Goal: Task Accomplishment & Management: Manage account settings

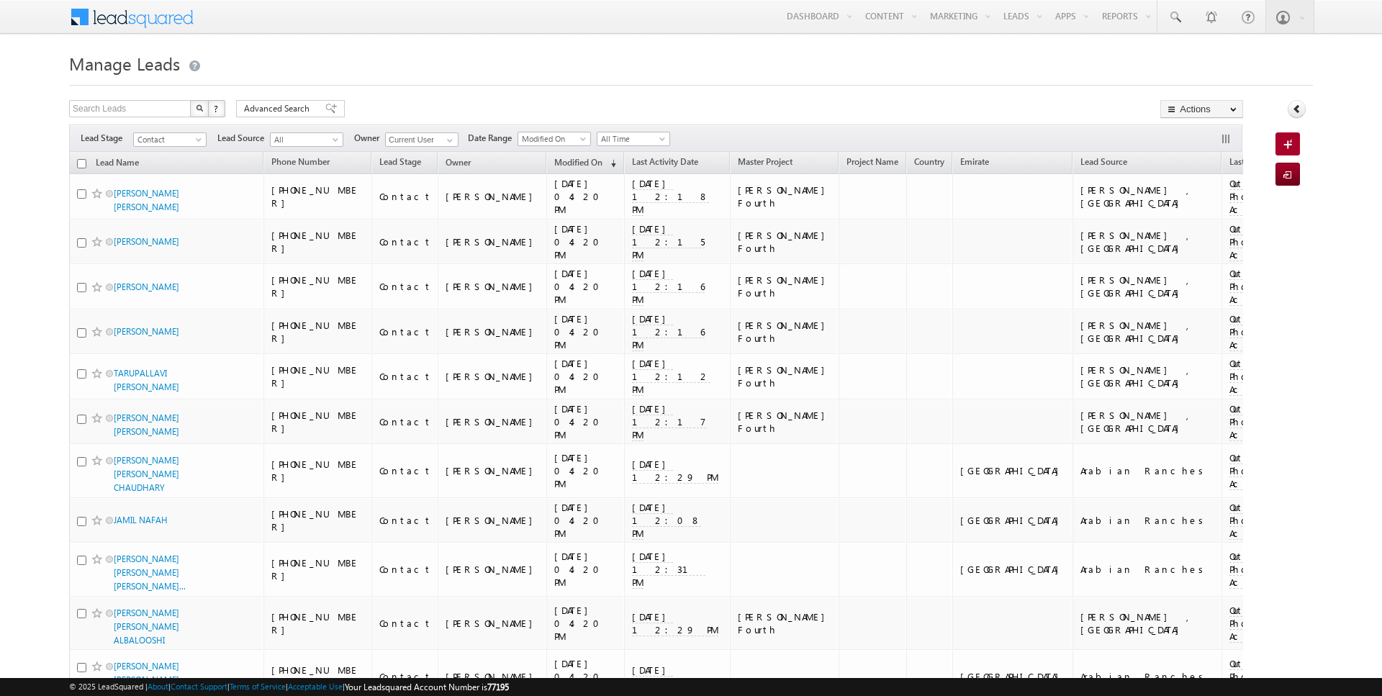
click at [80, 161] on input "checkbox" at bounding box center [81, 163] width 9 height 9
checkbox input "true"
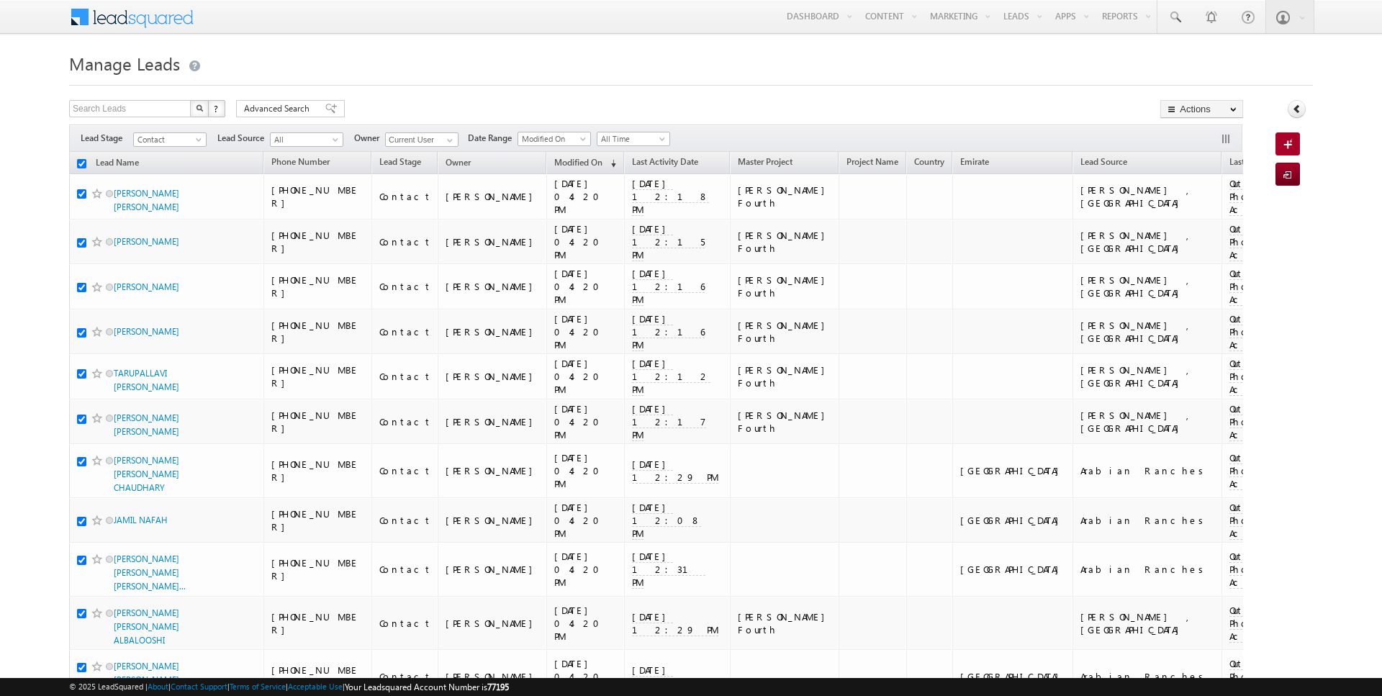
checkbox input "true"
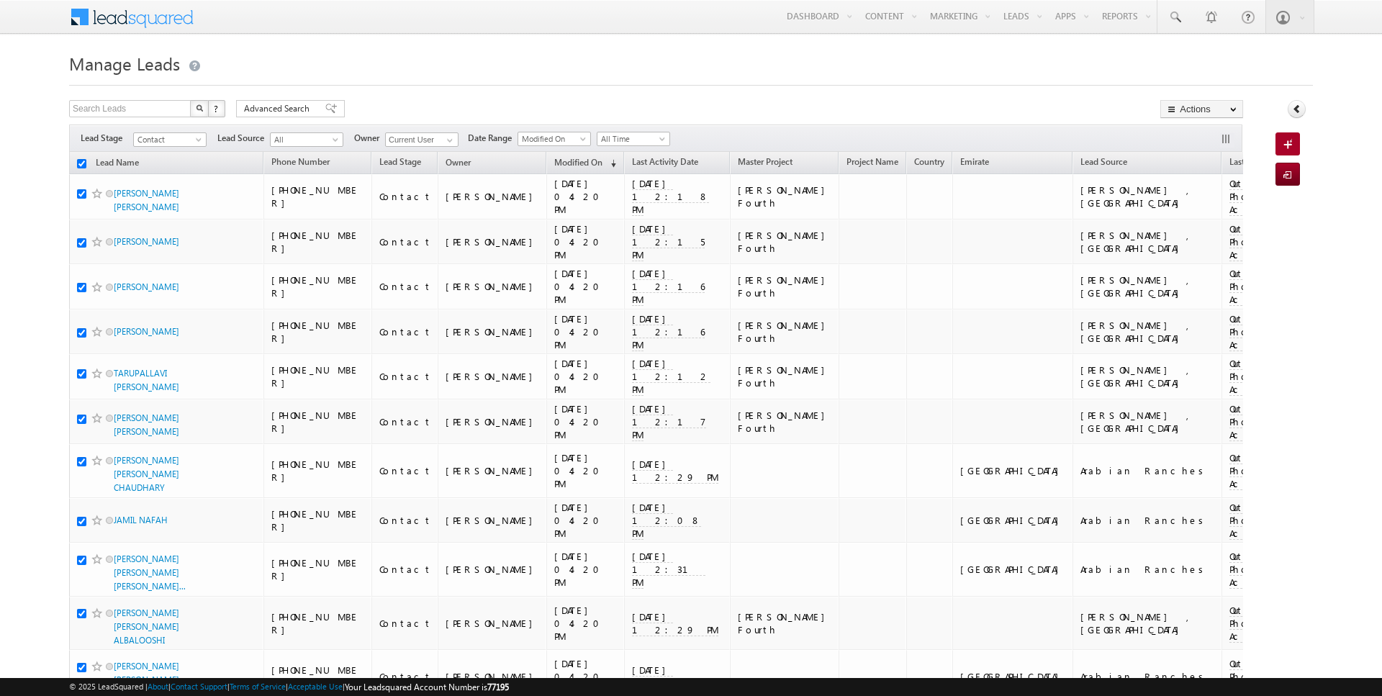
checkbox input "true"
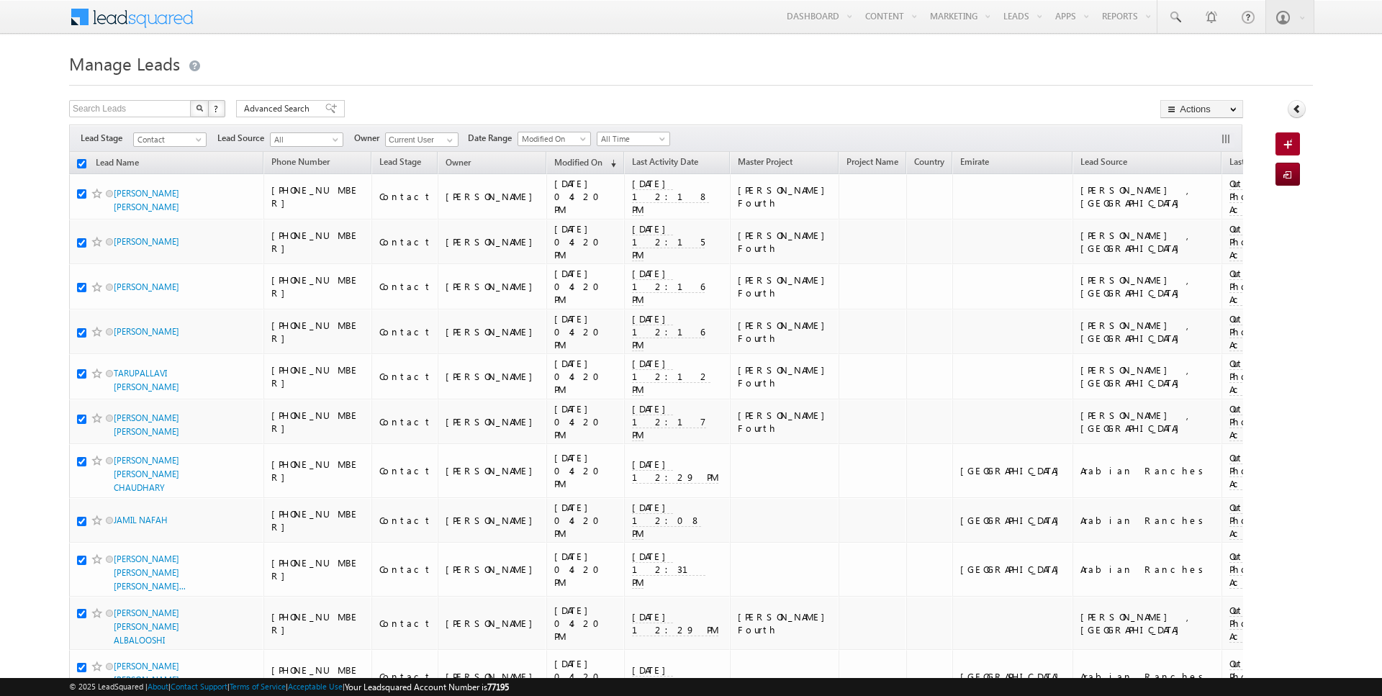
checkbox input "true"
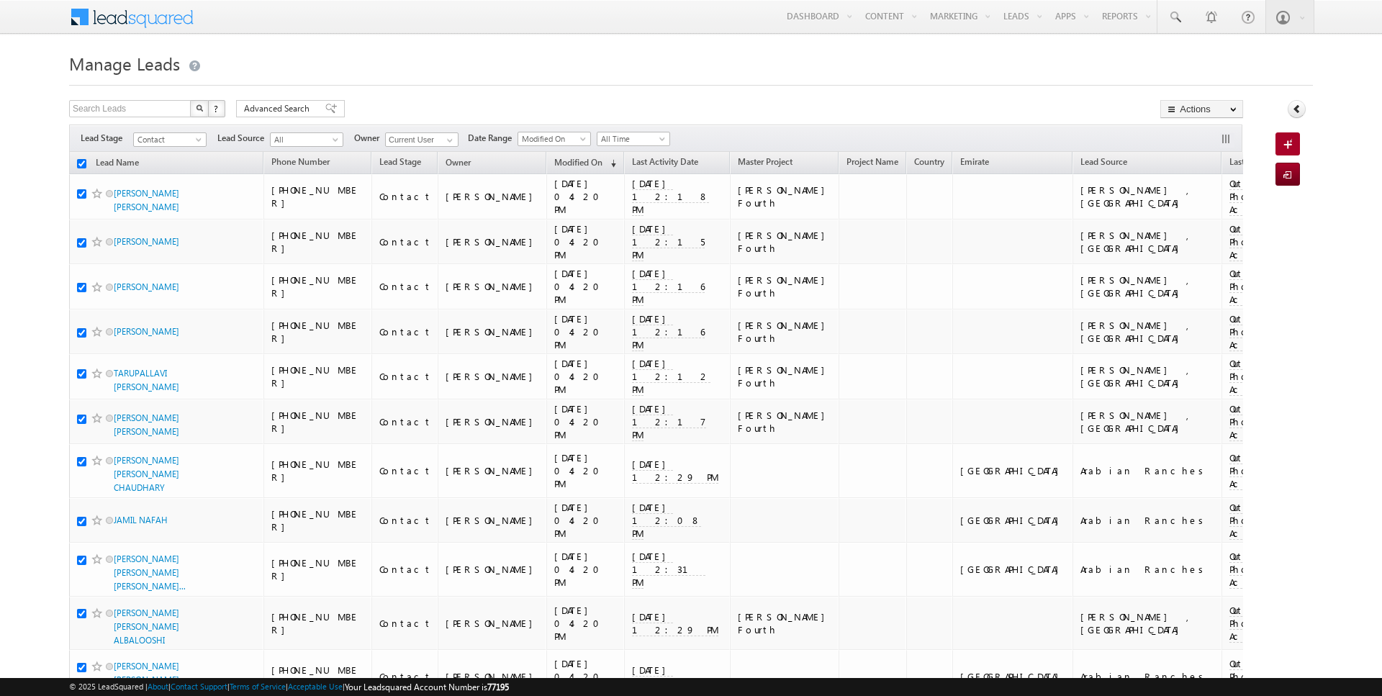
checkbox input "true"
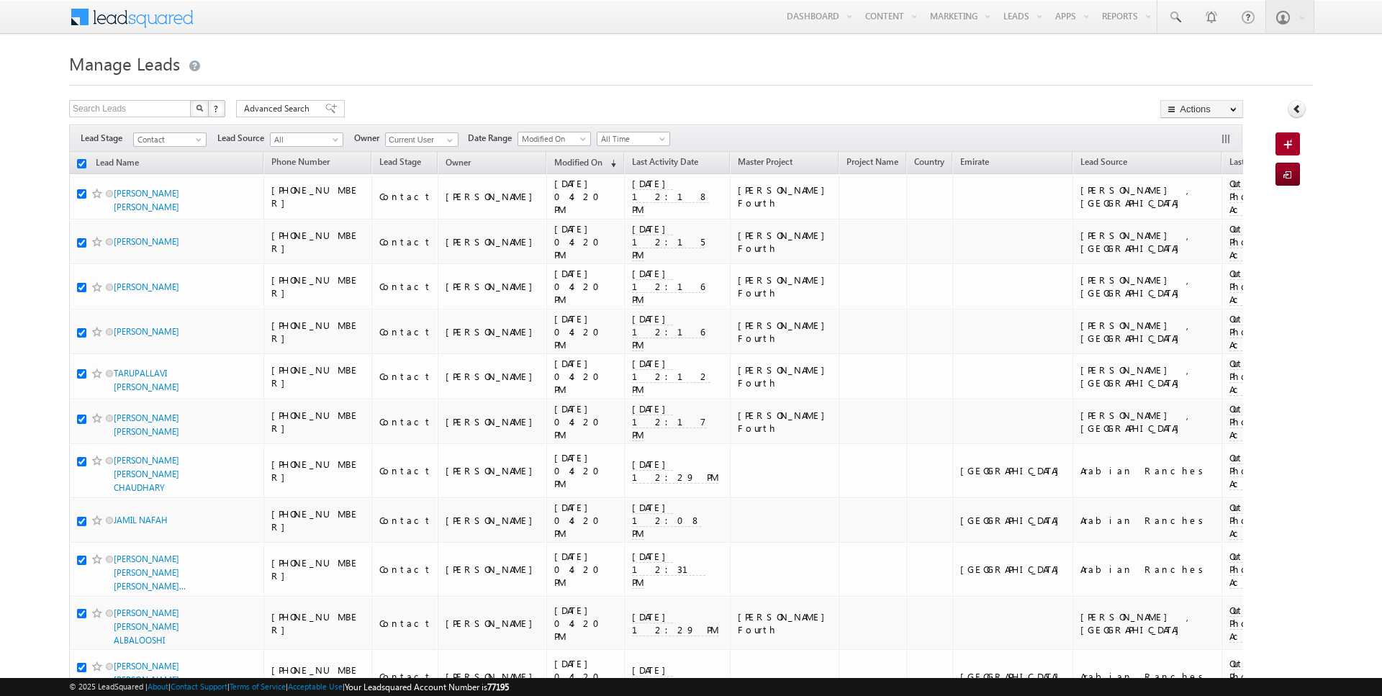
checkbox input "true"
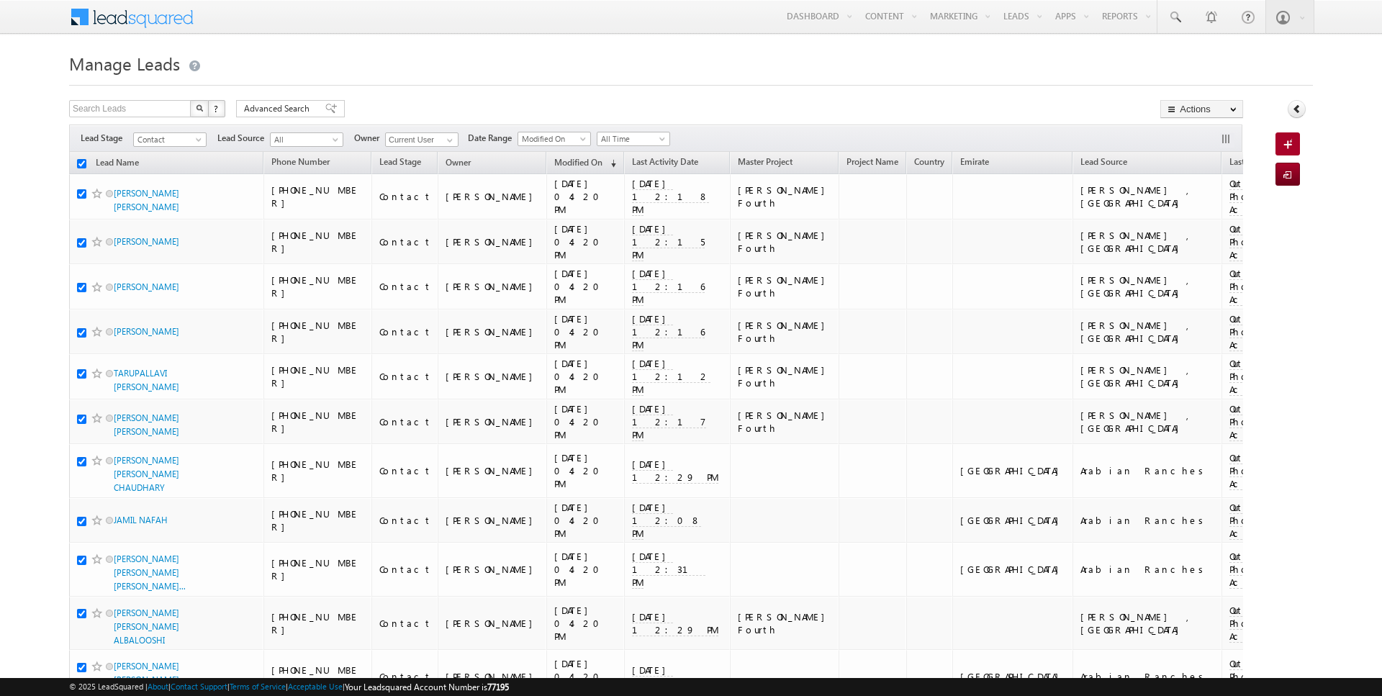
checkbox input "true"
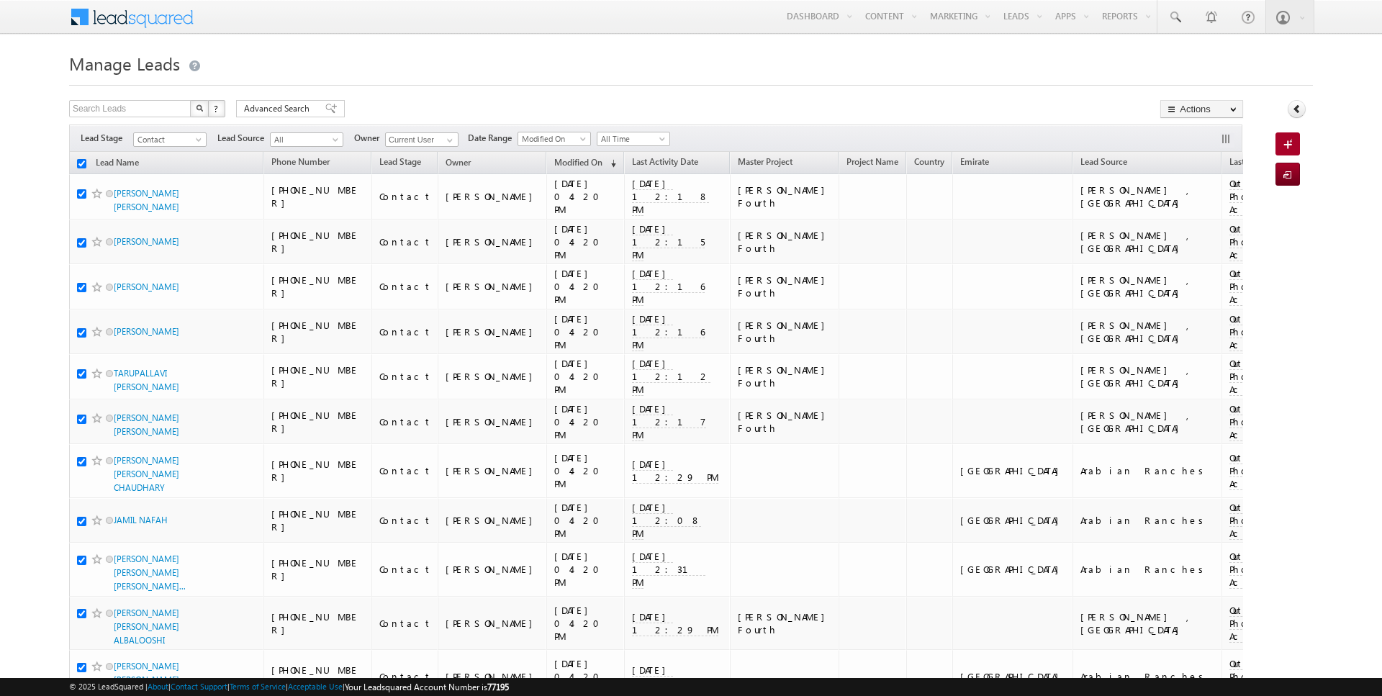
checkbox input "true"
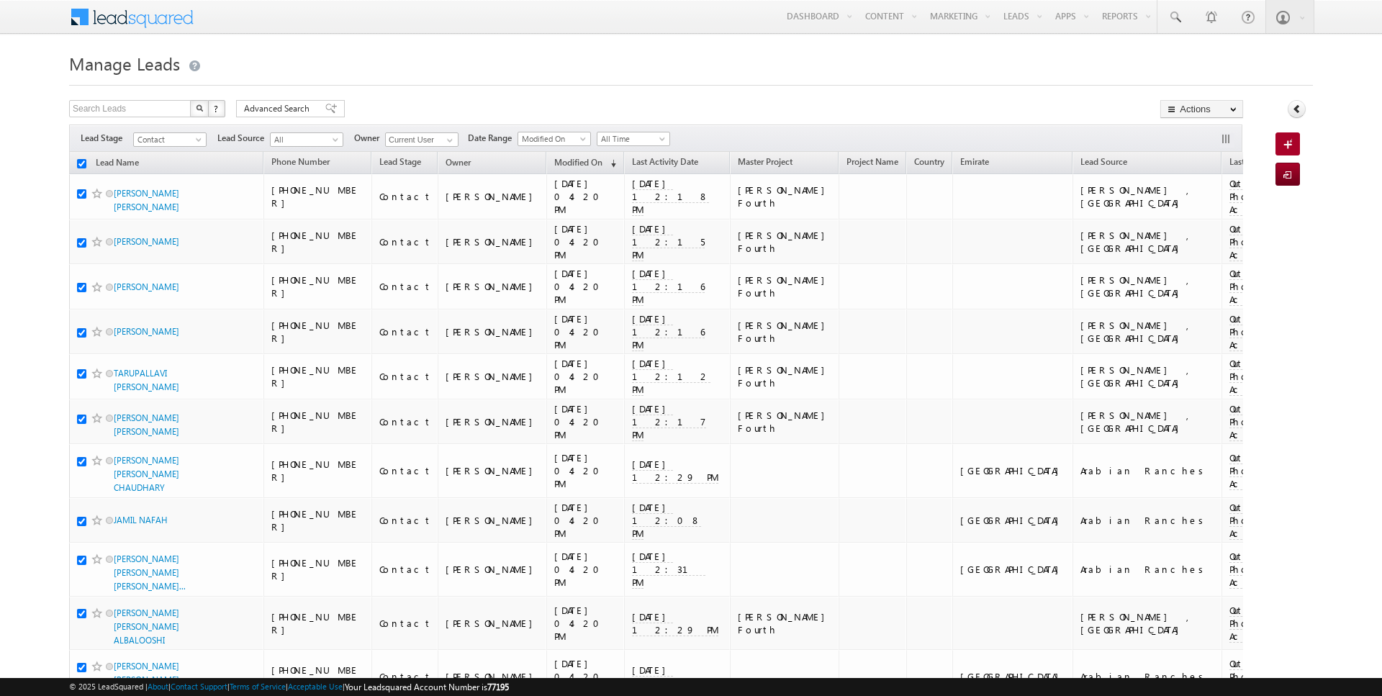
checkbox input "true"
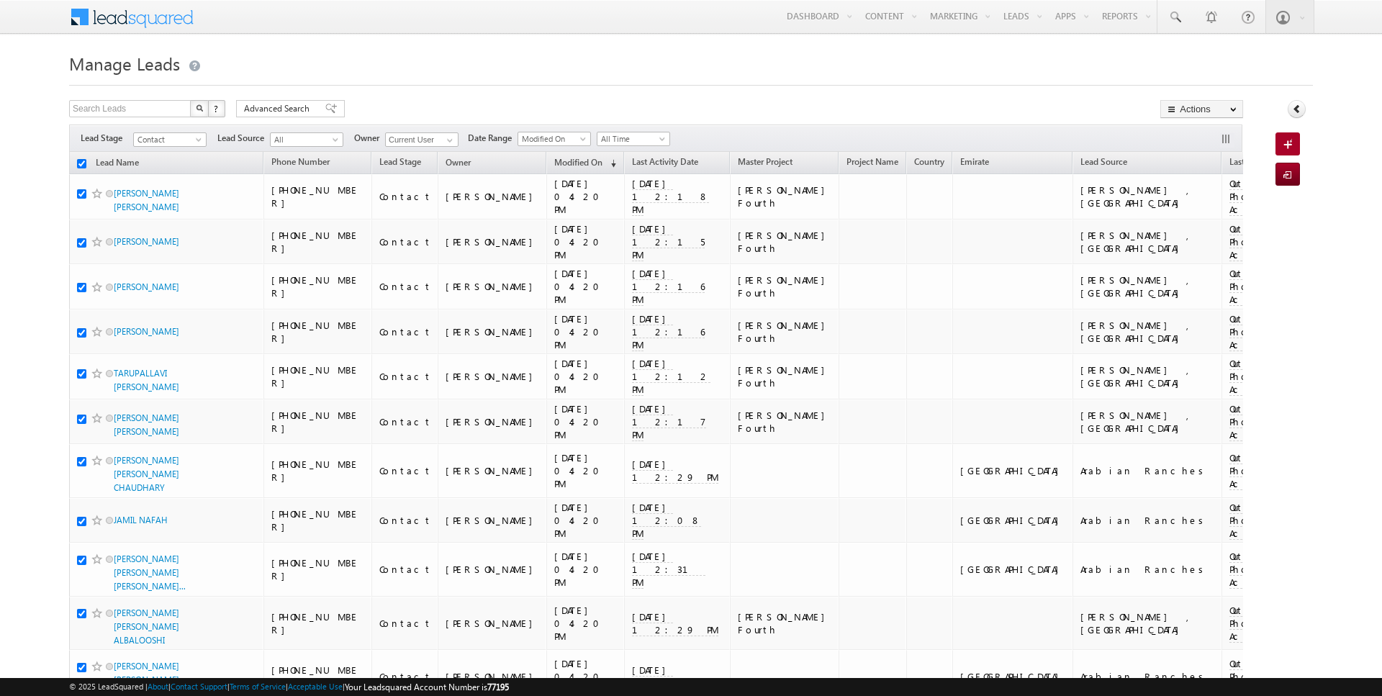
checkbox input "true"
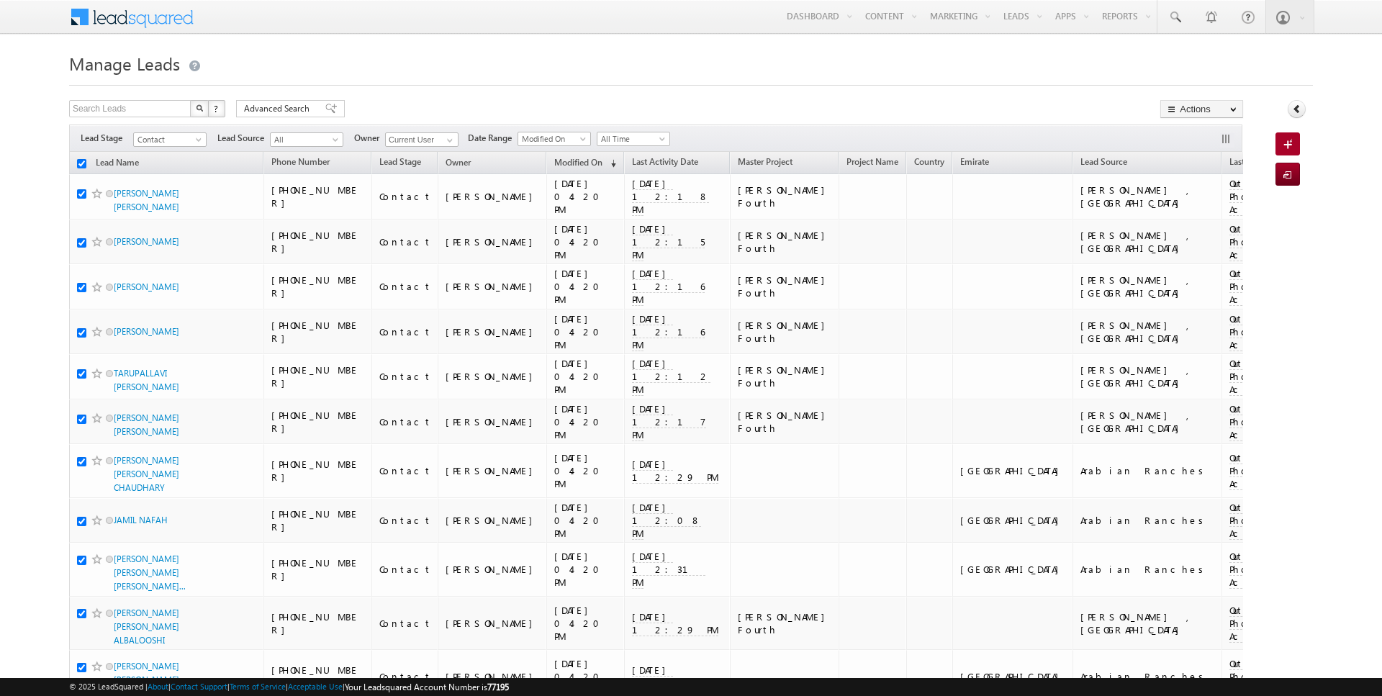
checkbox input "true"
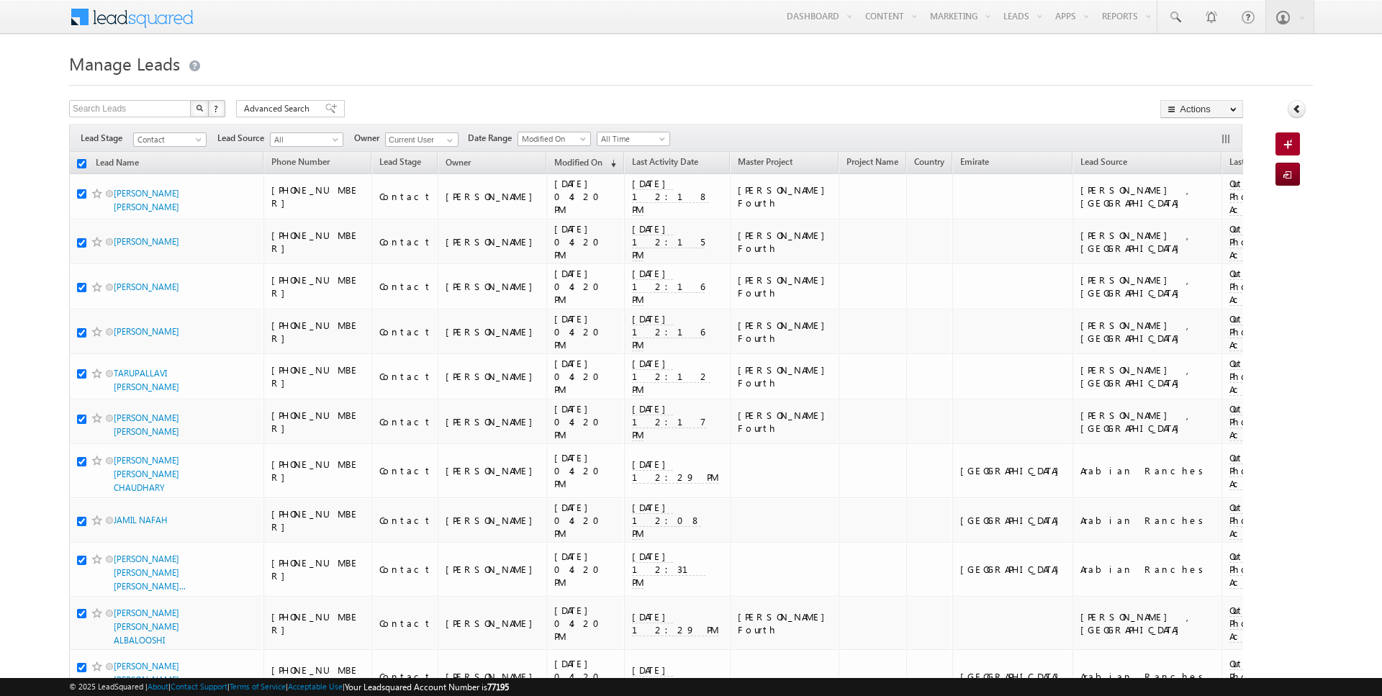
checkbox input "true"
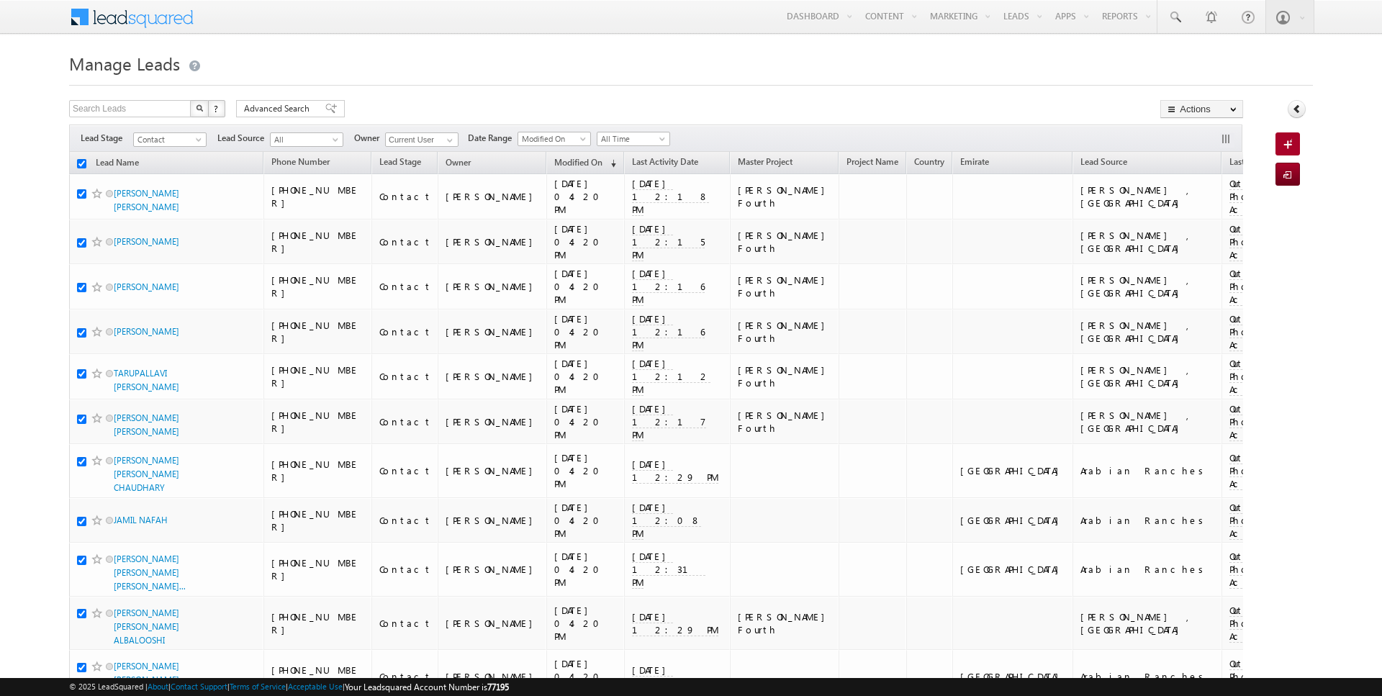
checkbox input "true"
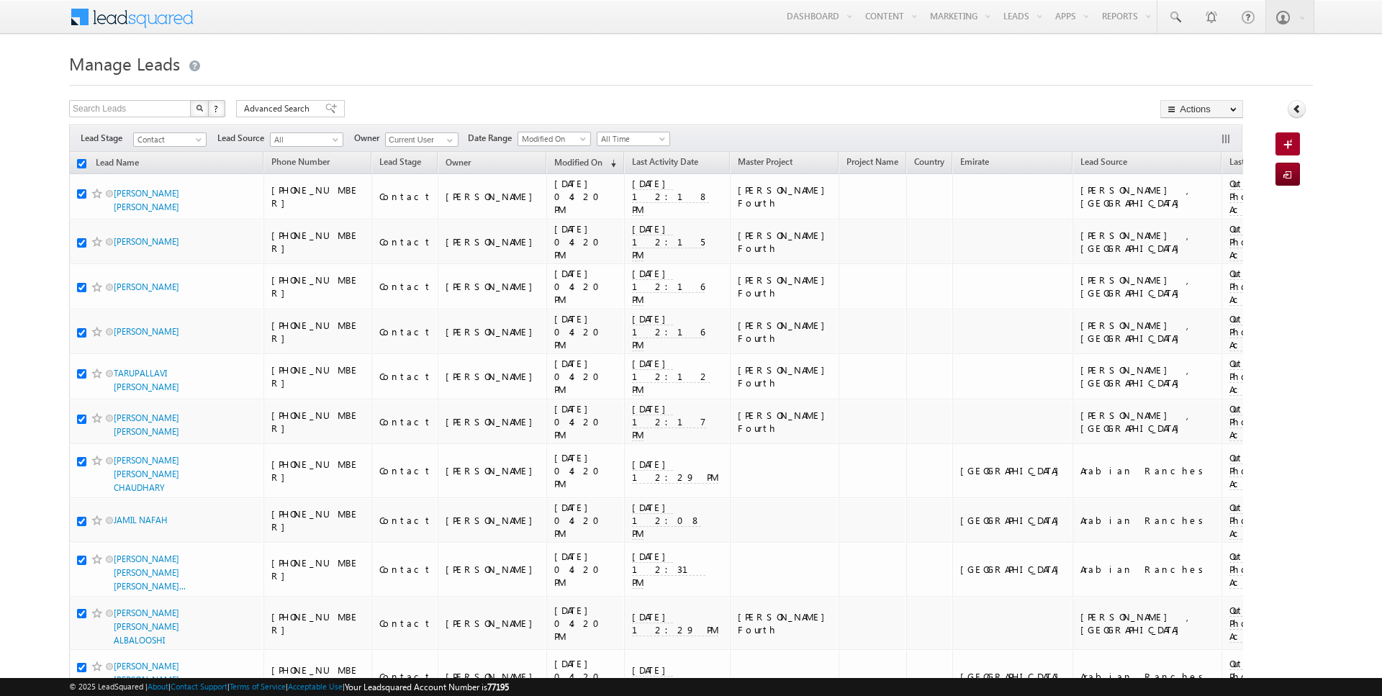
checkbox input "true"
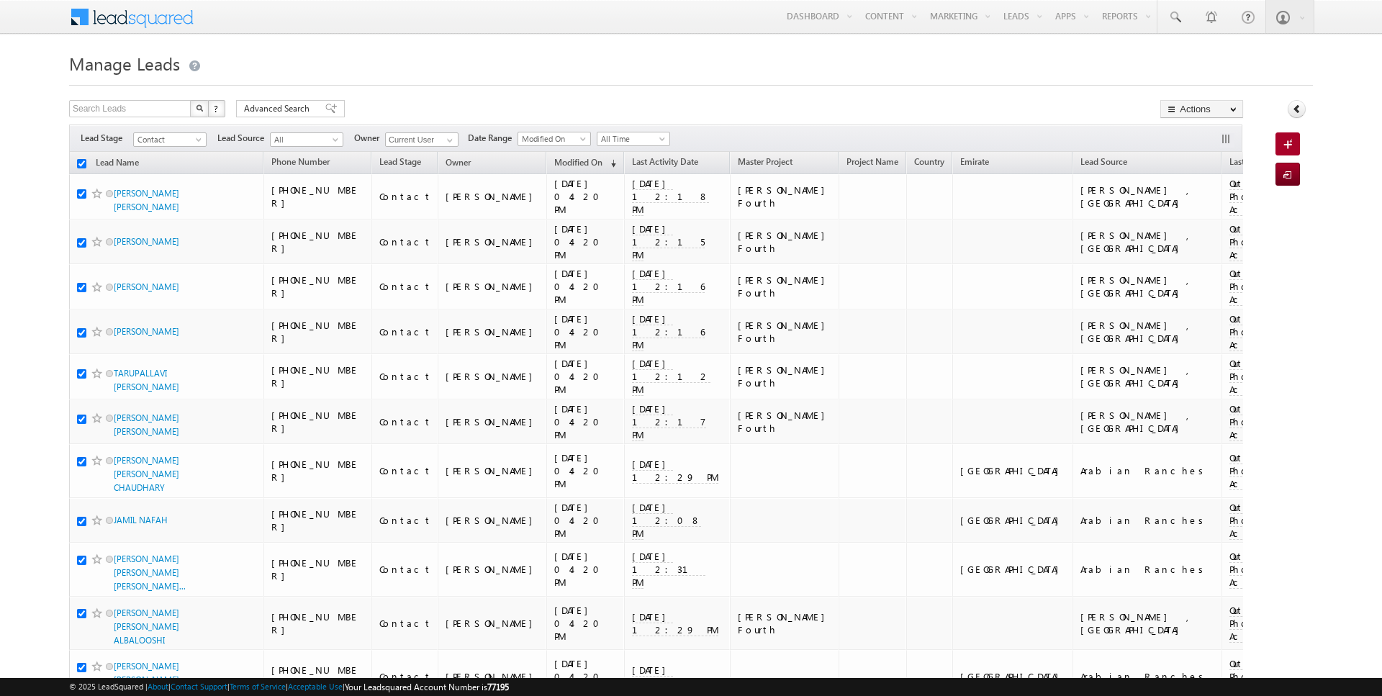
checkbox input "true"
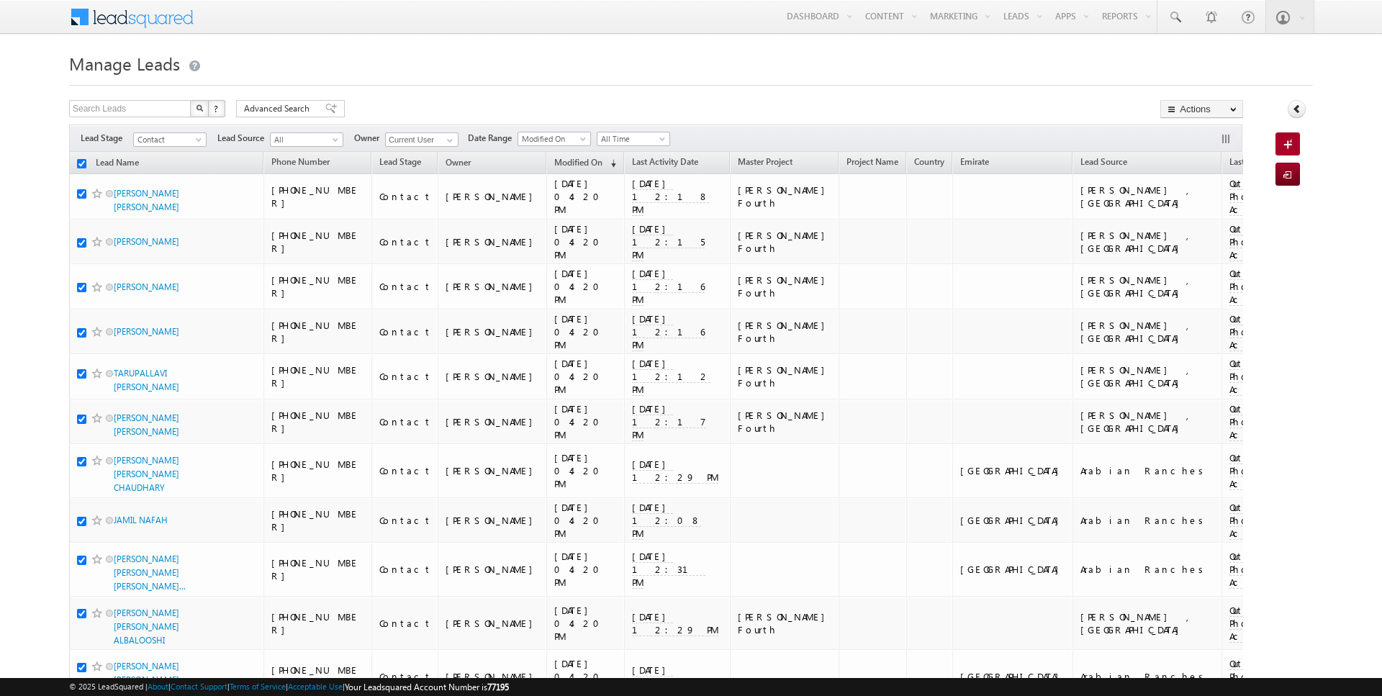
checkbox input "true"
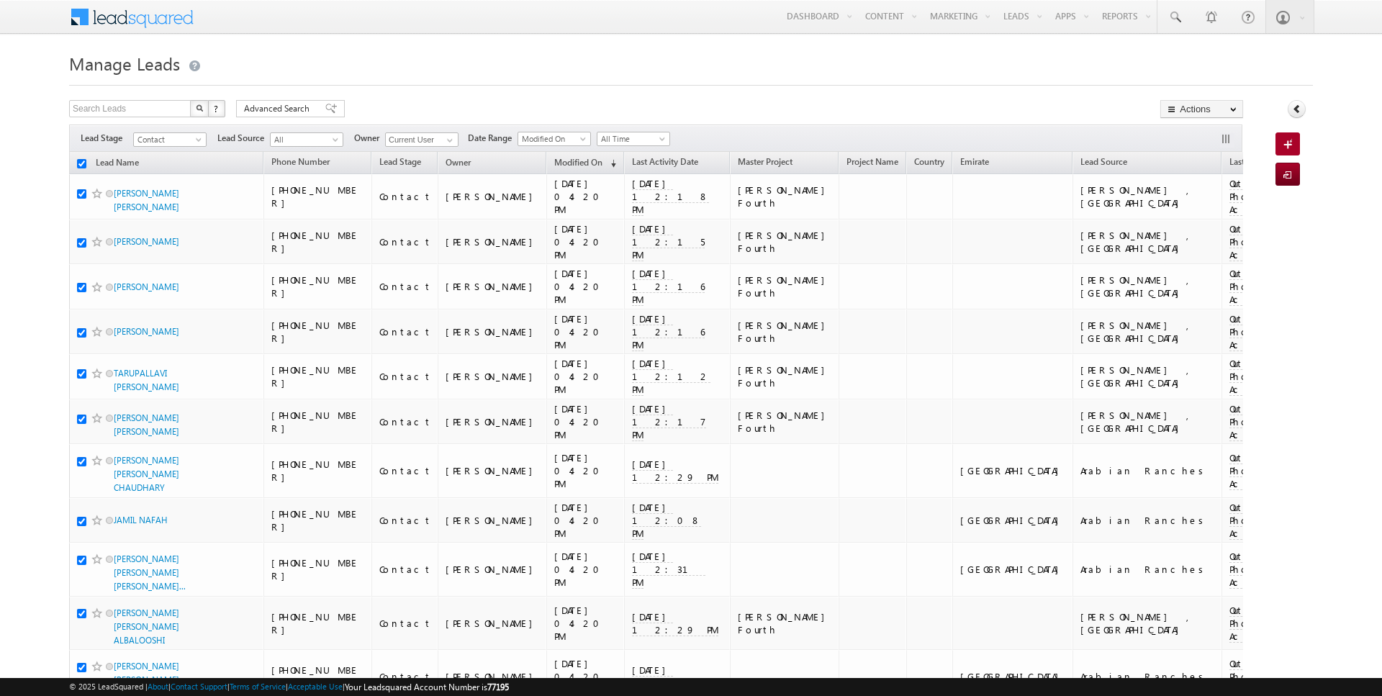
checkbox input "true"
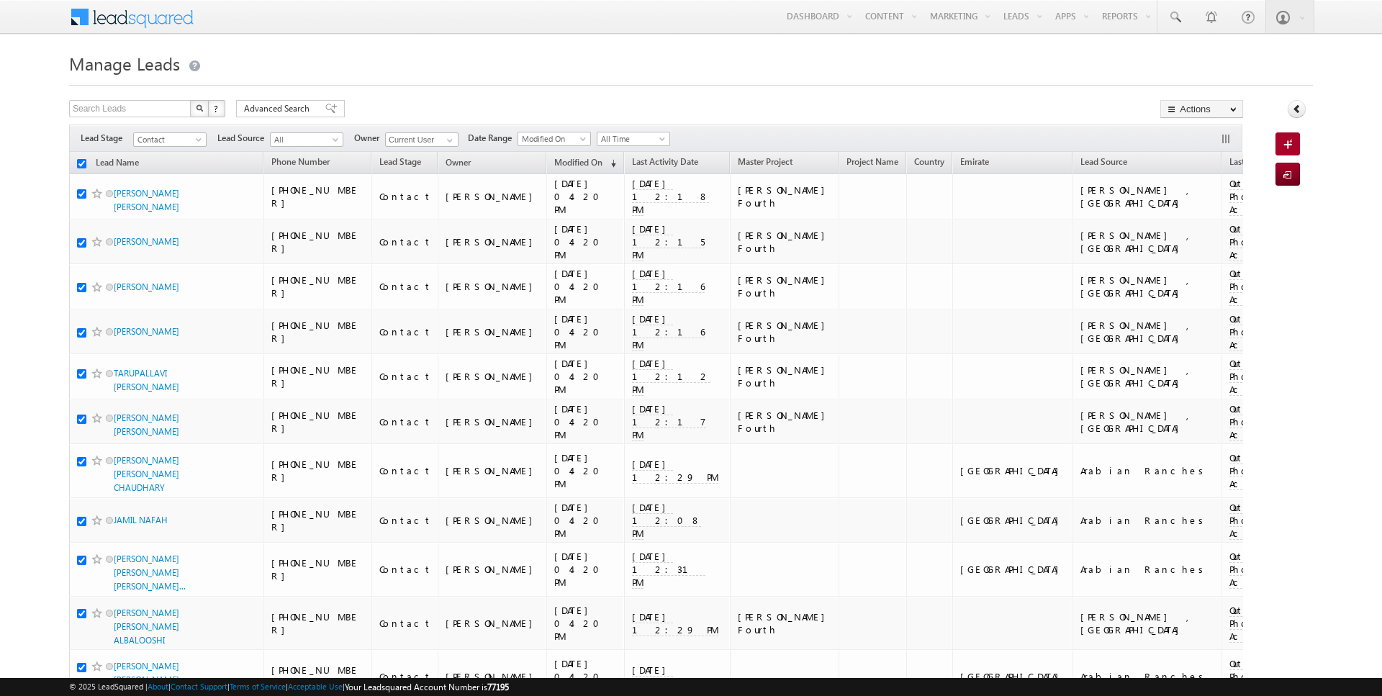
checkbox input "true"
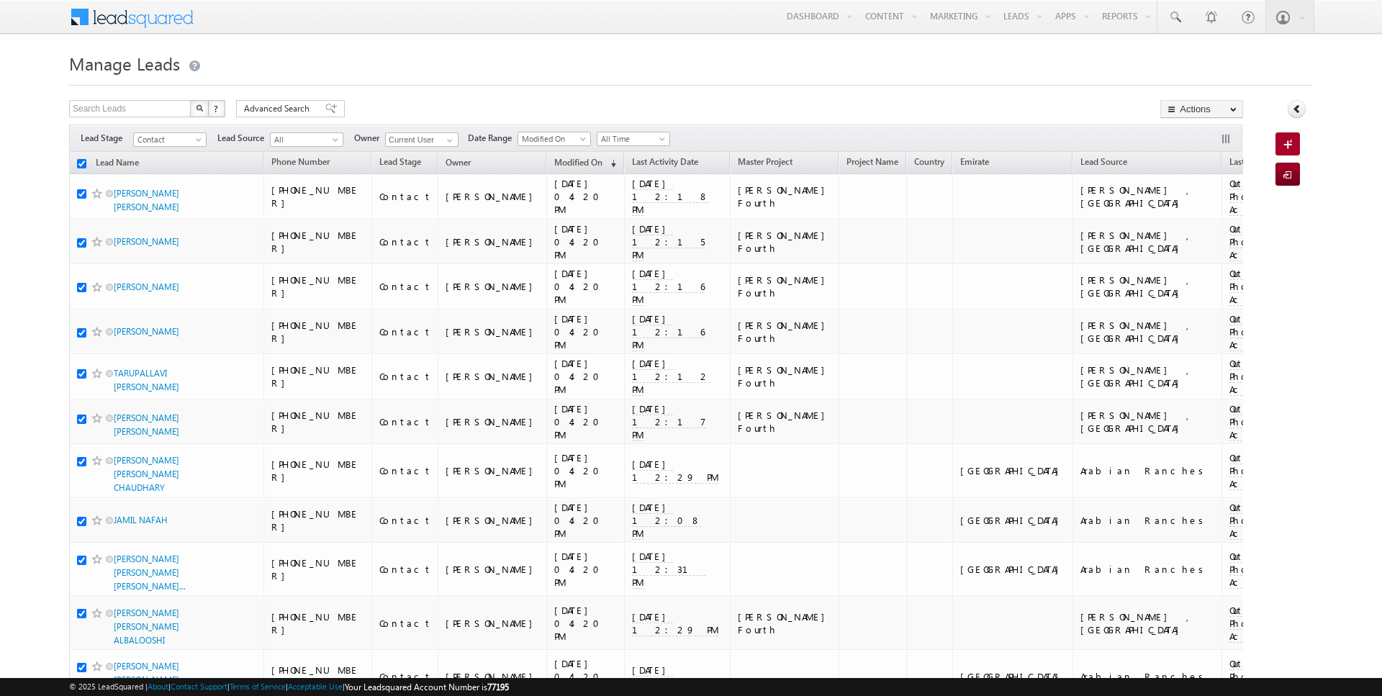
checkbox input "true"
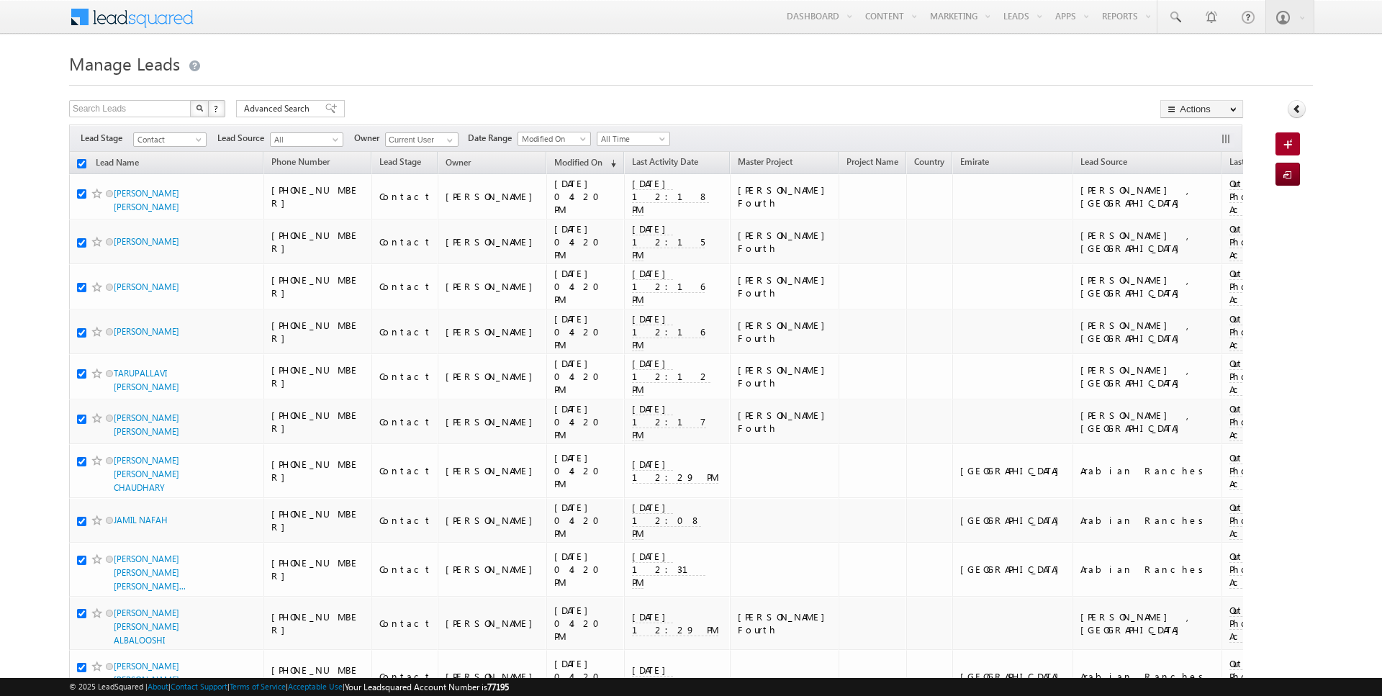
checkbox input "true"
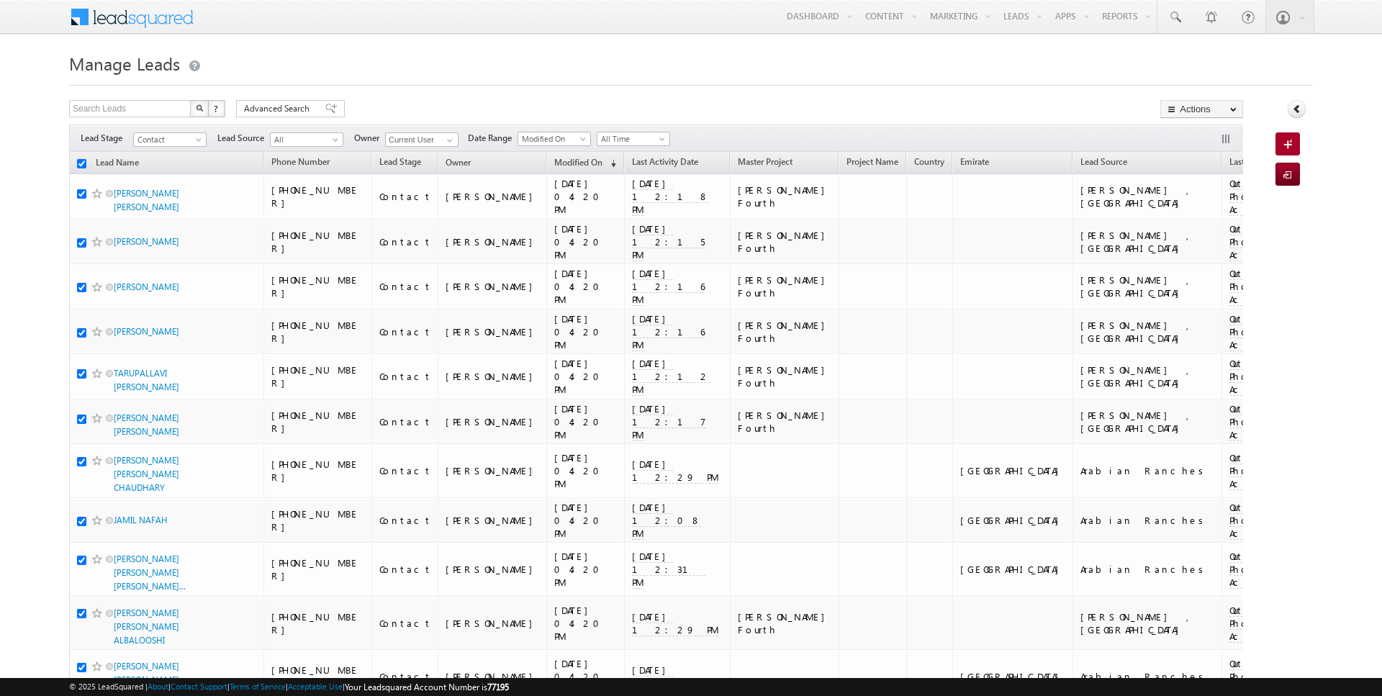
checkbox input "true"
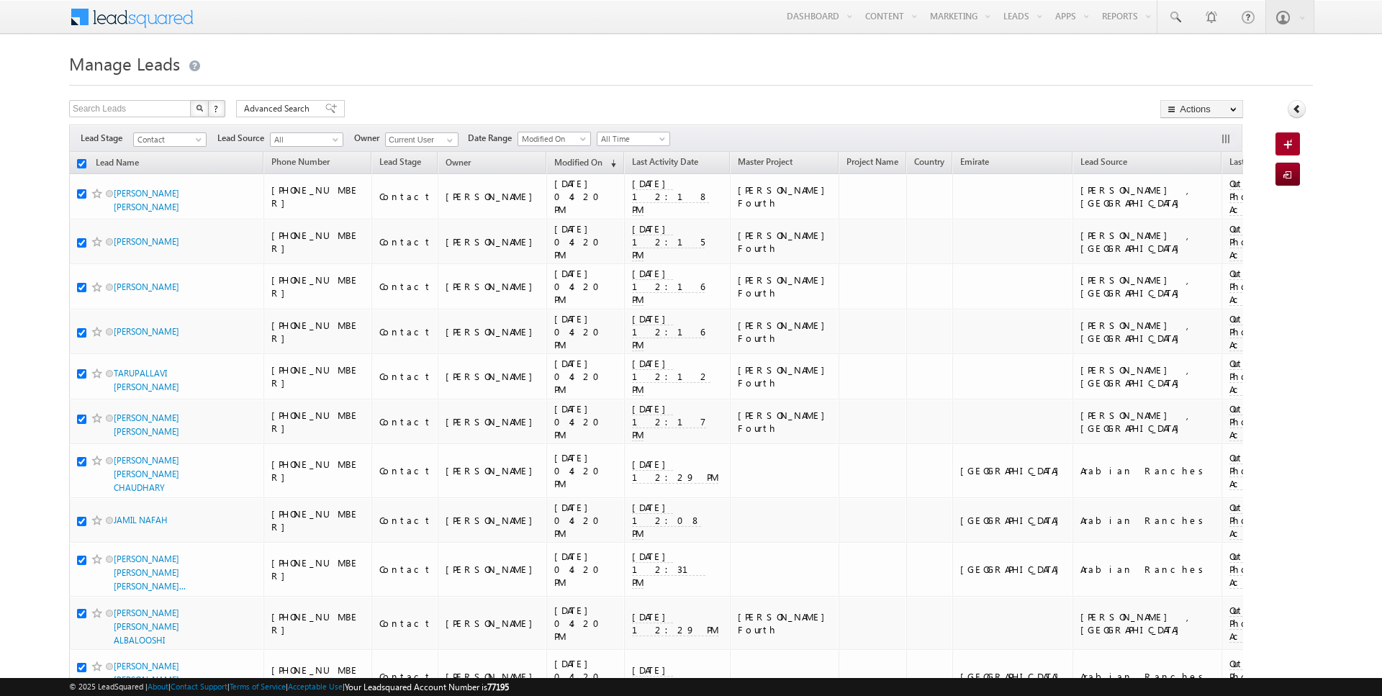
checkbox input "true"
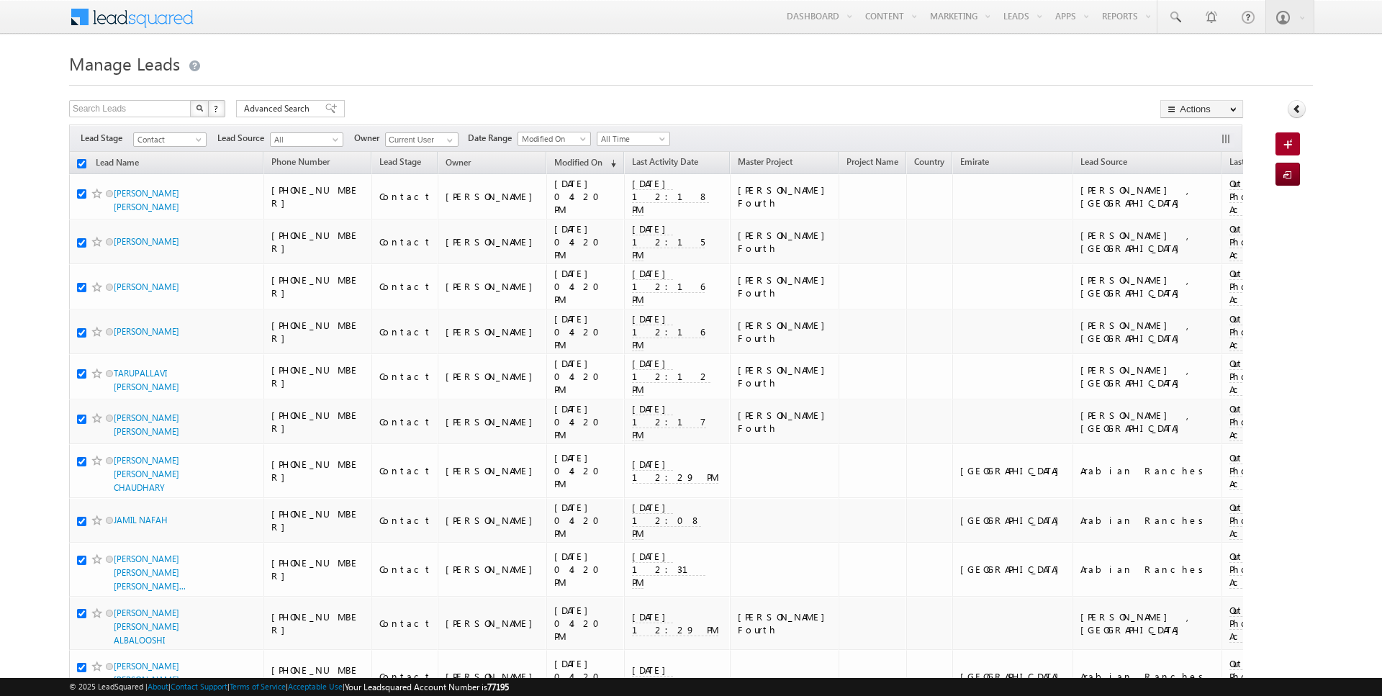
checkbox input "true"
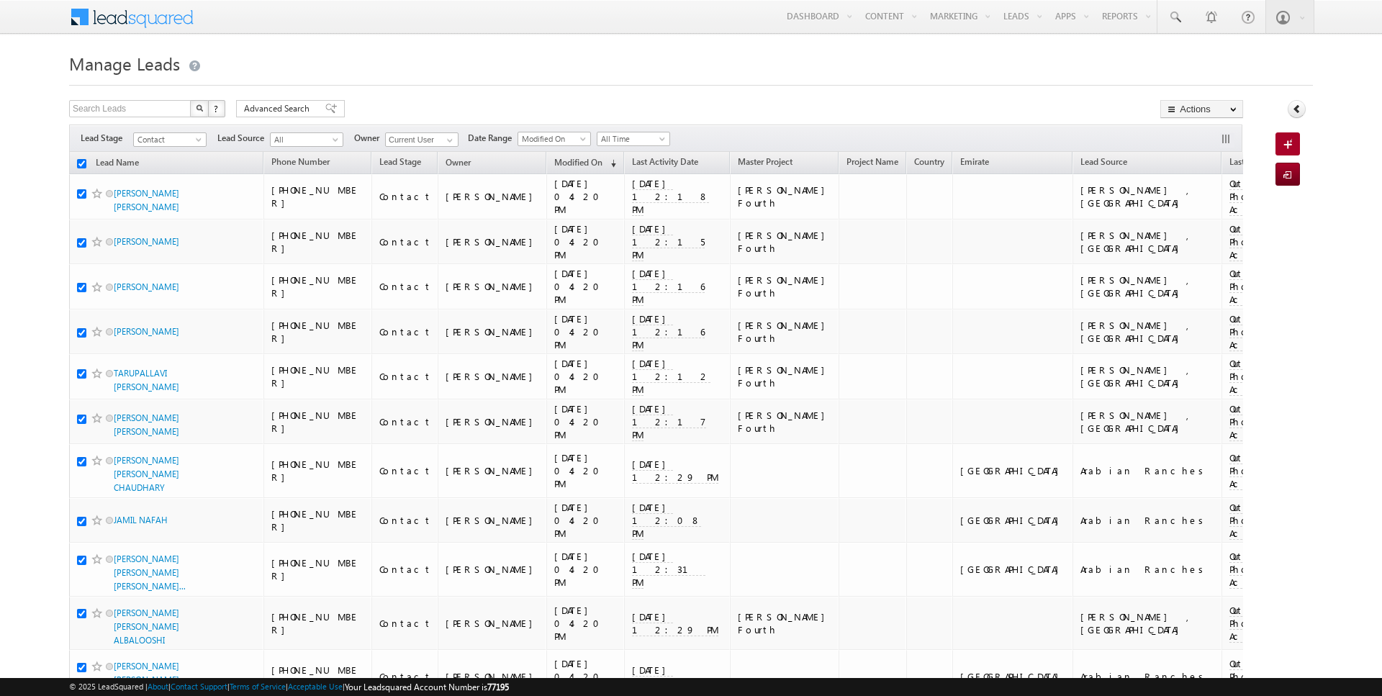
checkbox input "true"
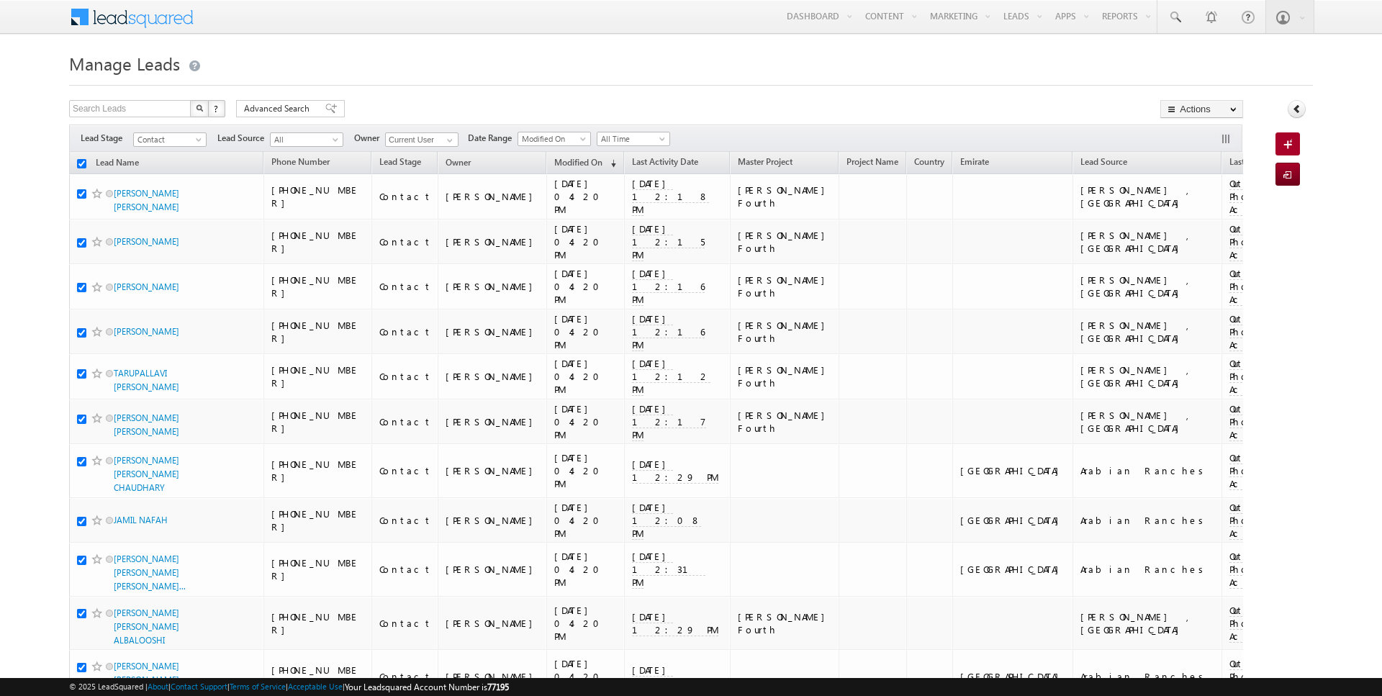
checkbox input "true"
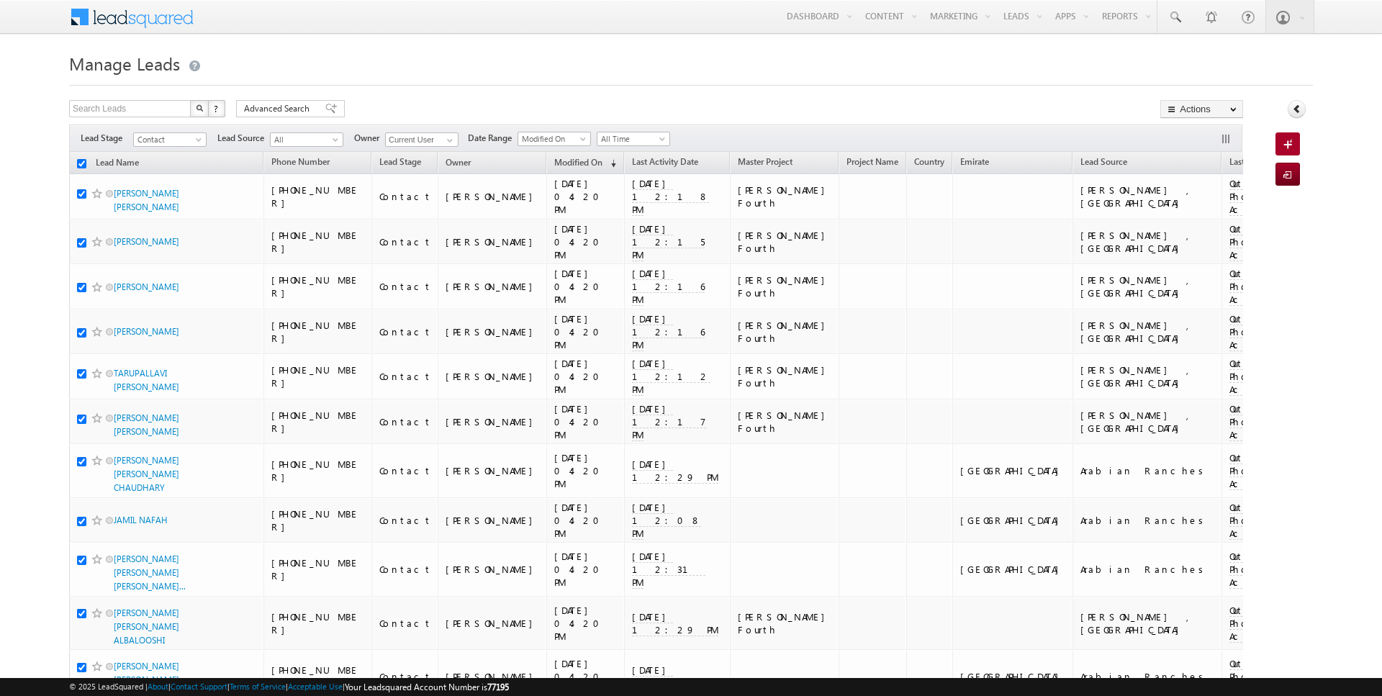
checkbox input "true"
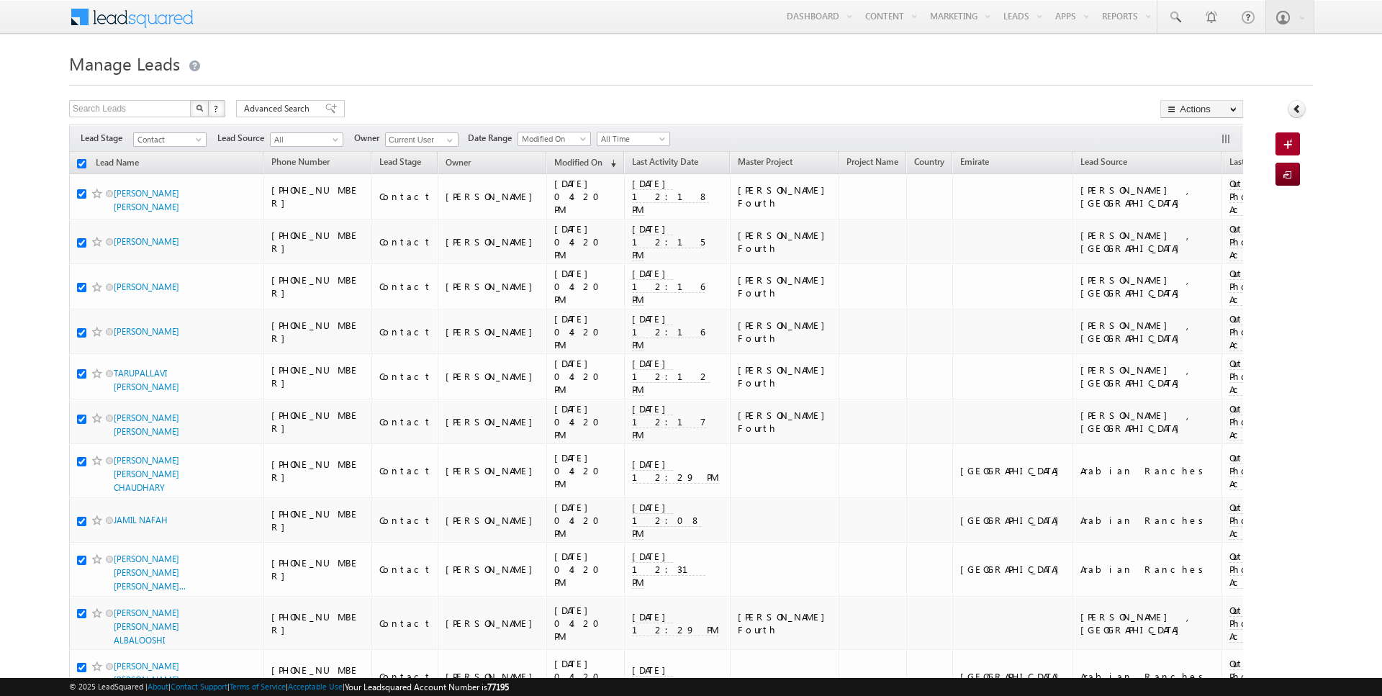
checkbox input "true"
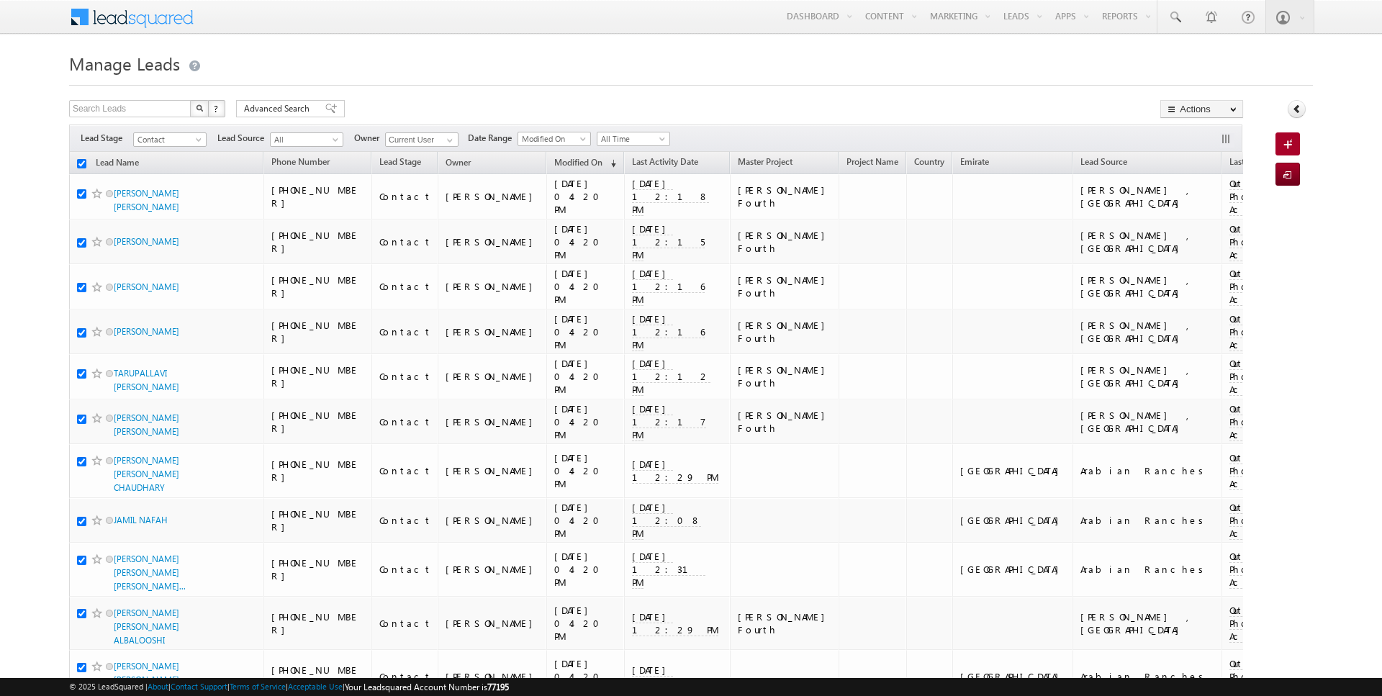
checkbox input "true"
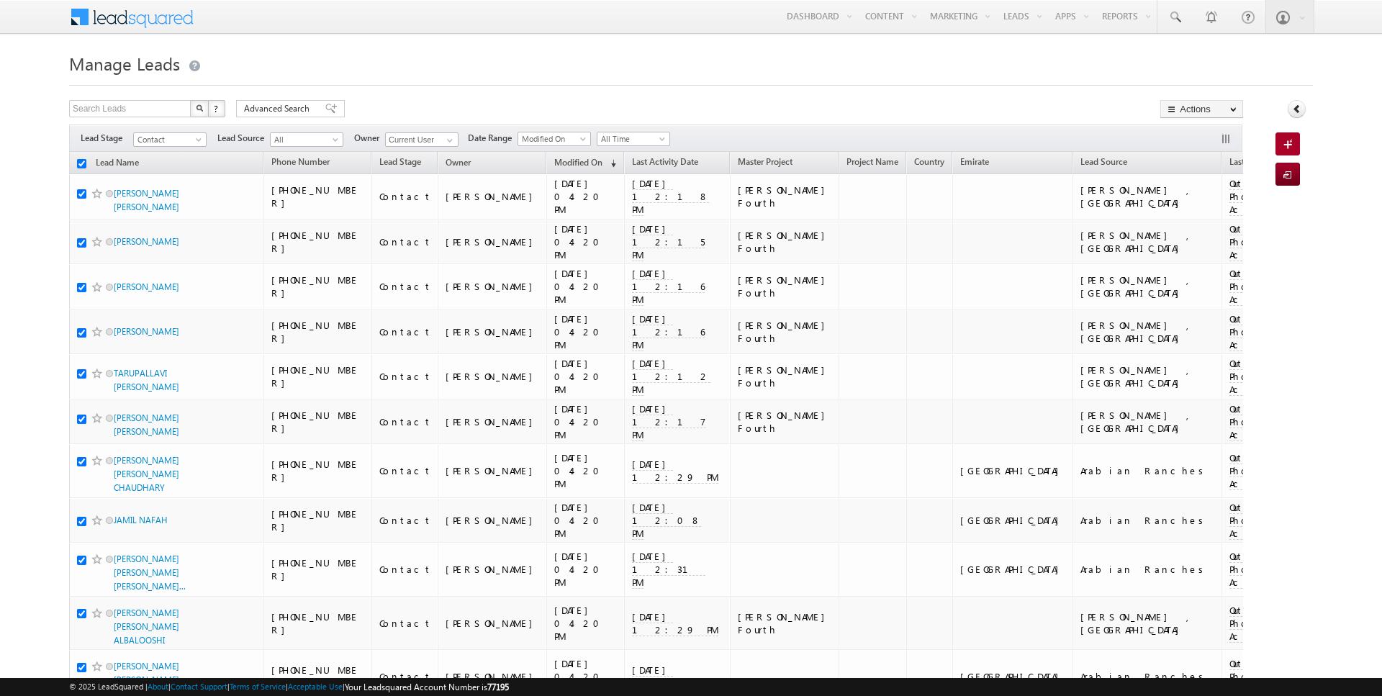
checkbox input "true"
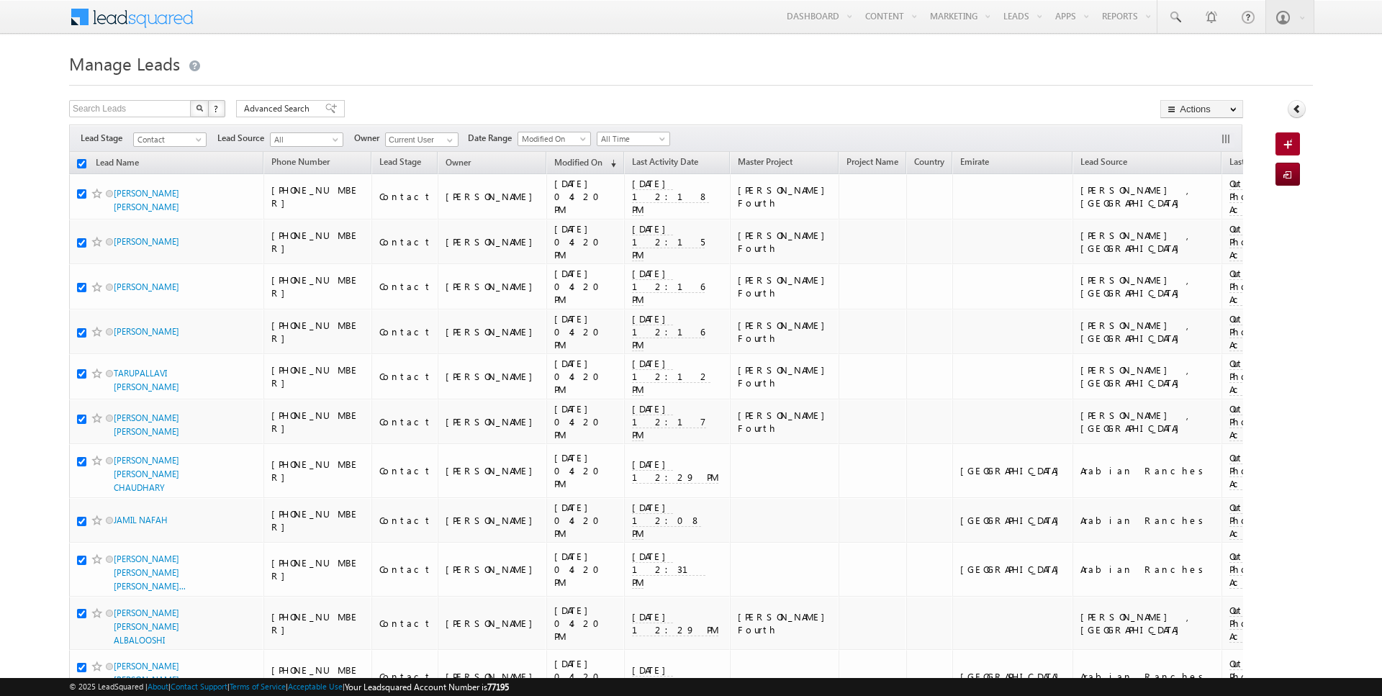
checkbox input "true"
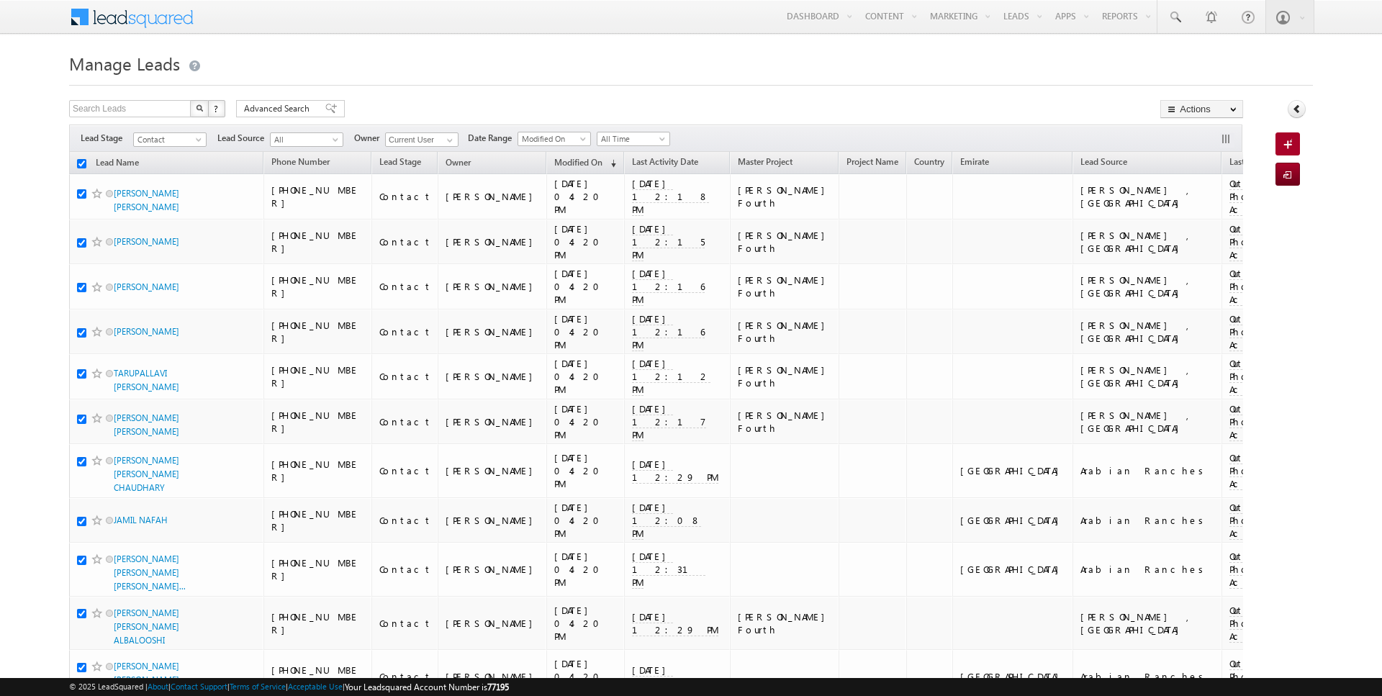
checkbox input "true"
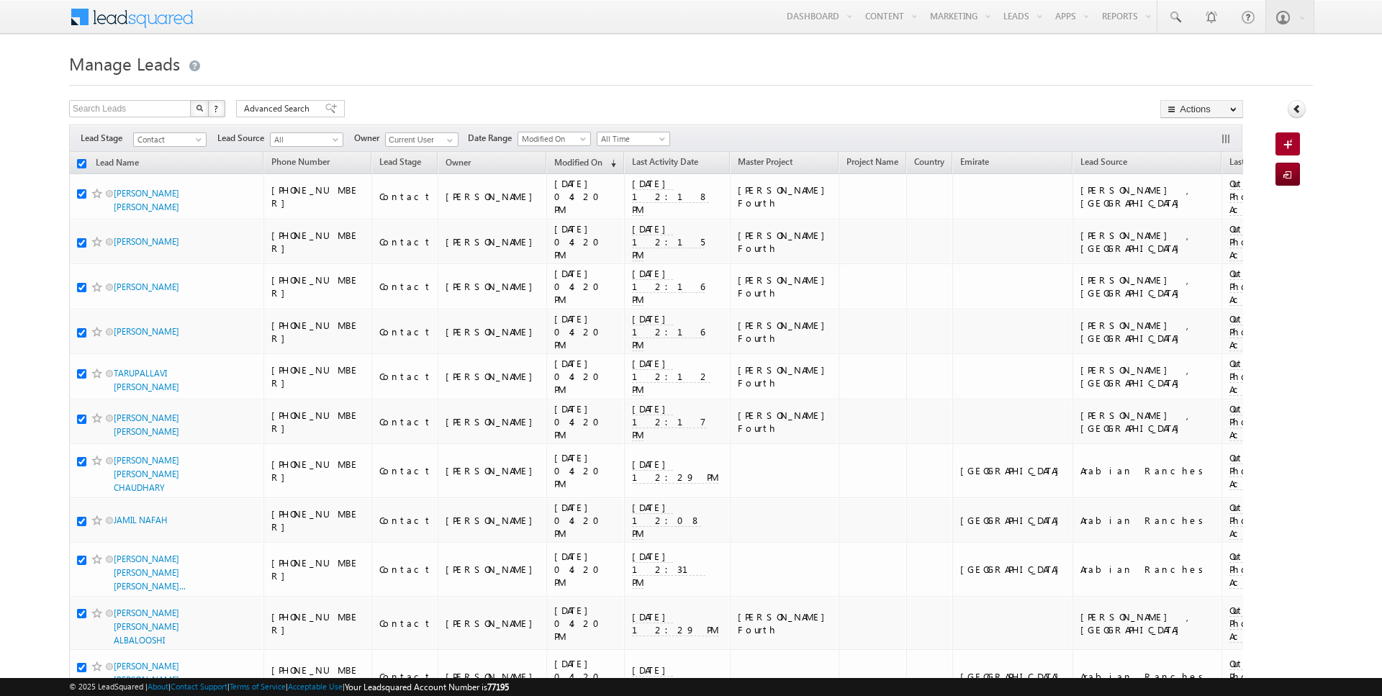
checkbox input "true"
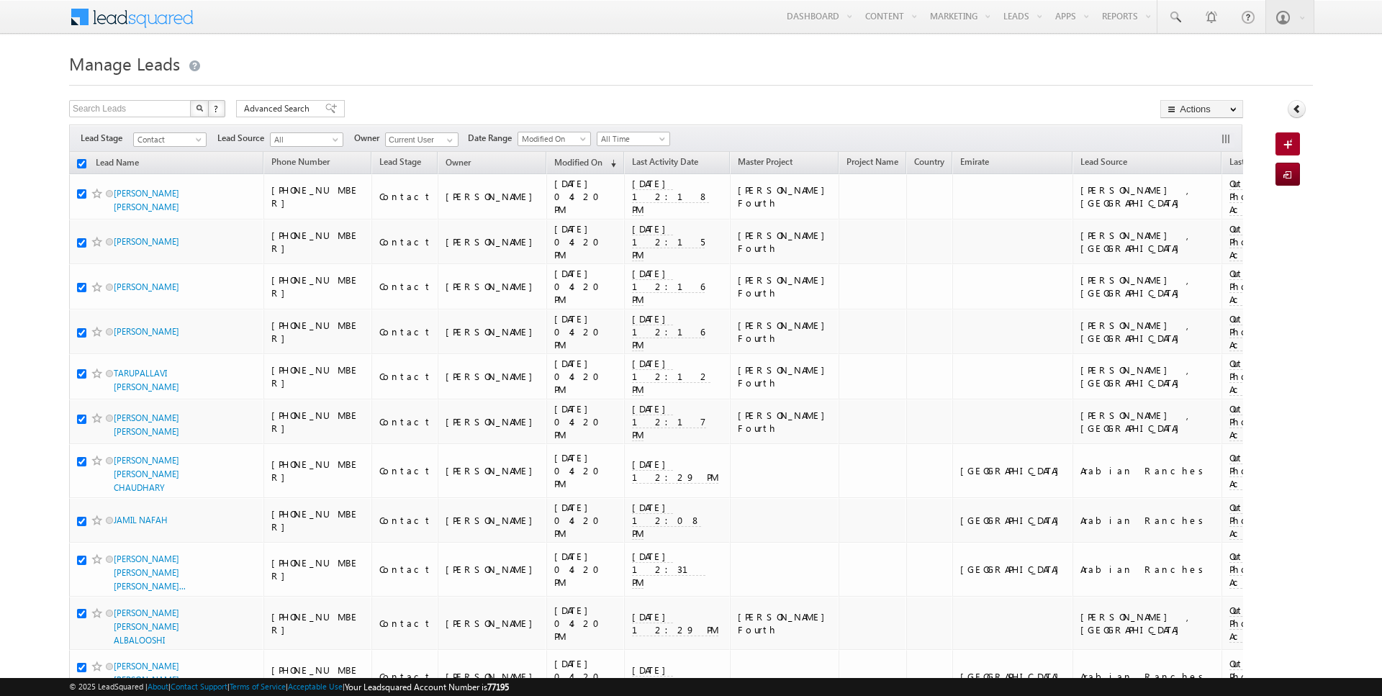
checkbox input "true"
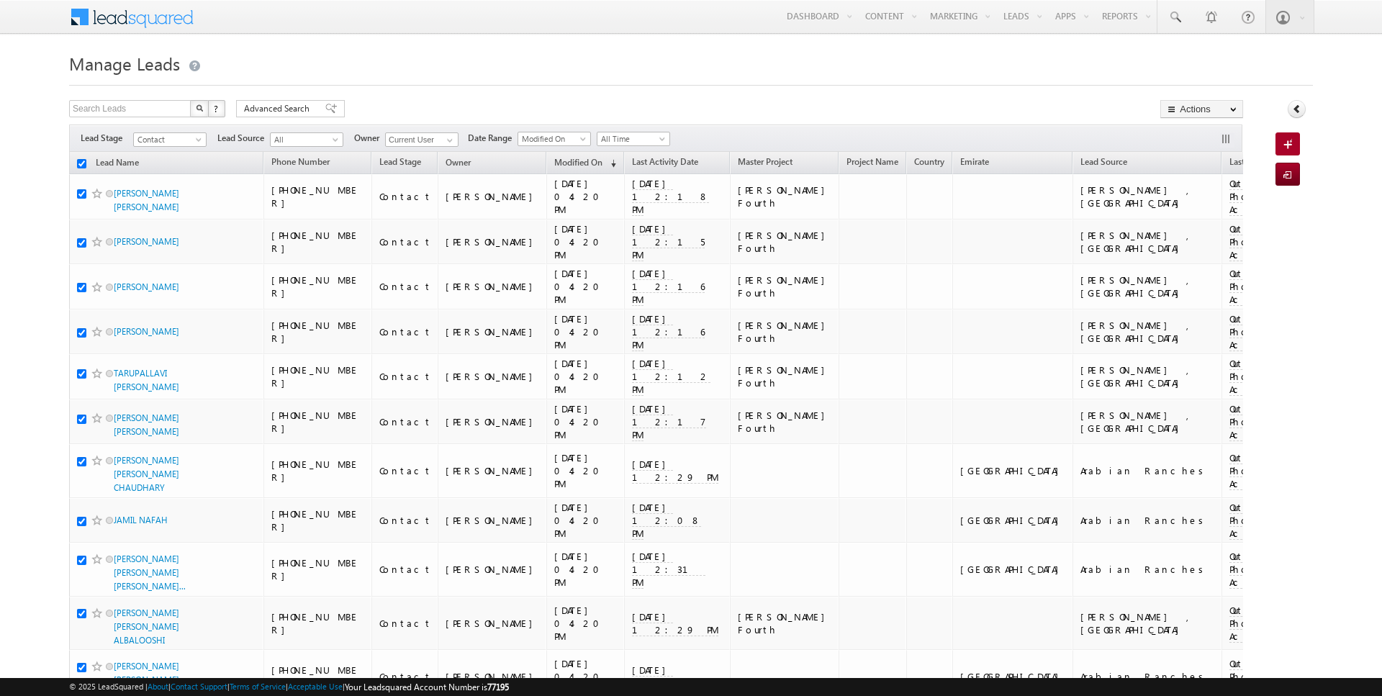
checkbox input "true"
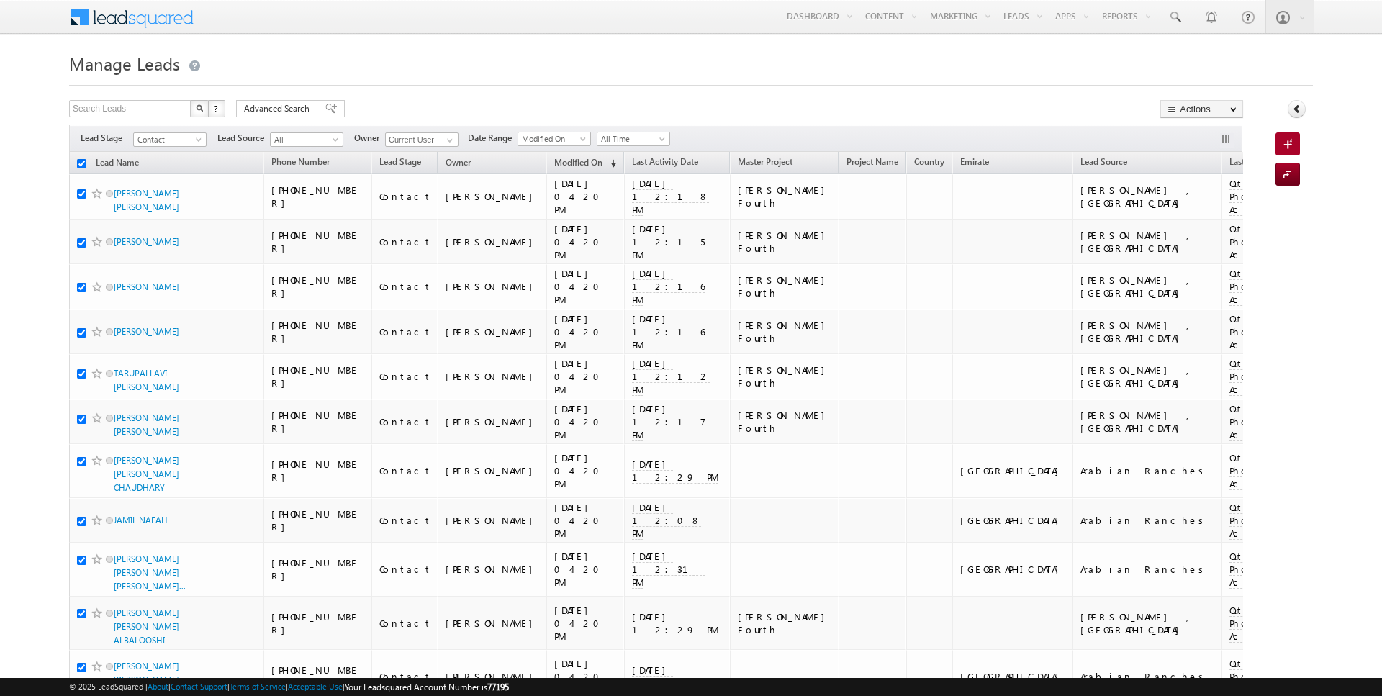
checkbox input "true"
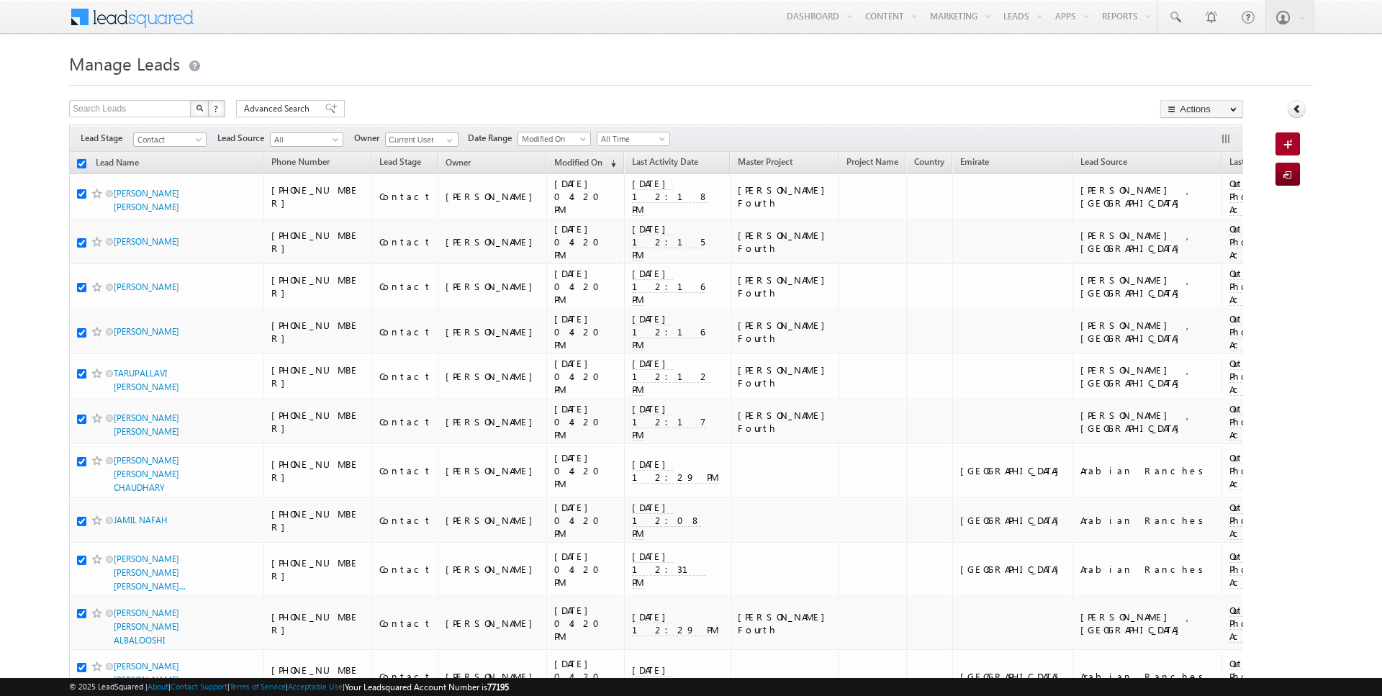
checkbox input "true"
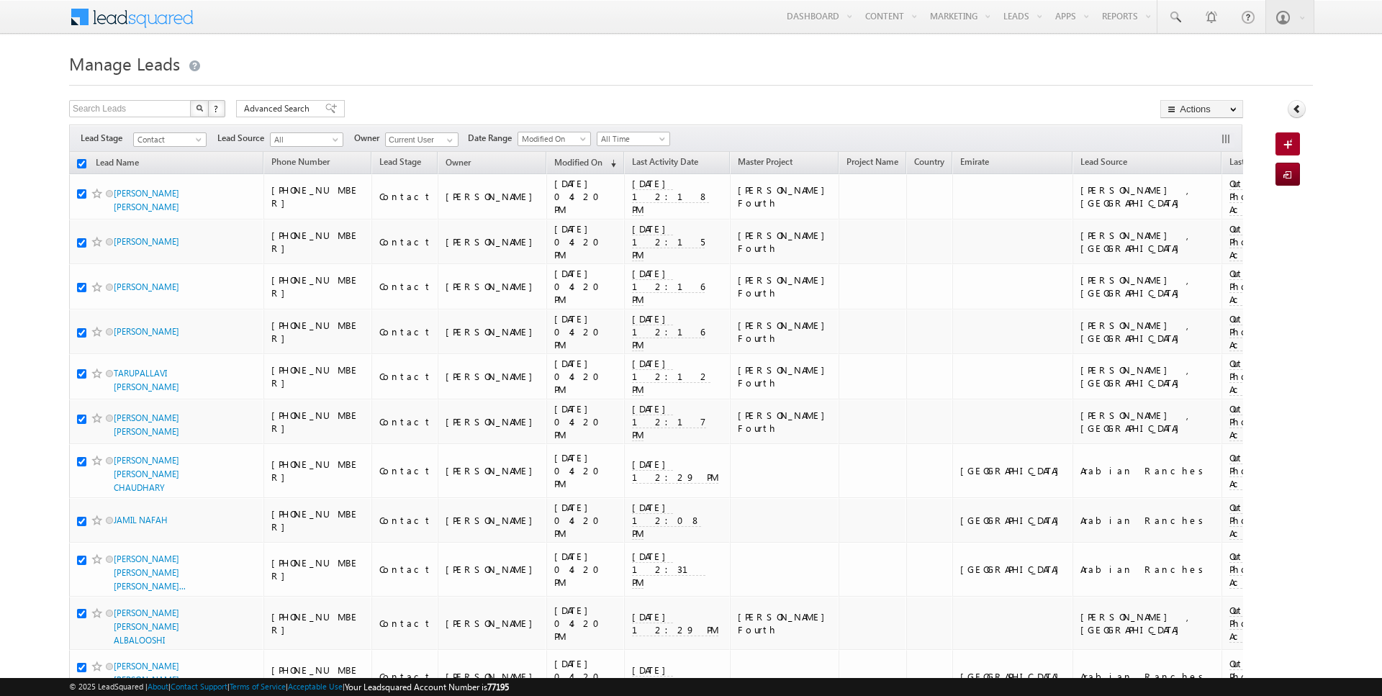
checkbox input "true"
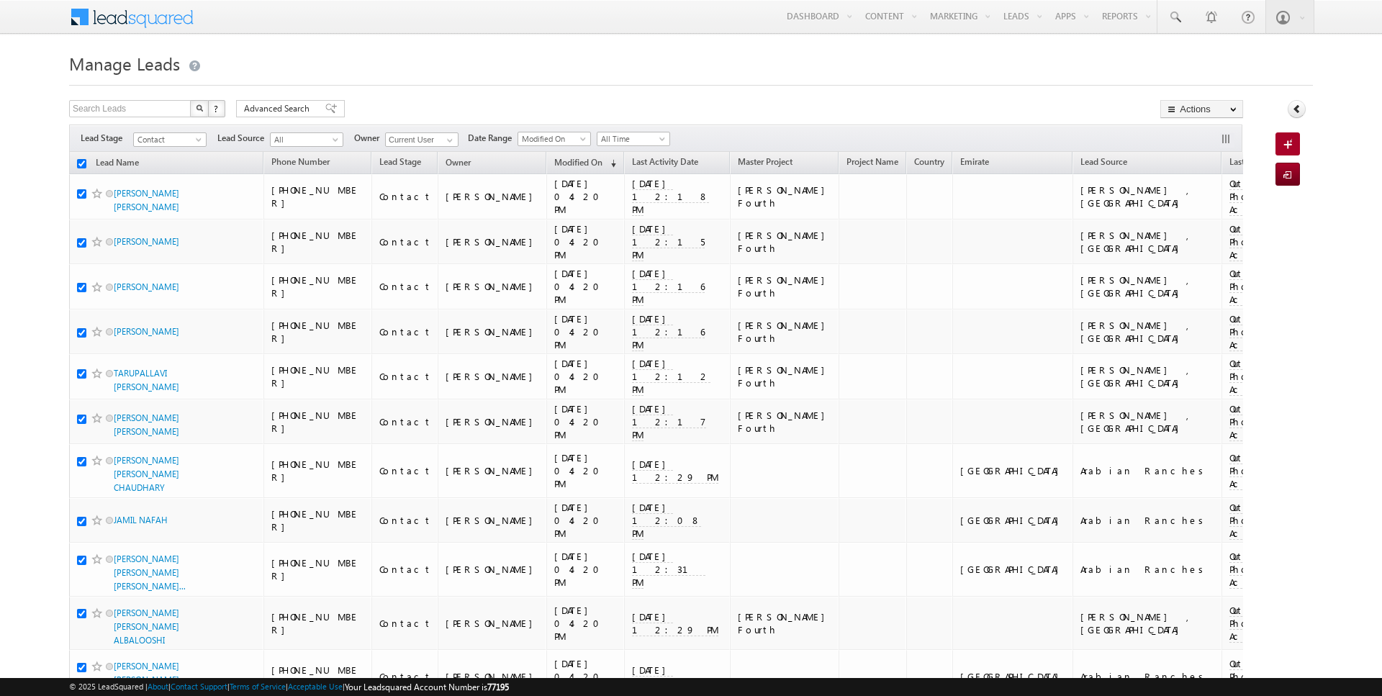
checkbox input "true"
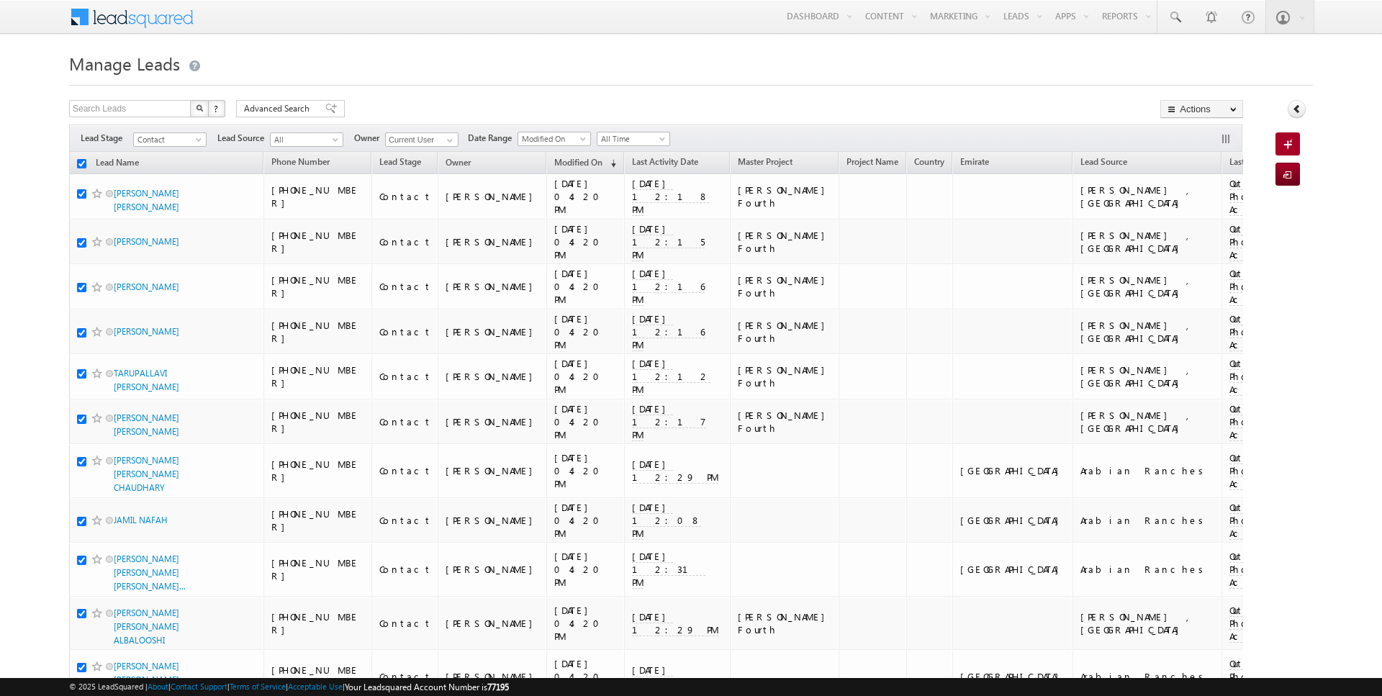
checkbox input "true"
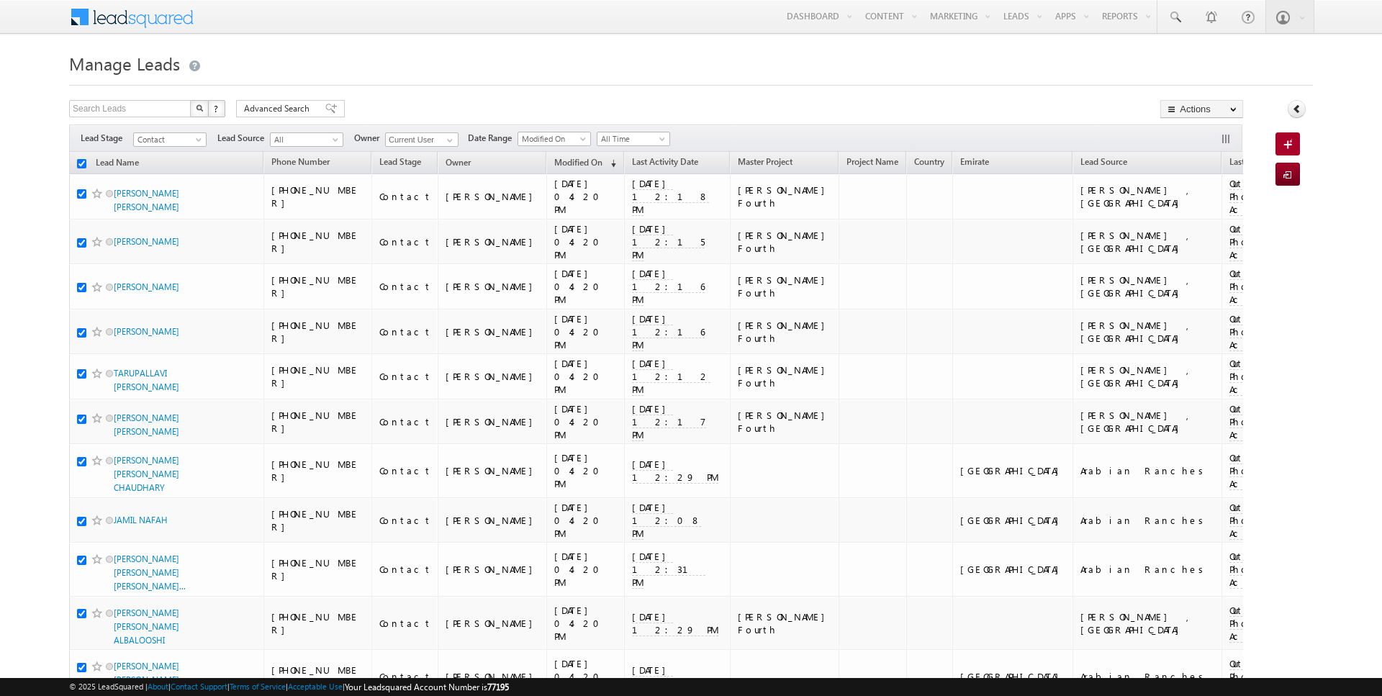
checkbox input "true"
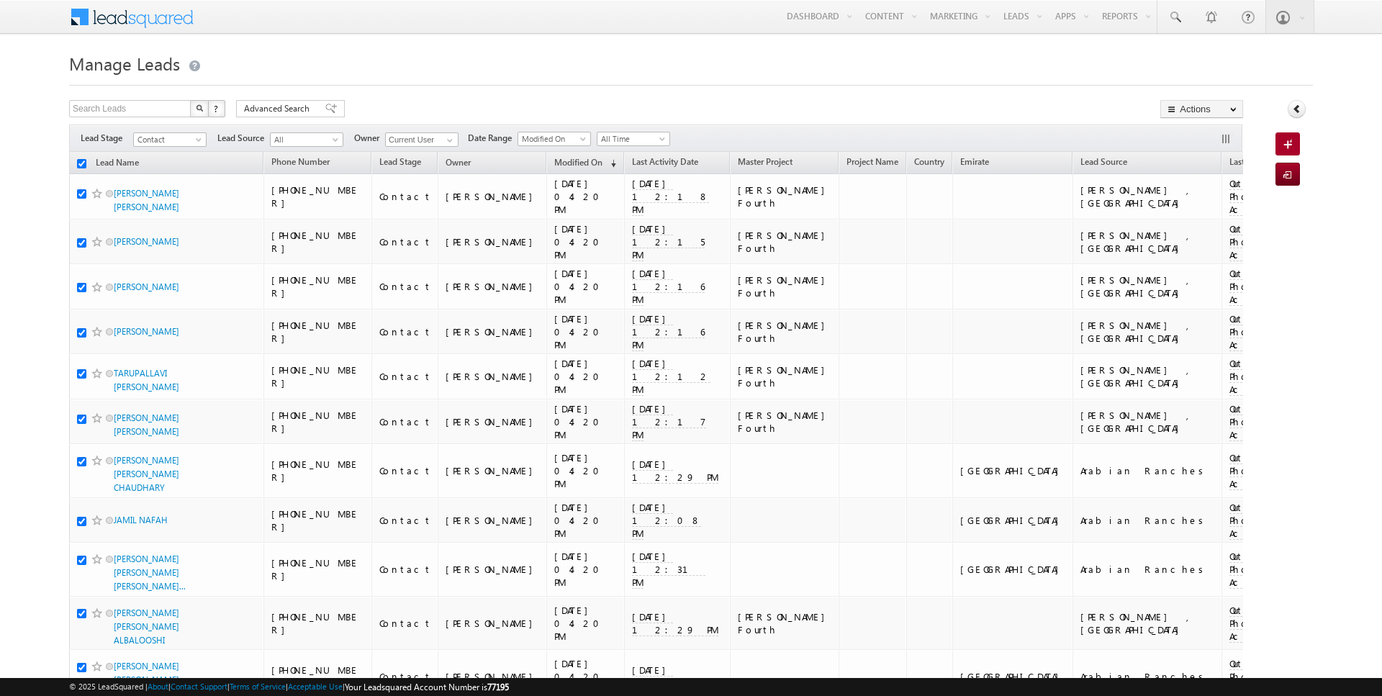
checkbox input "true"
click at [1199, 230] on link "Change Owner" at bounding box center [1201, 233] width 81 height 17
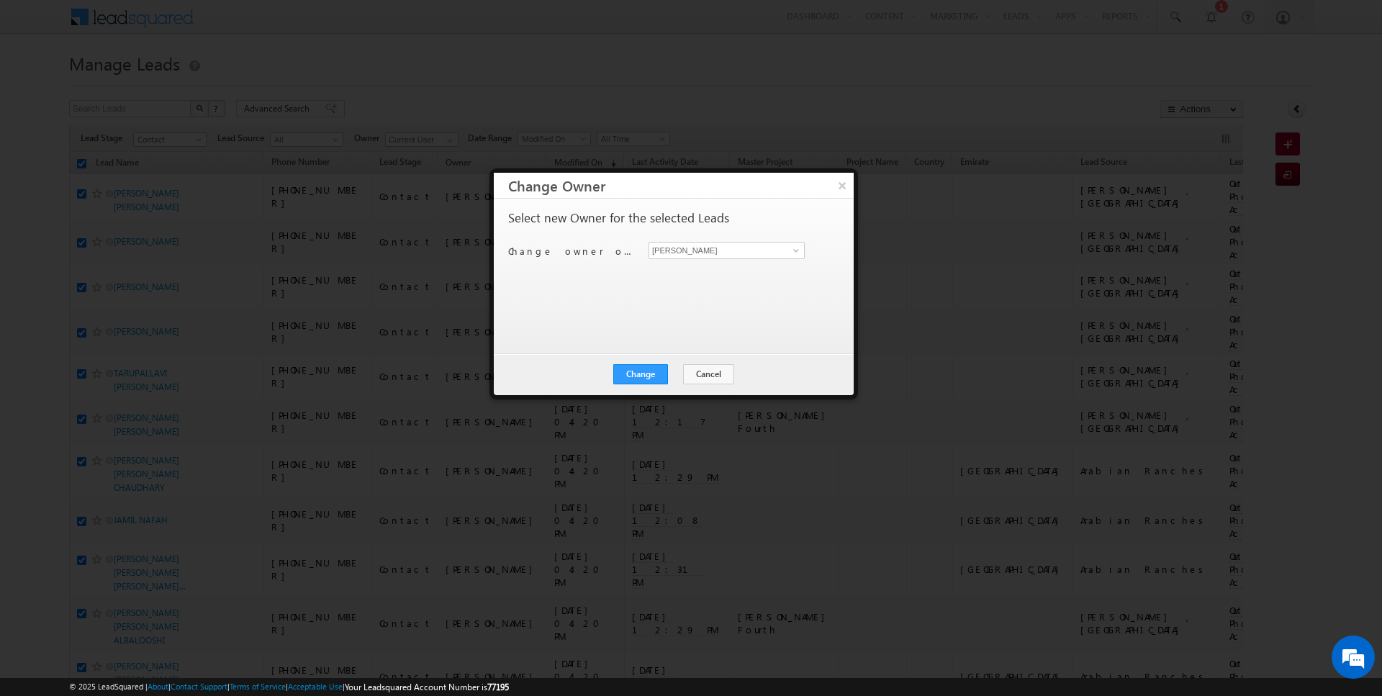
click at [685, 261] on div "Change owner of 200 leads to Rajender Rautela Rajender Rautela" at bounding box center [672, 253] width 328 height 22
click at [721, 248] on input "[PERSON_NAME]" at bounding box center [727, 250] width 156 height 17
click at [647, 368] on button "Change" at bounding box center [640, 374] width 55 height 20
click at [675, 372] on button "Close" at bounding box center [676, 374] width 46 height 20
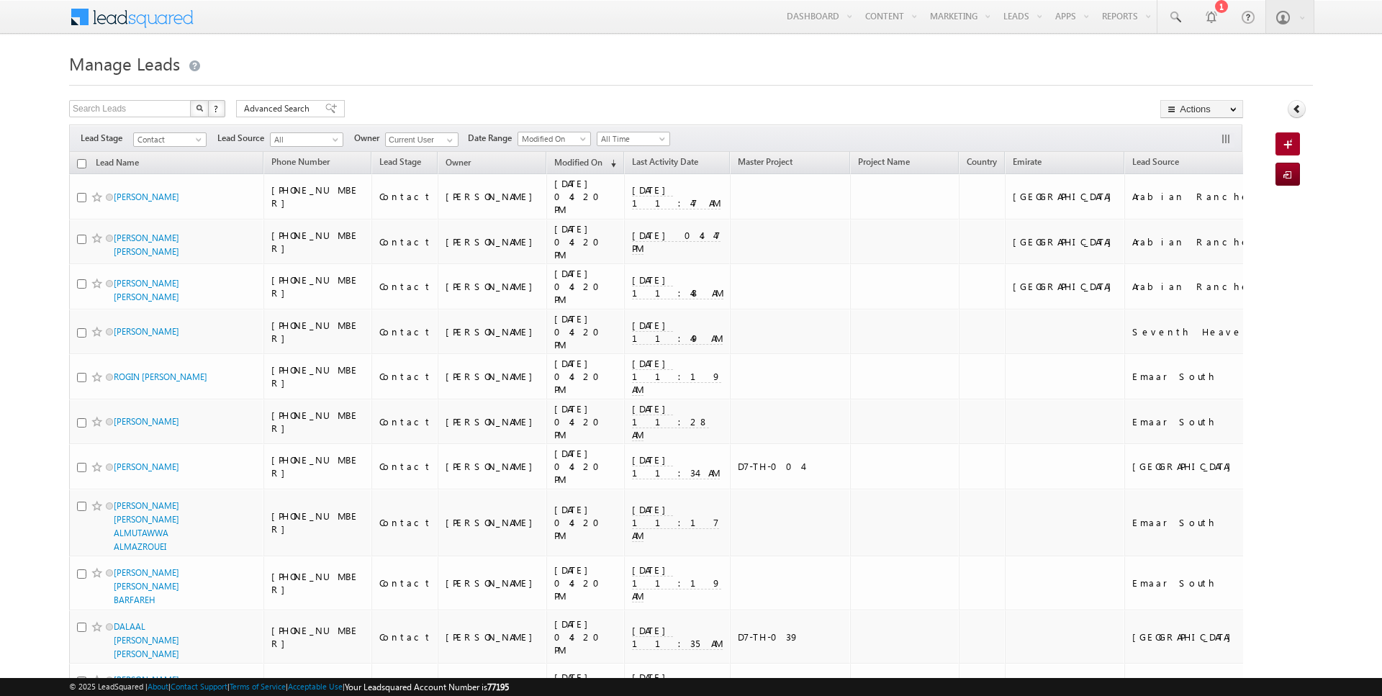
click at [81, 163] on input "checkbox" at bounding box center [81, 163] width 9 height 9
checkbox input "true"
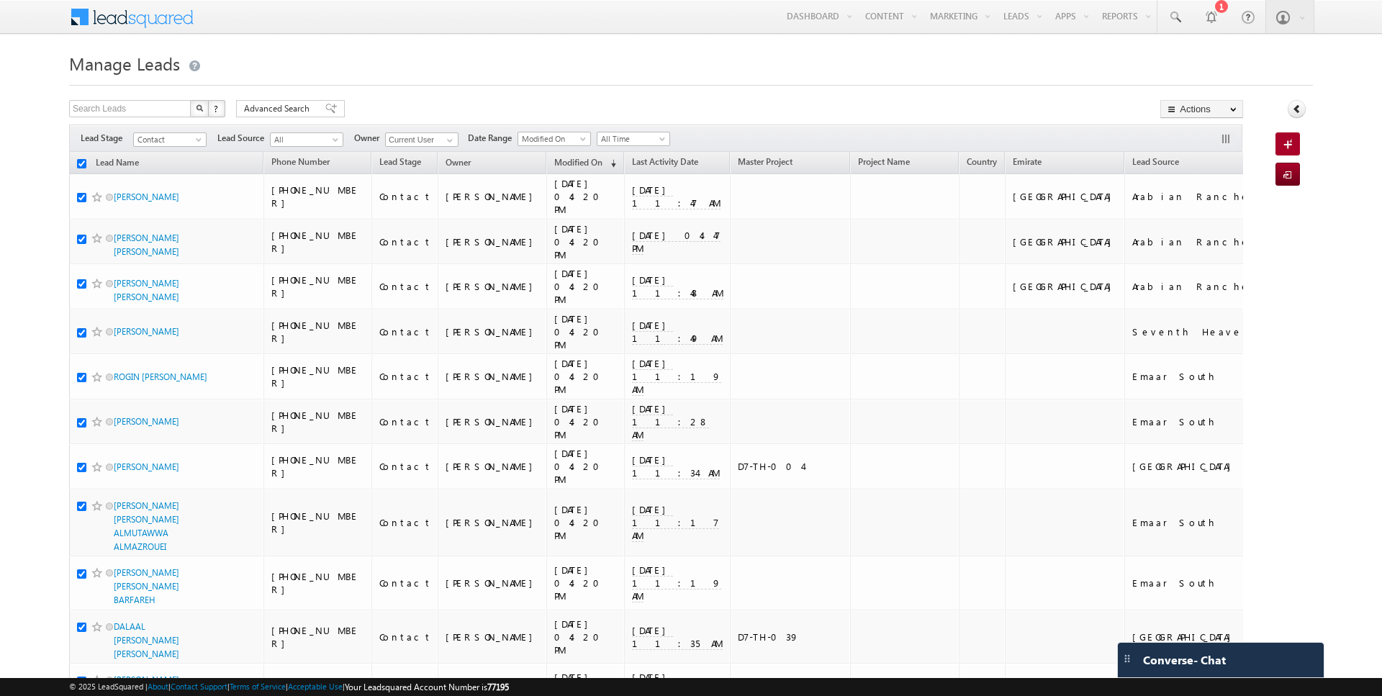
checkbox input "true"
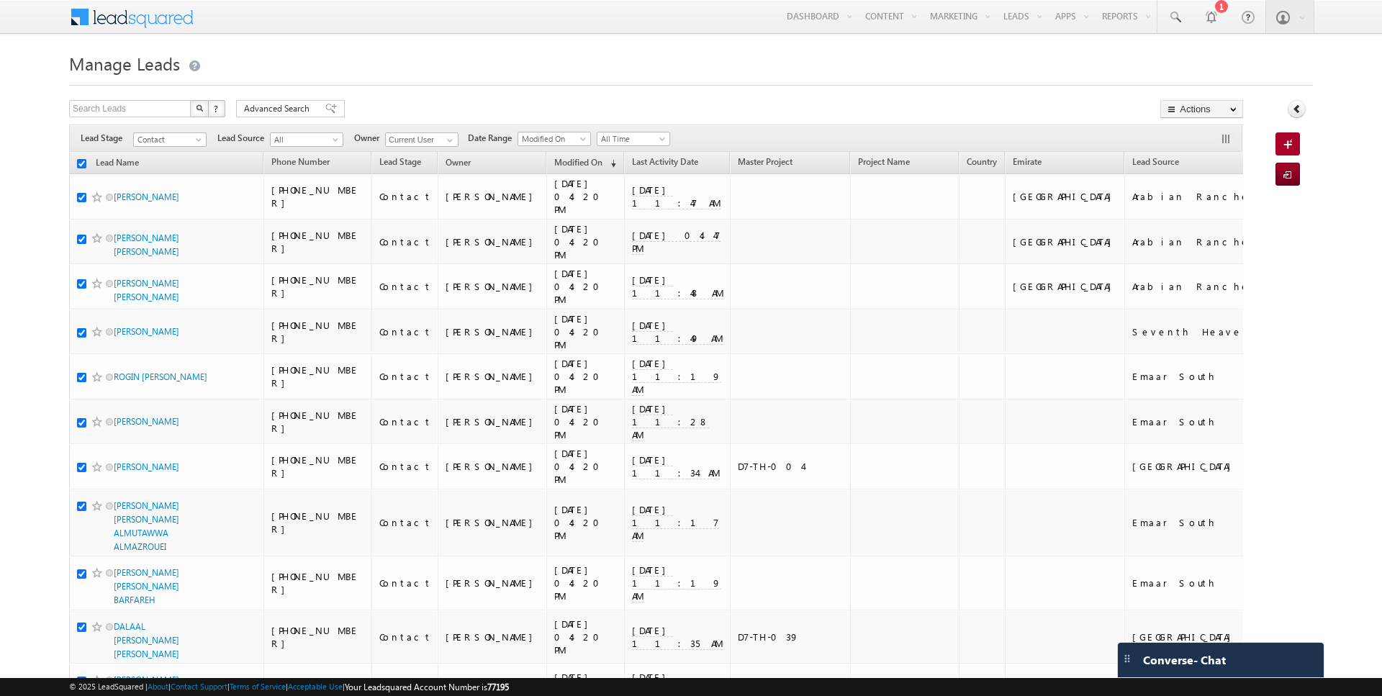
checkbox input "true"
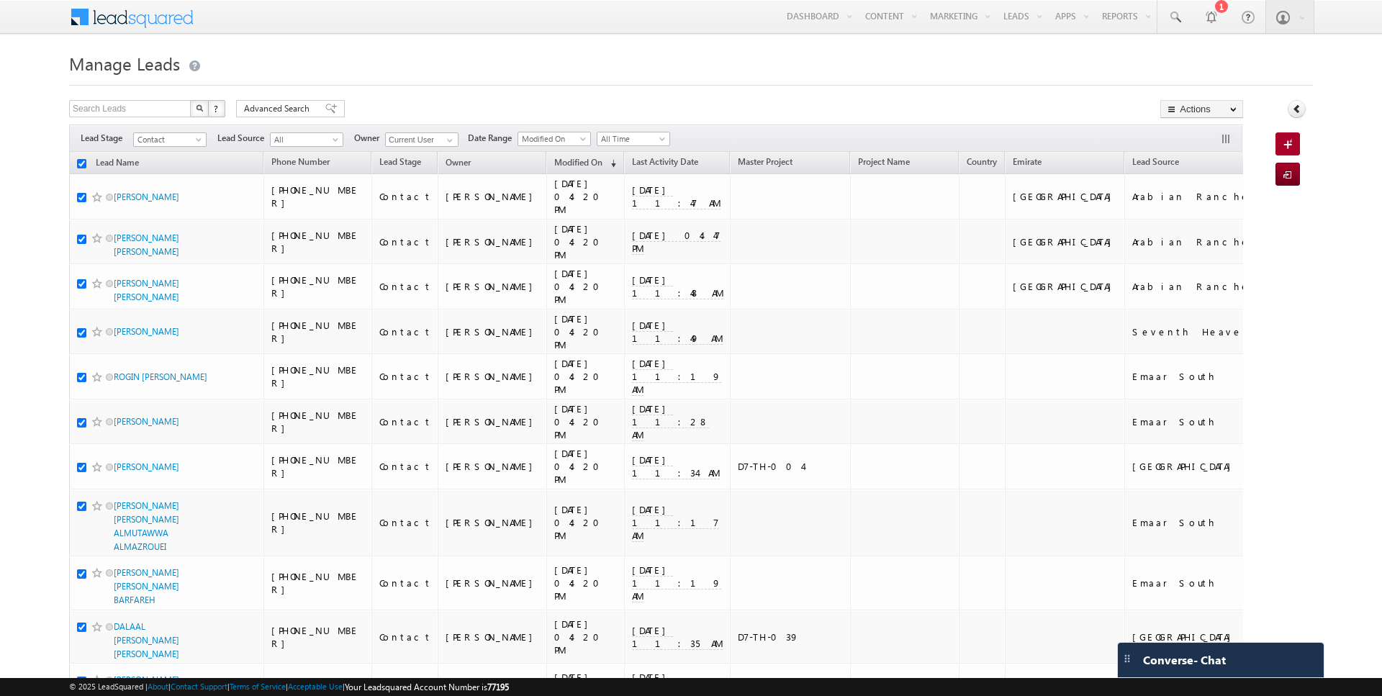
checkbox input "true"
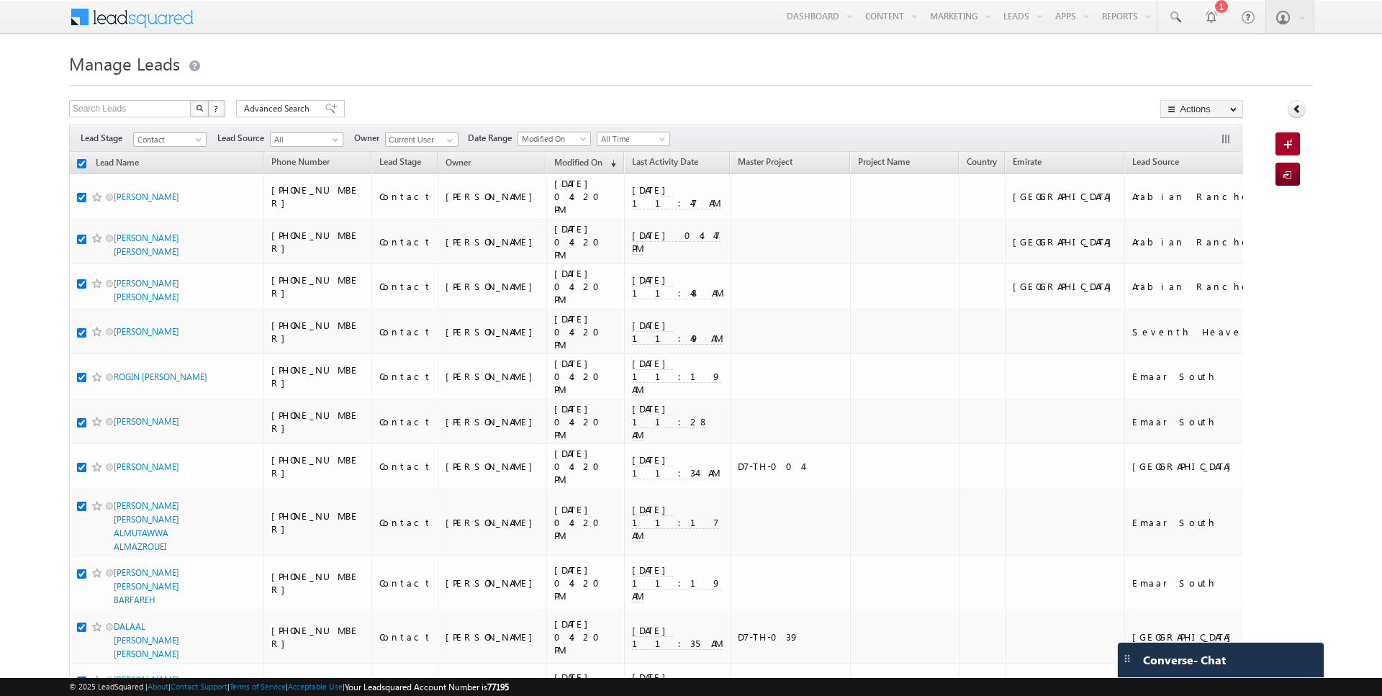
checkbox input "true"
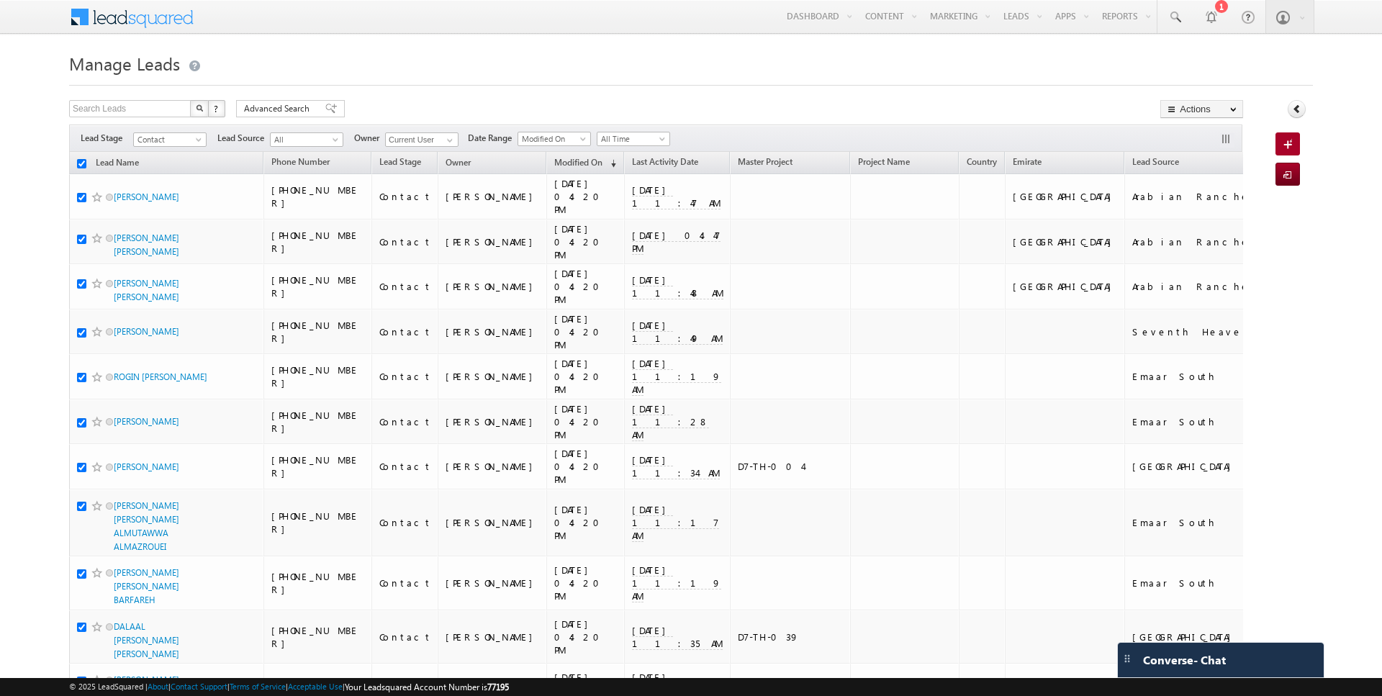
checkbox input "true"
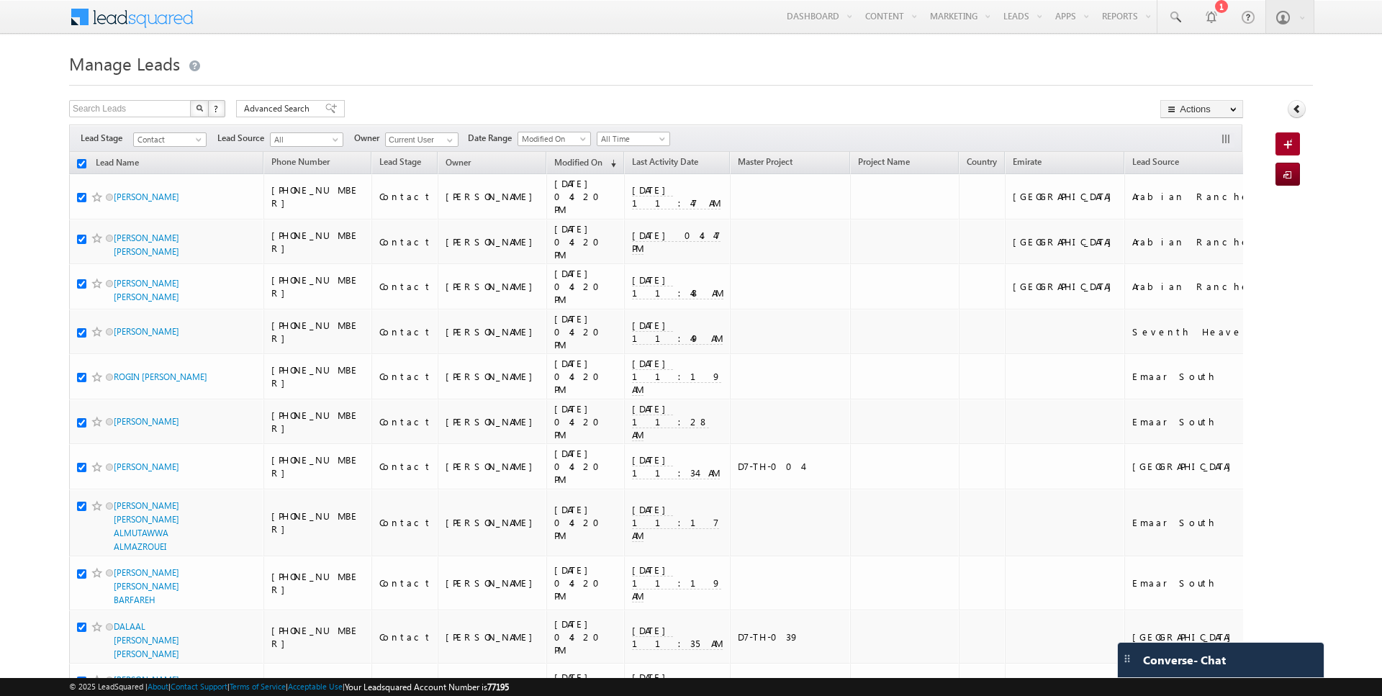
checkbox input "true"
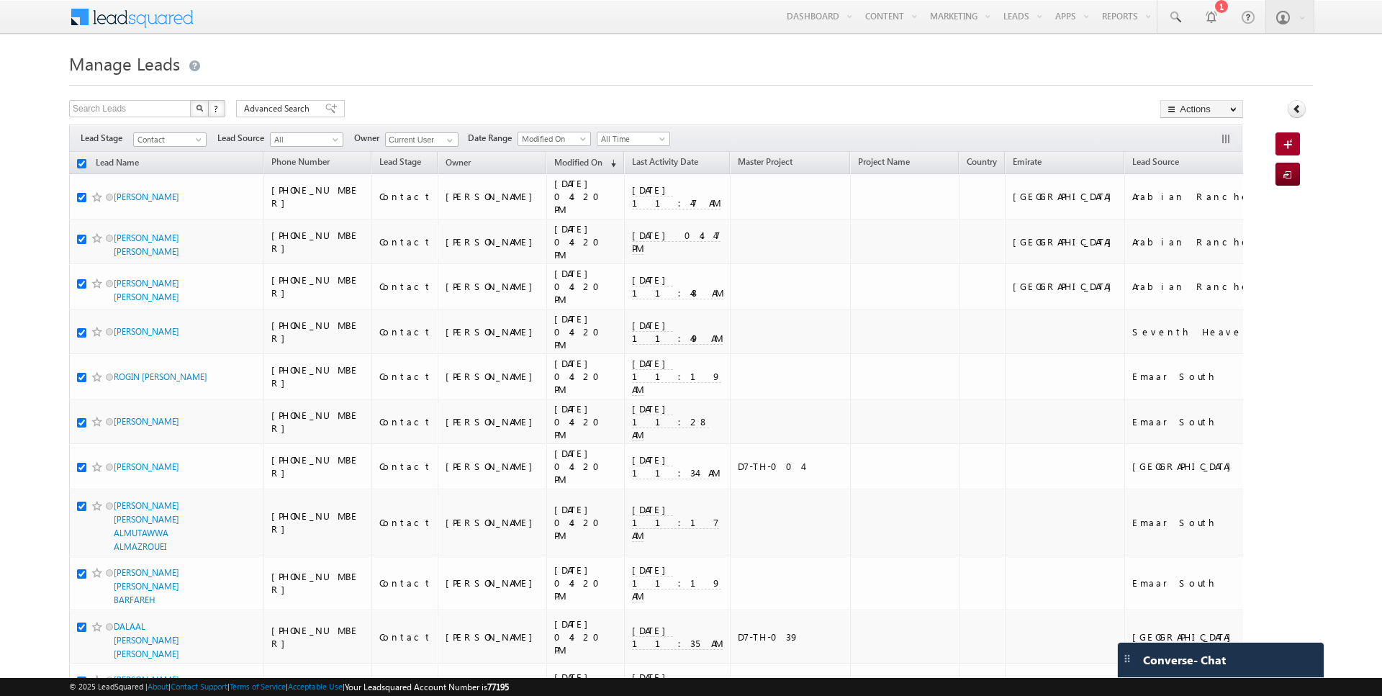
checkbox input "true"
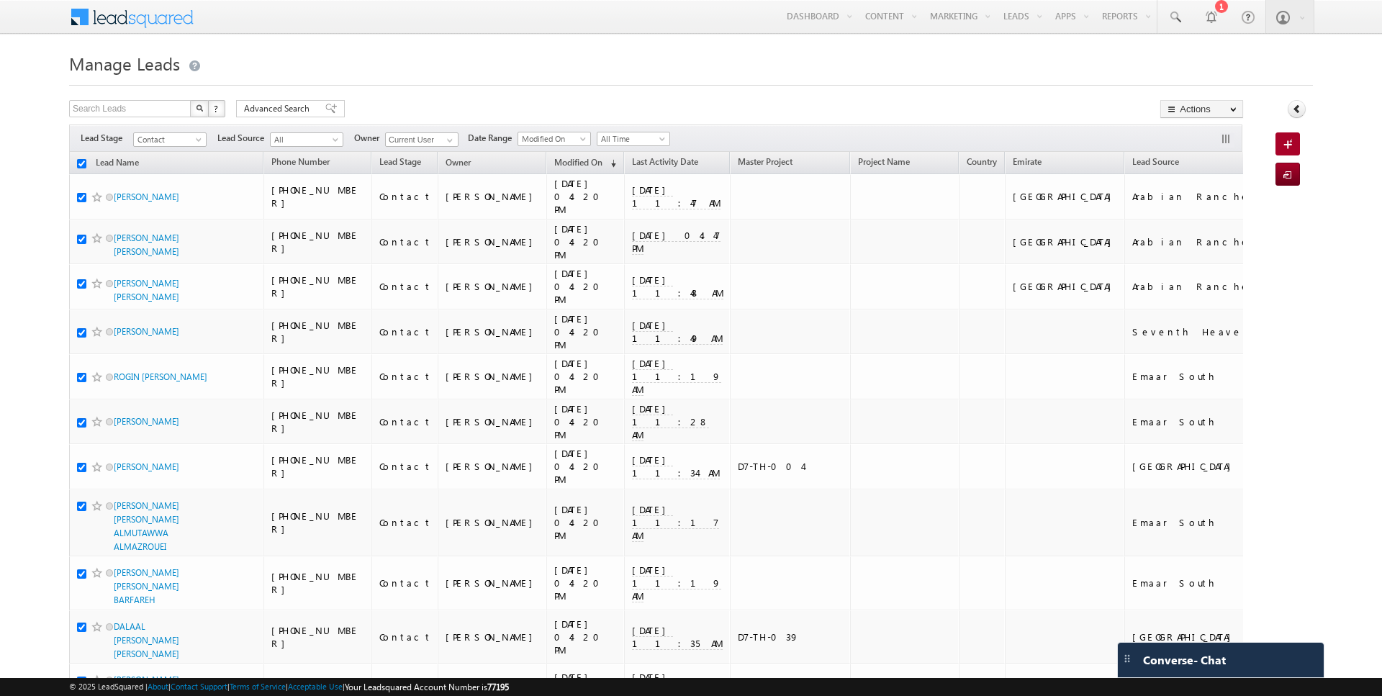
checkbox input "true"
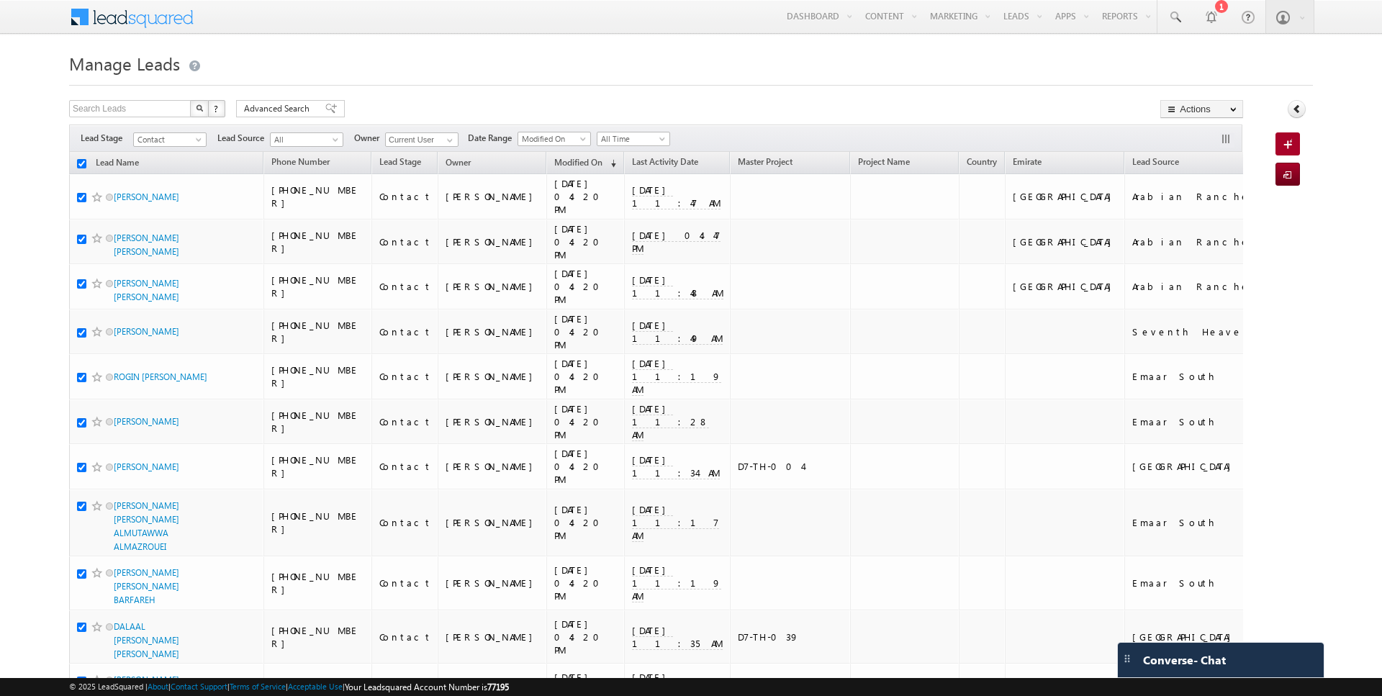
checkbox input "true"
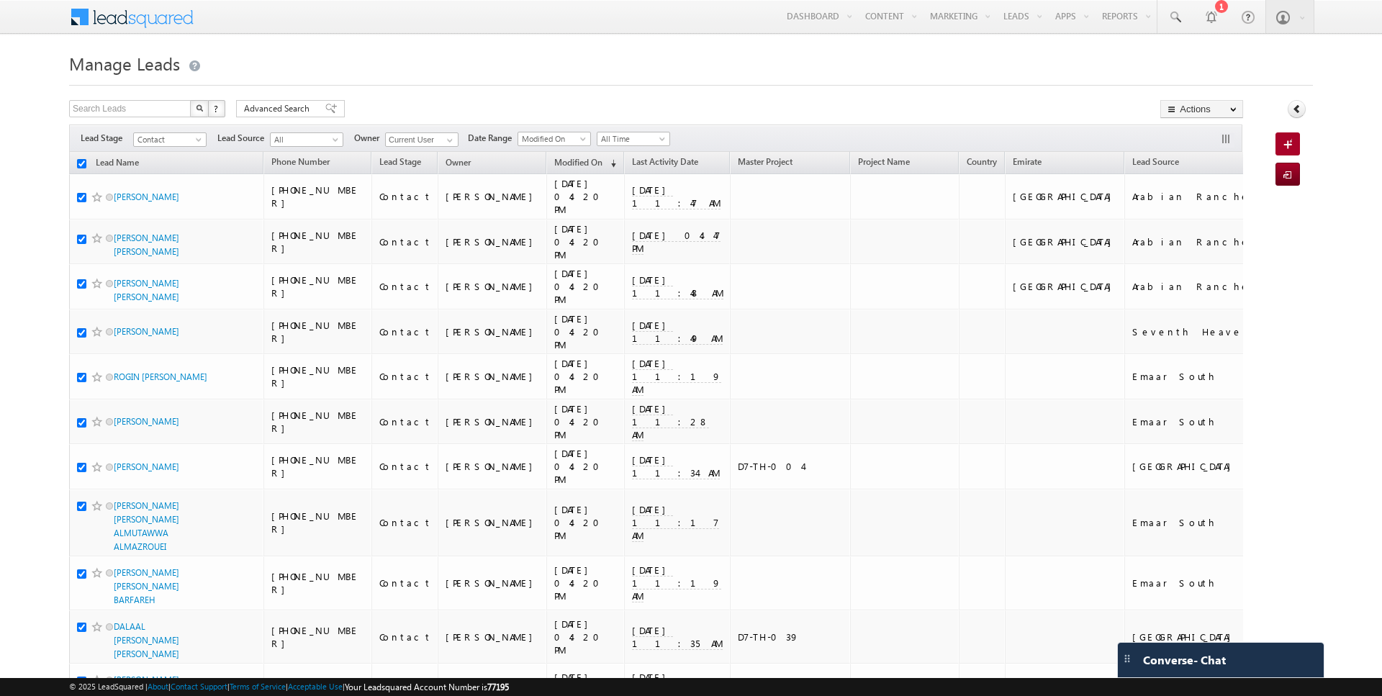
checkbox input "true"
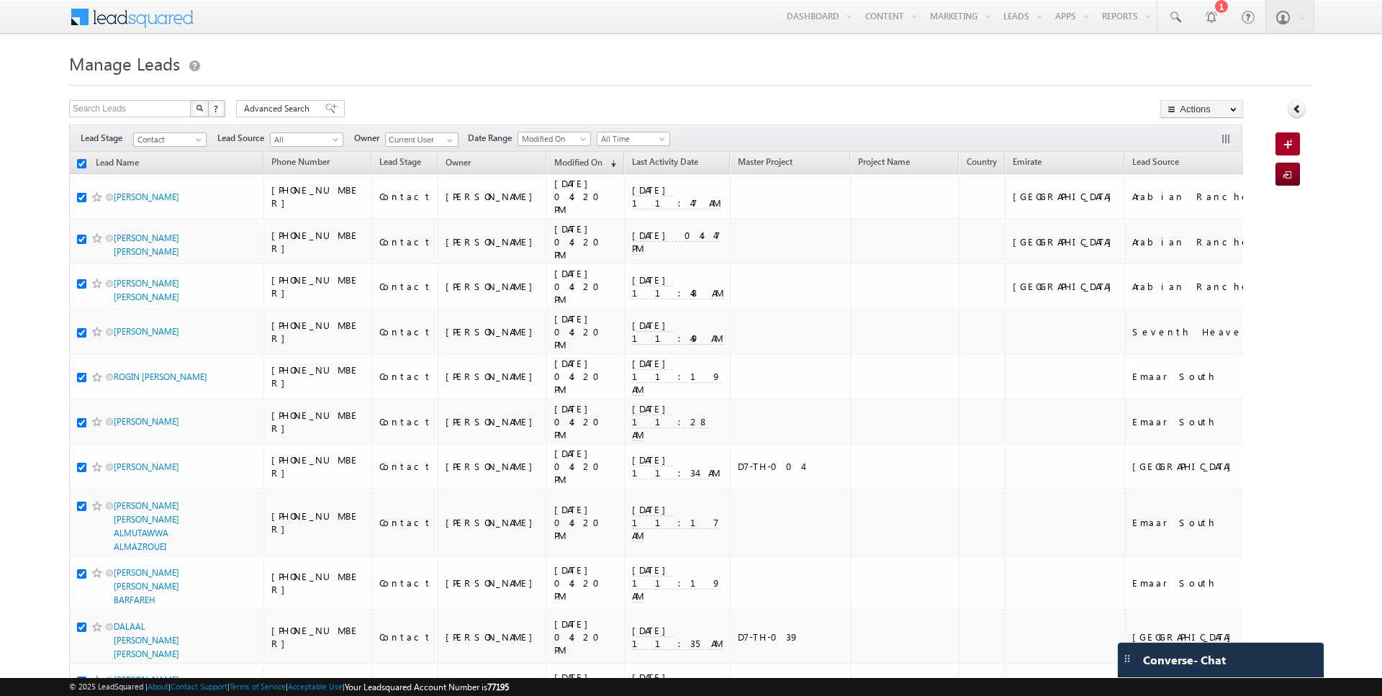
checkbox input "true"
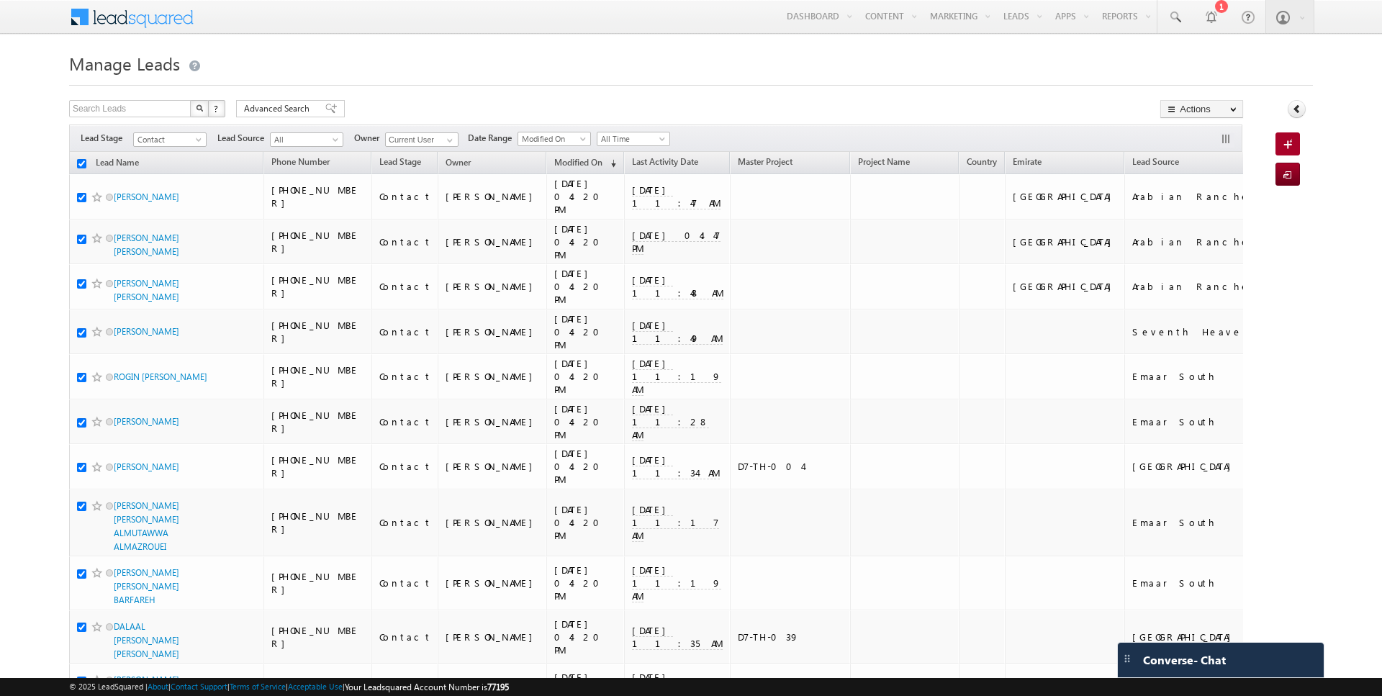
checkbox input "true"
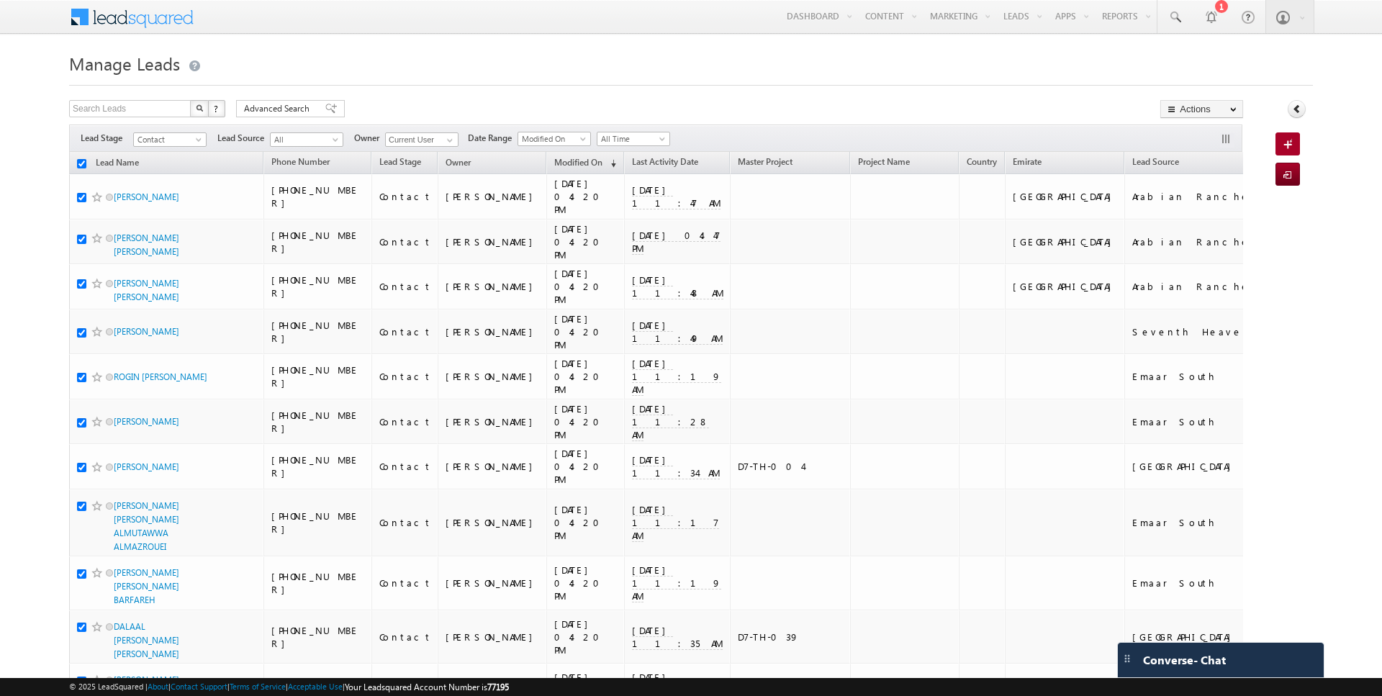
checkbox input "true"
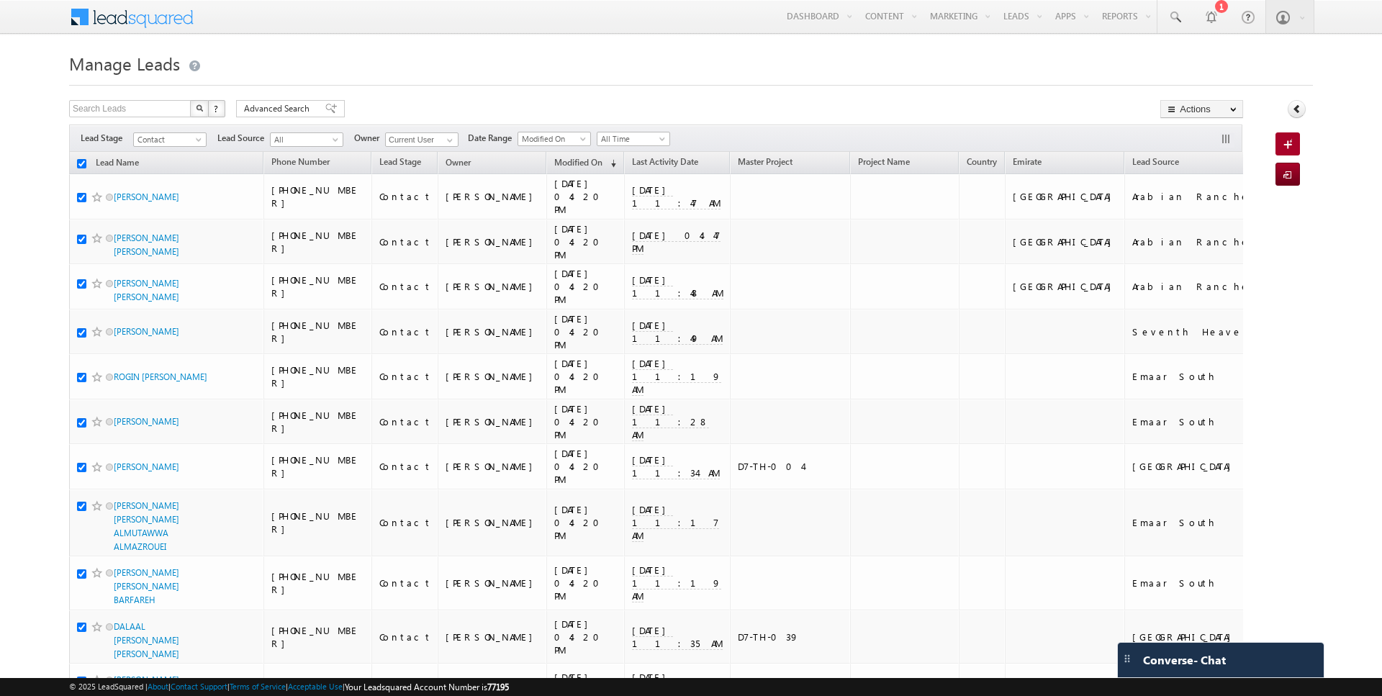
checkbox input "true"
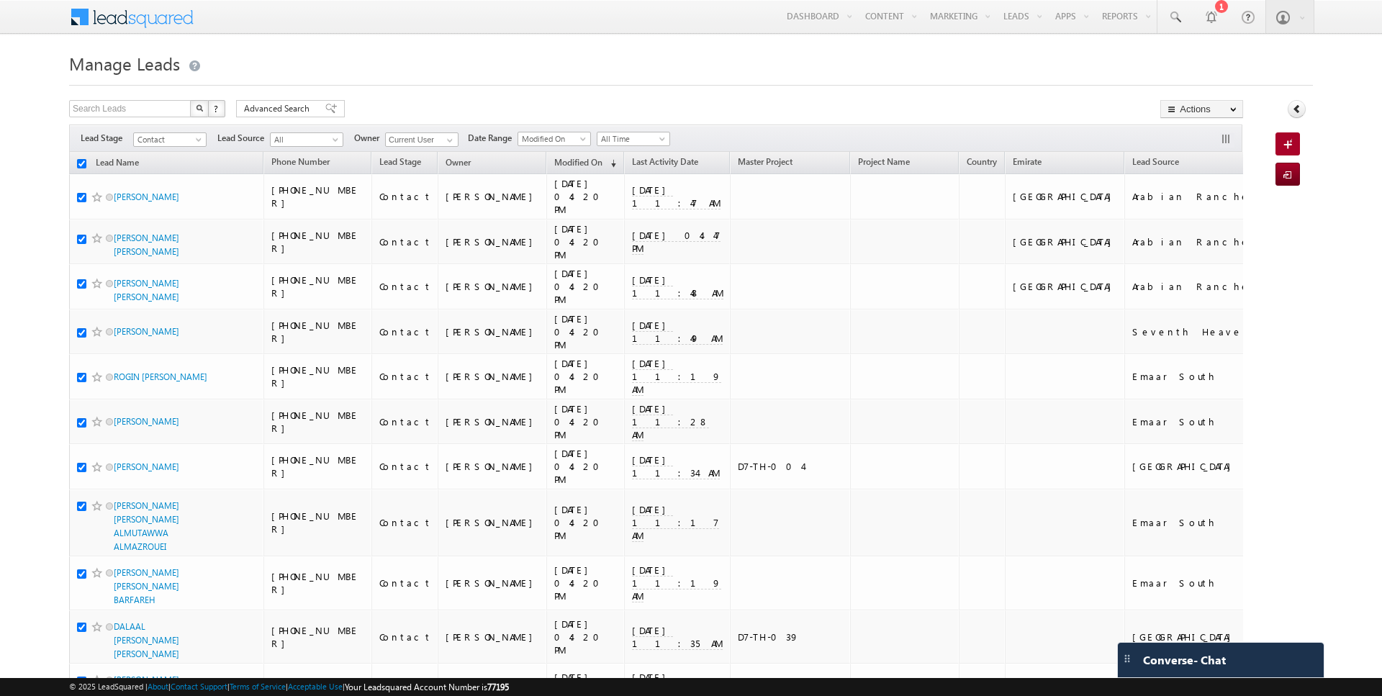
checkbox input "true"
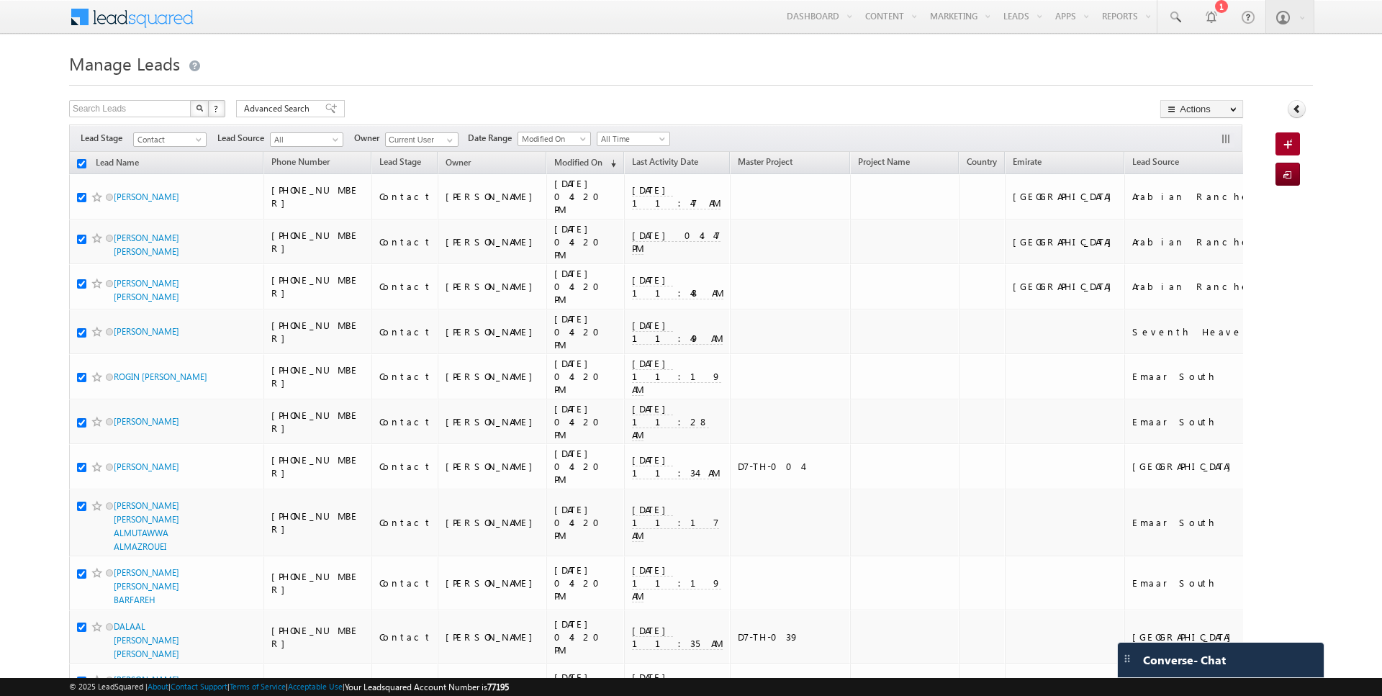
checkbox input "true"
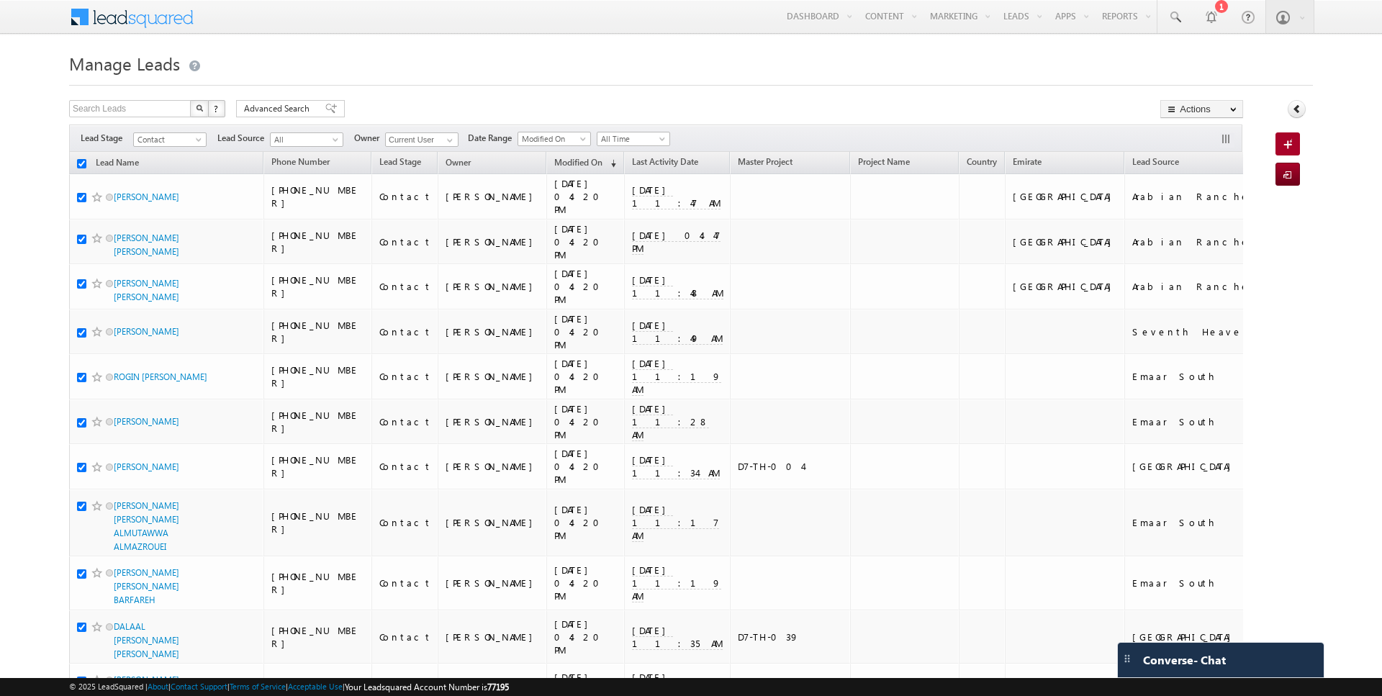
checkbox input "true"
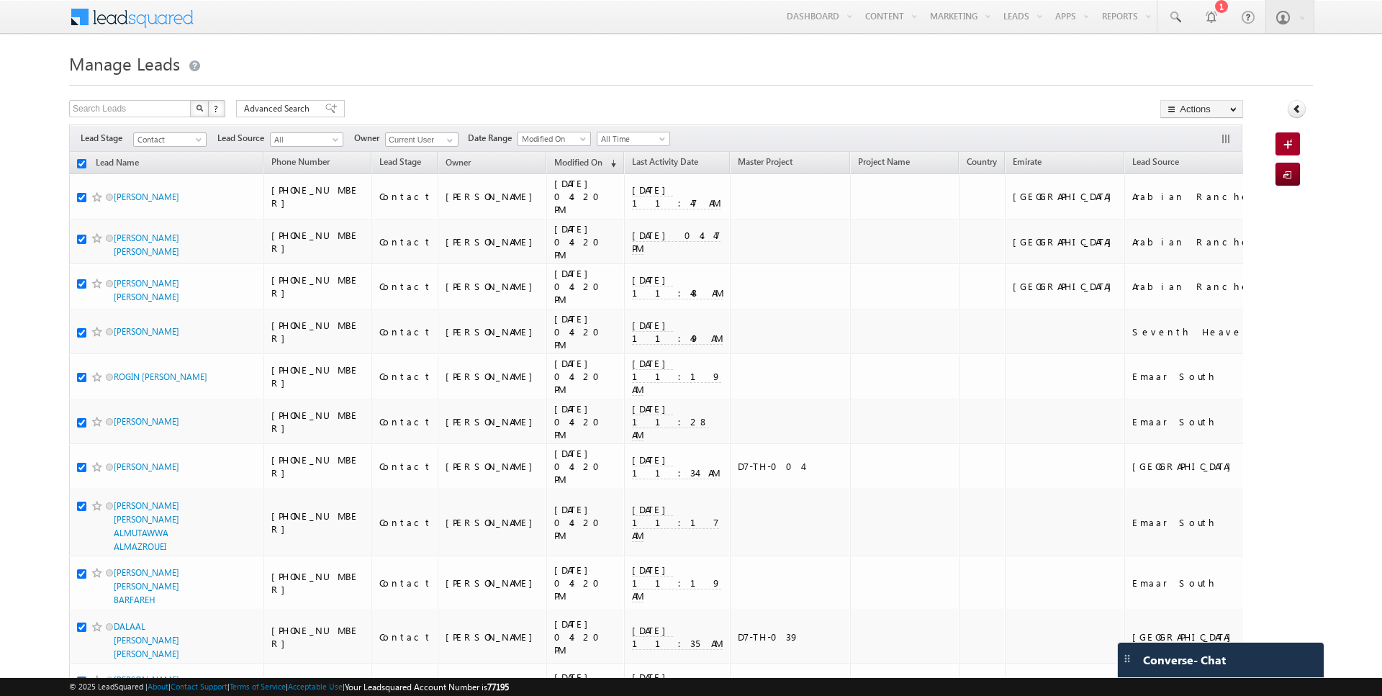
checkbox input "true"
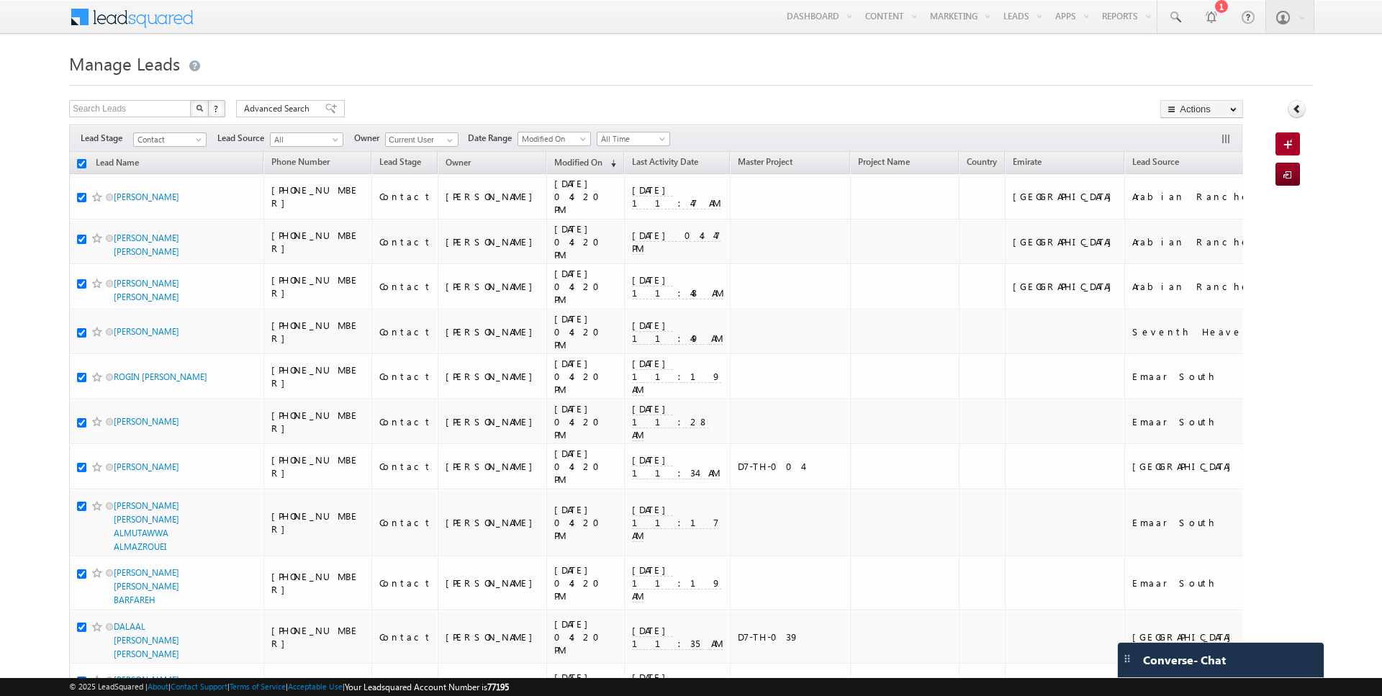
checkbox input "true"
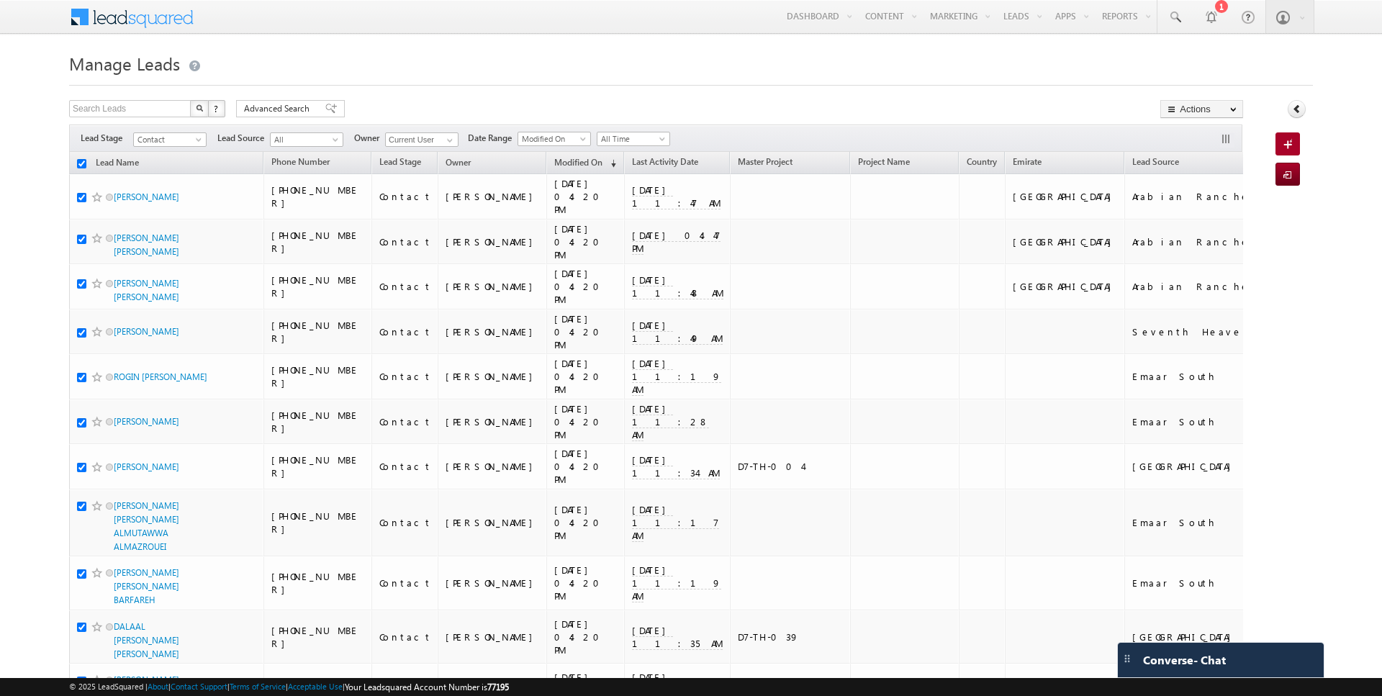
checkbox input "true"
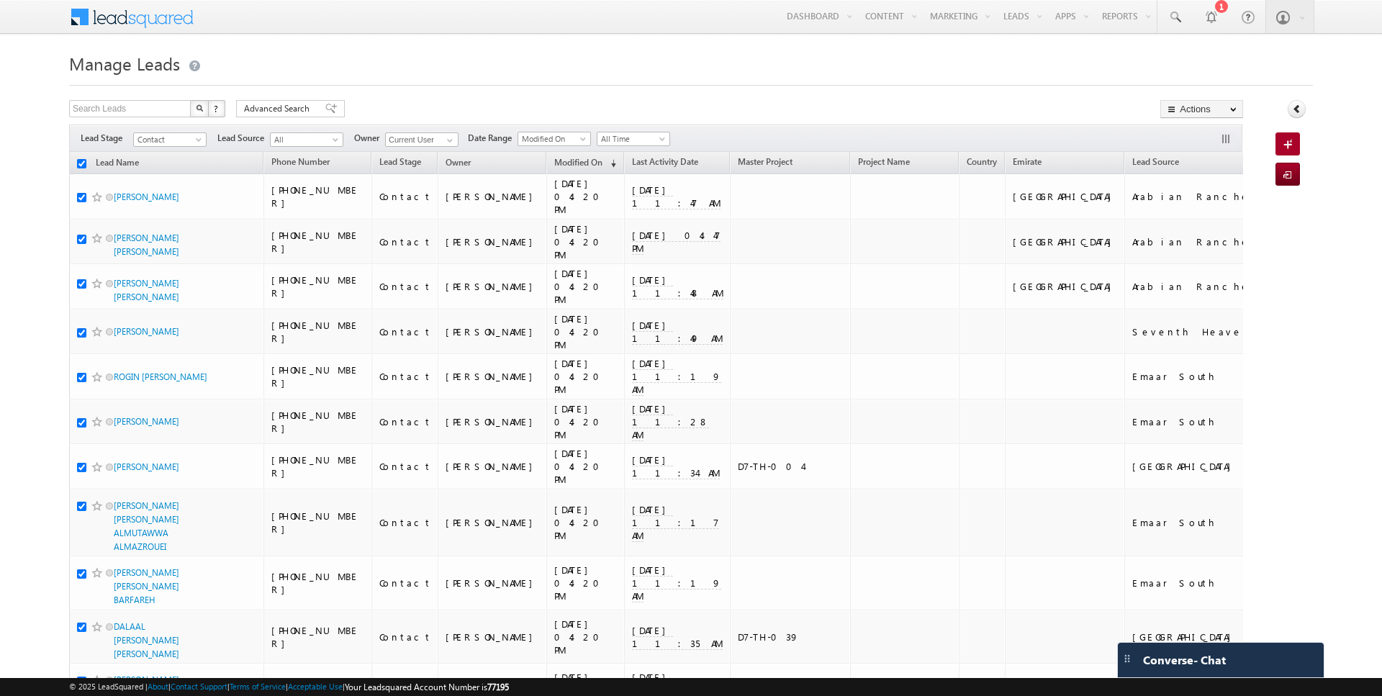
checkbox input "true"
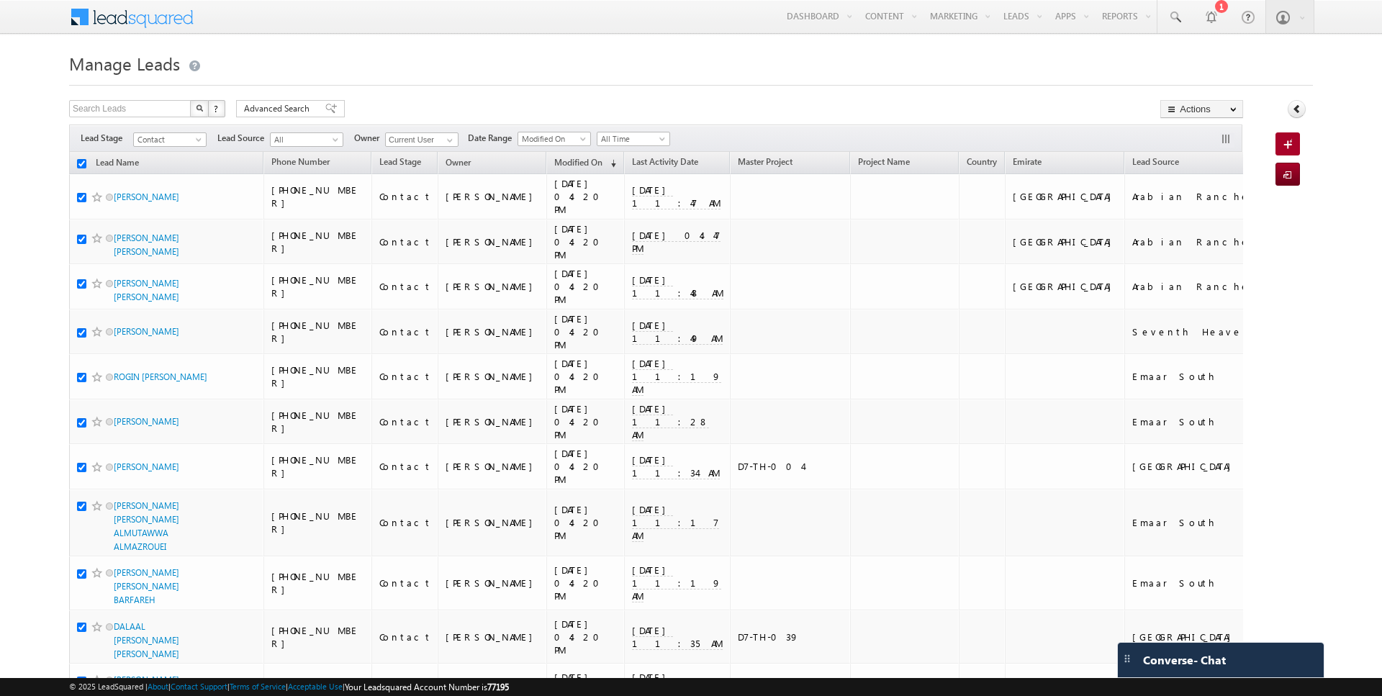
checkbox input "true"
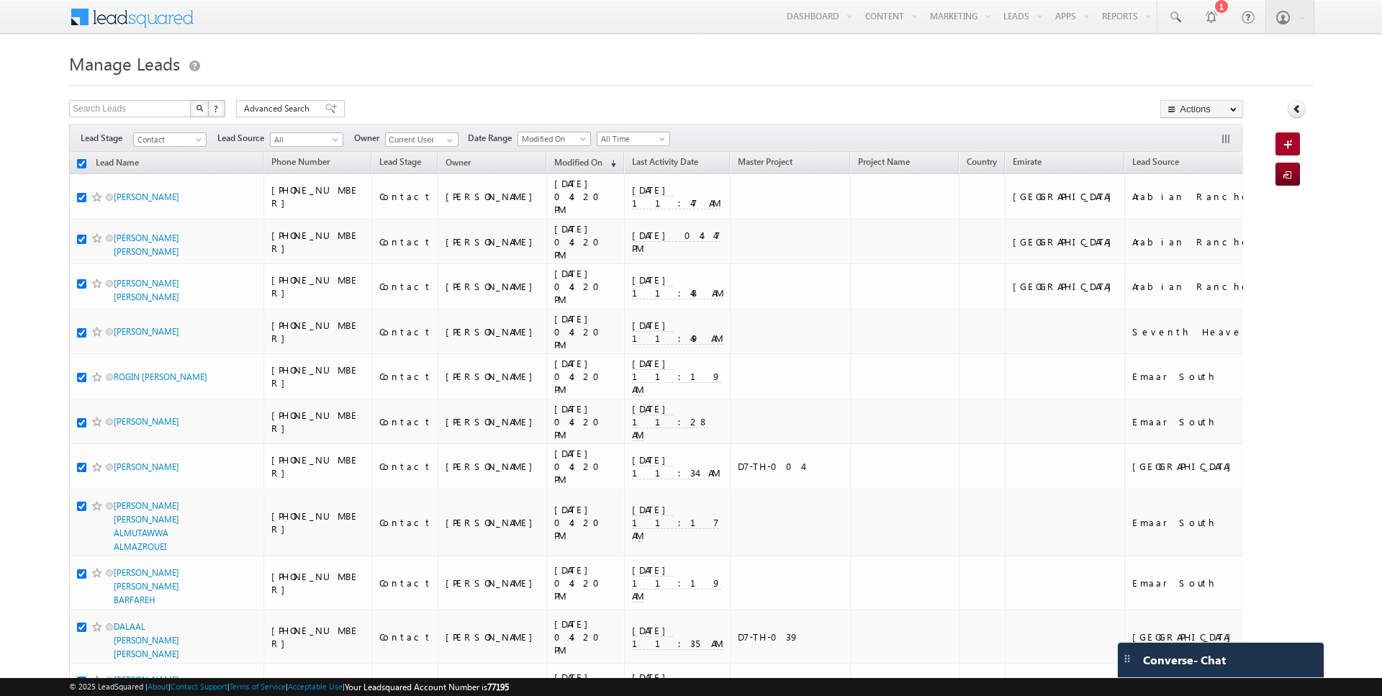
checkbox input "true"
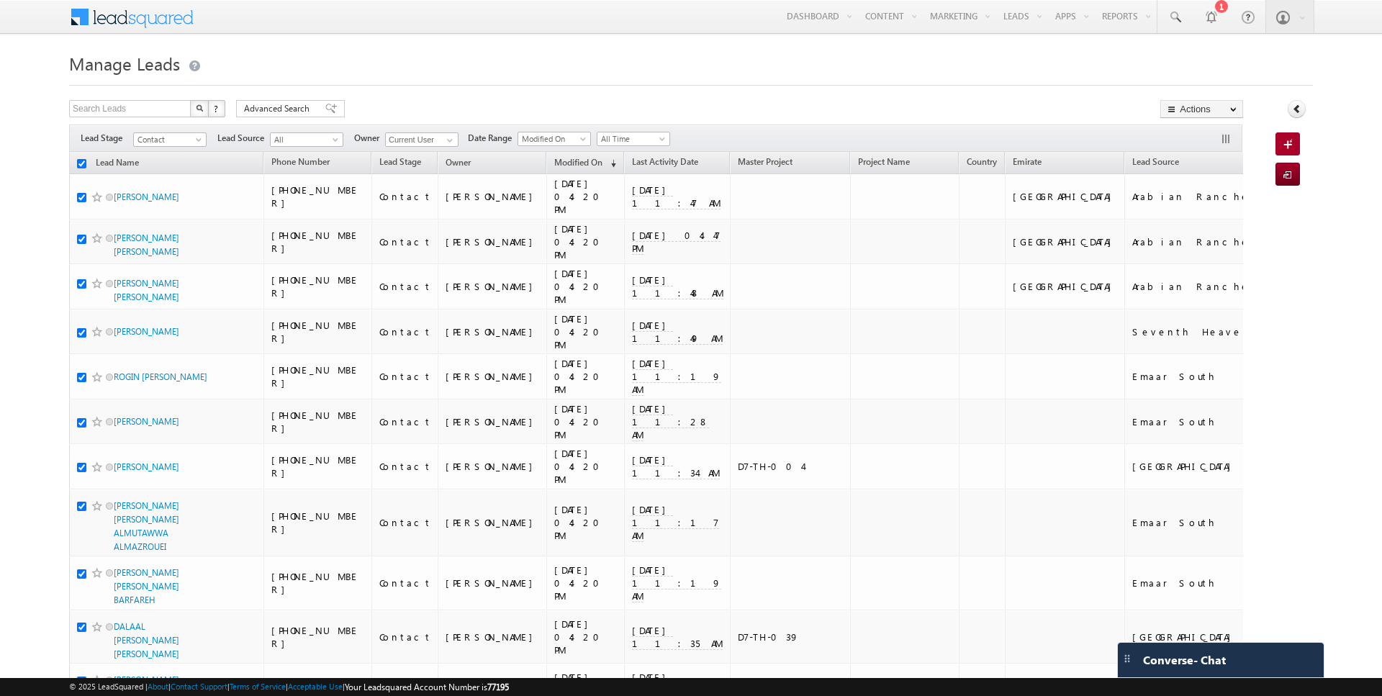
checkbox input "true"
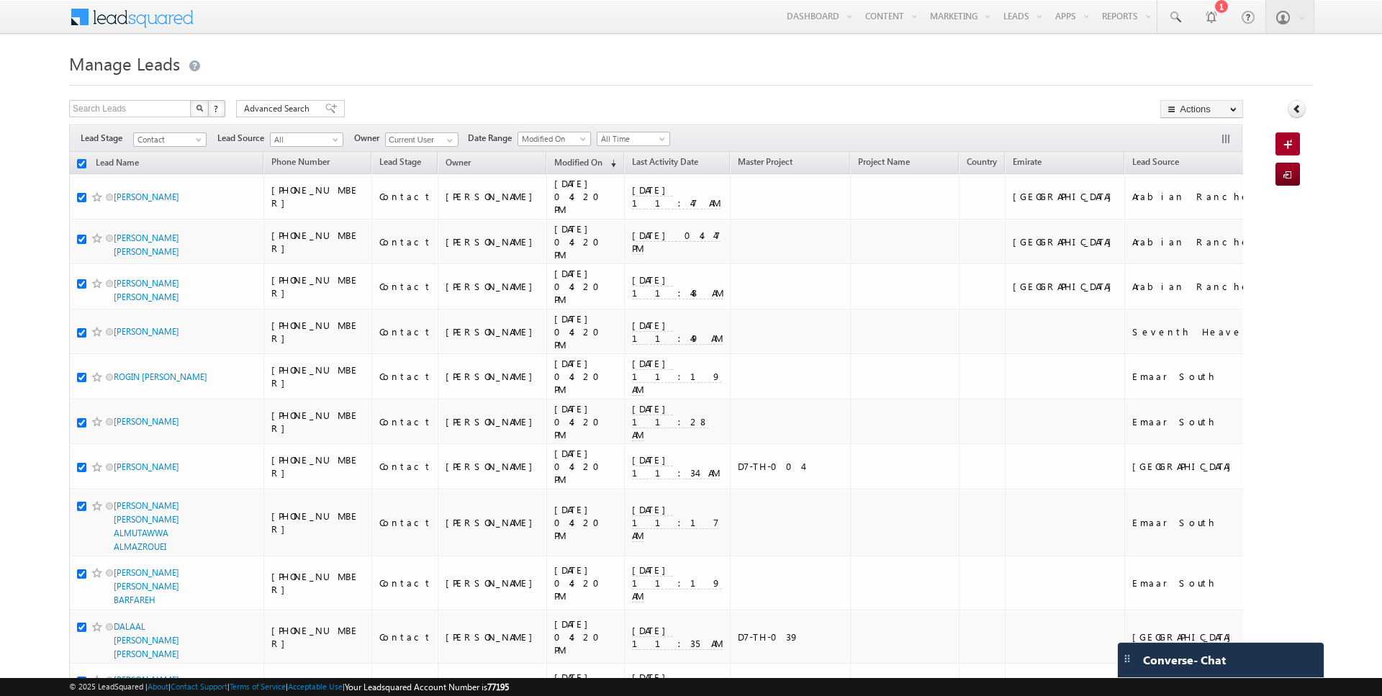
checkbox input "true"
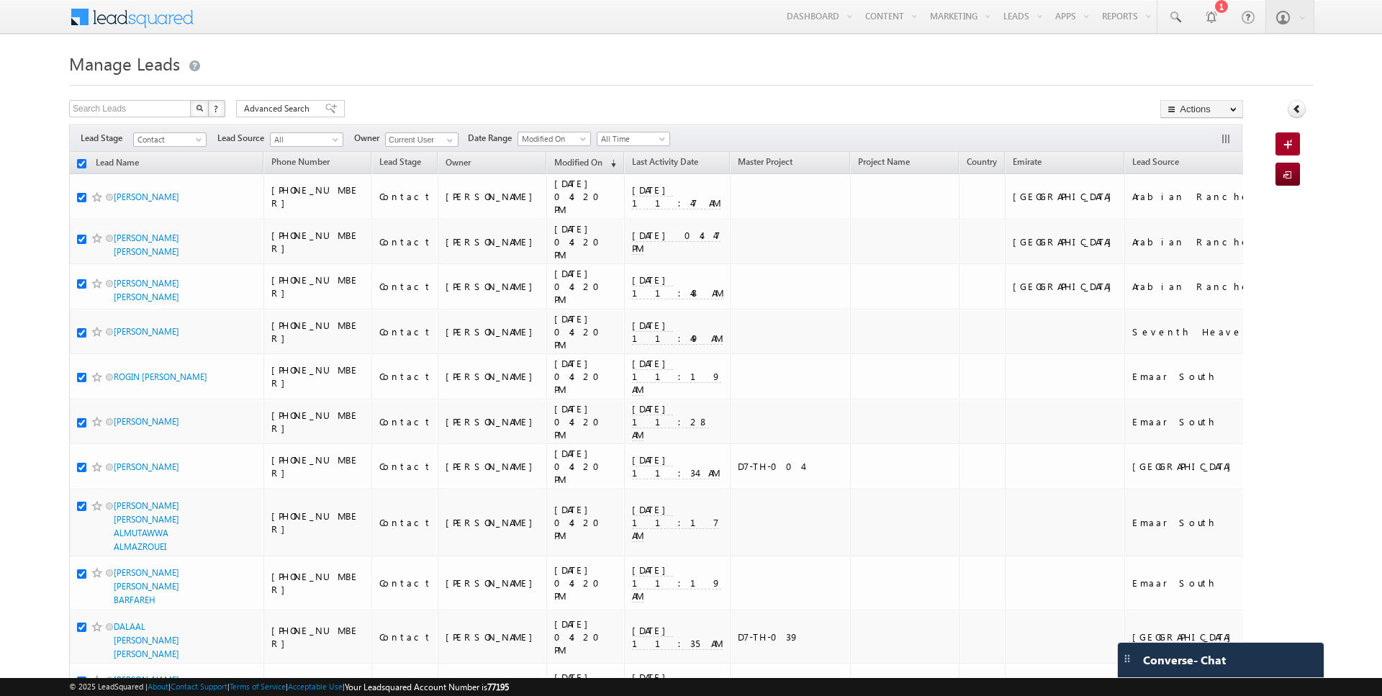
checkbox input "true"
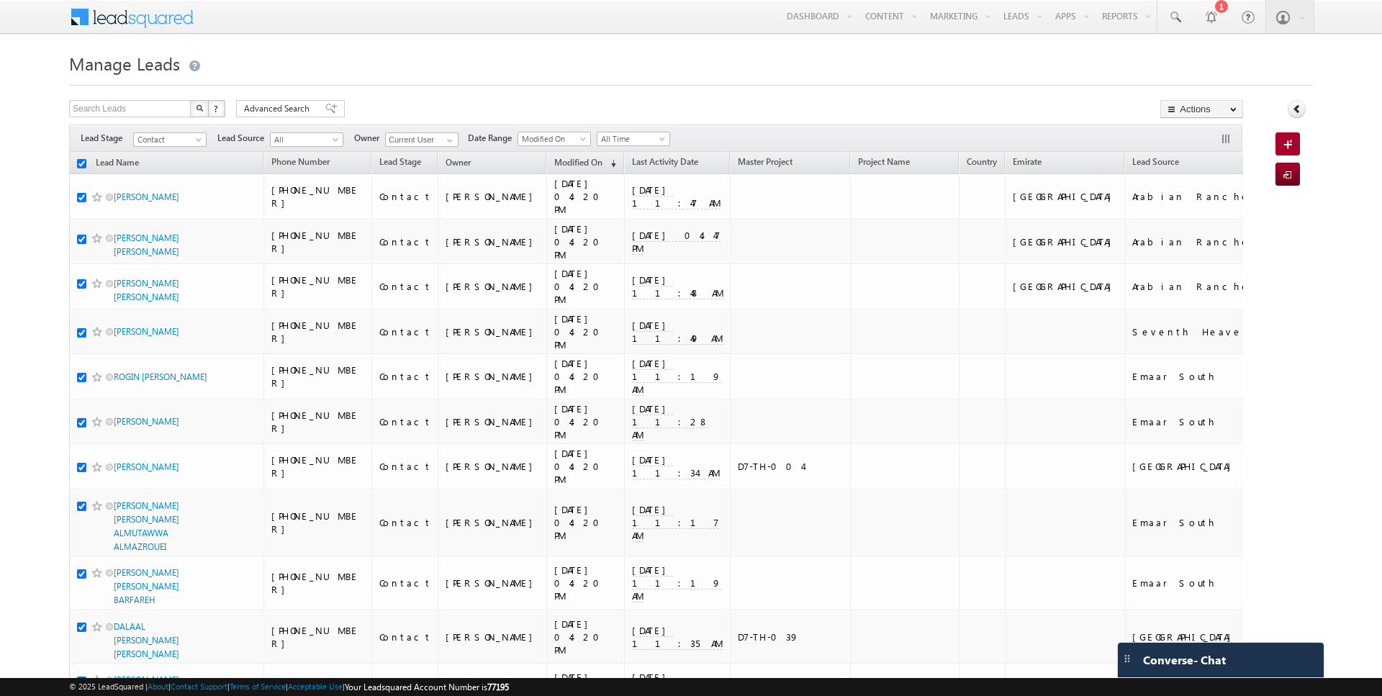
checkbox input "true"
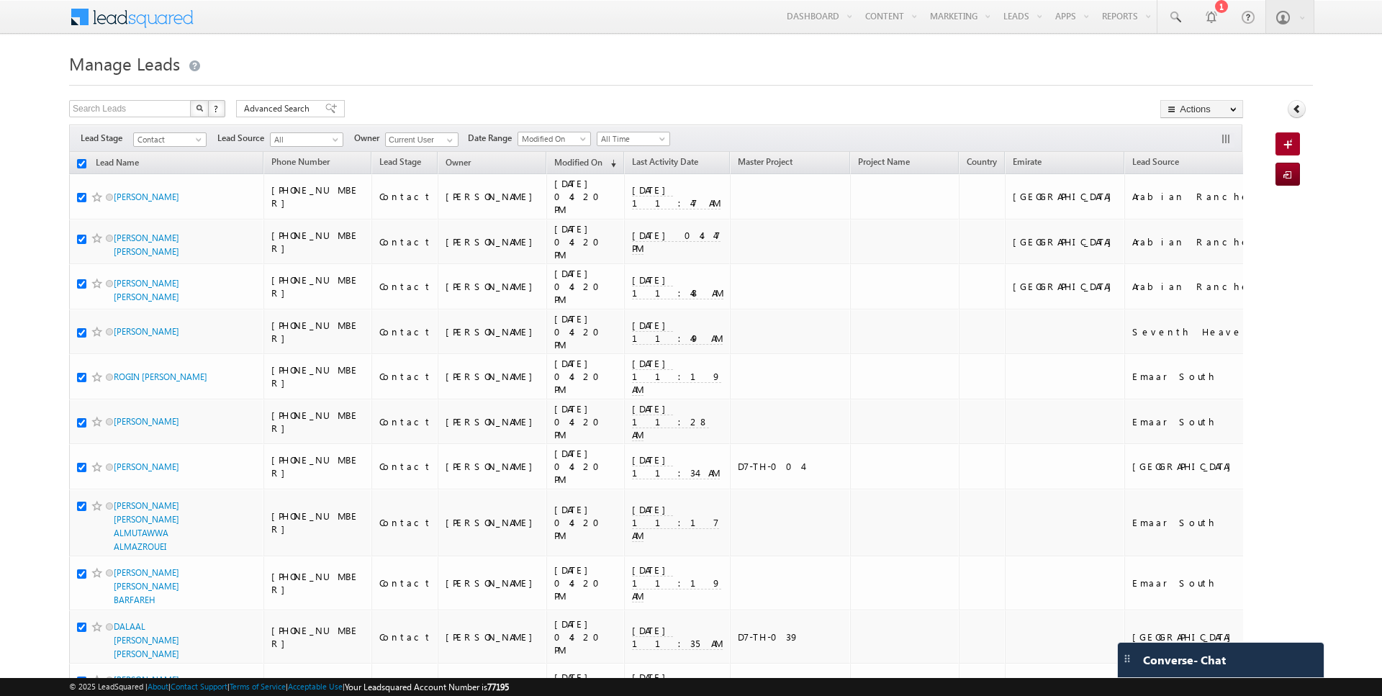
checkbox input "true"
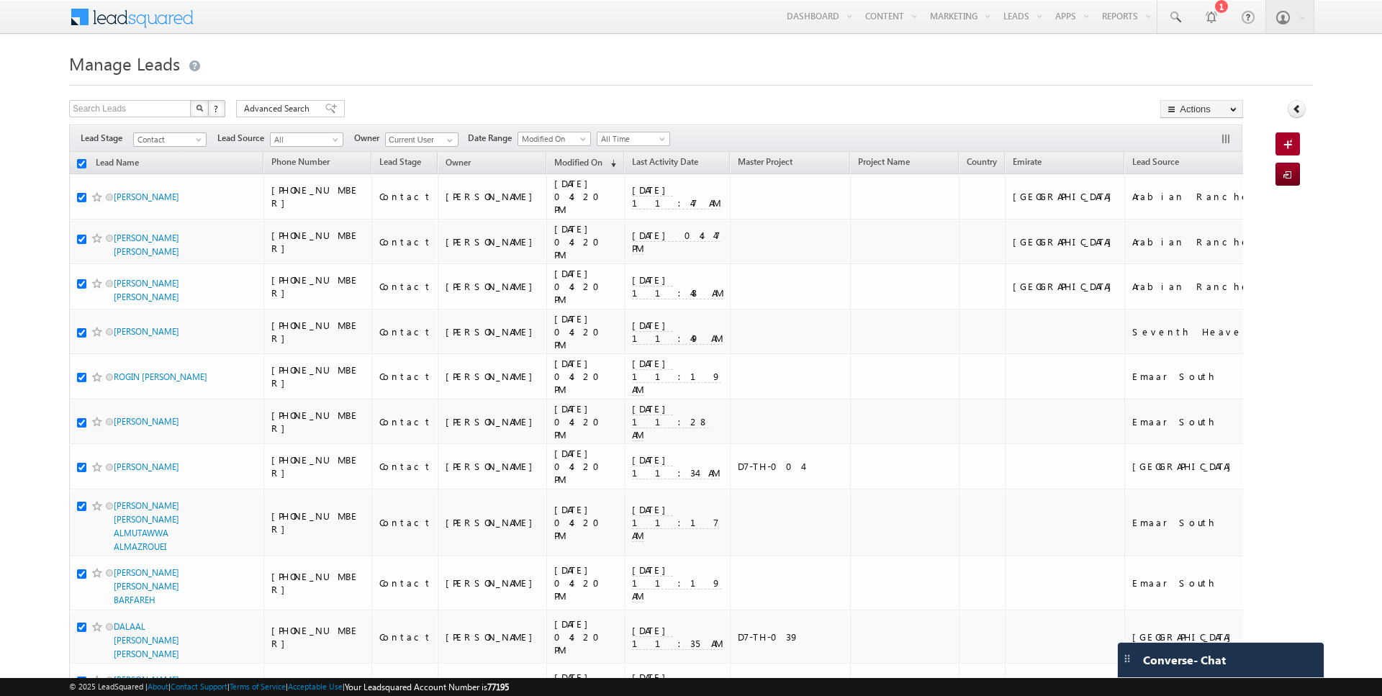
checkbox input "true"
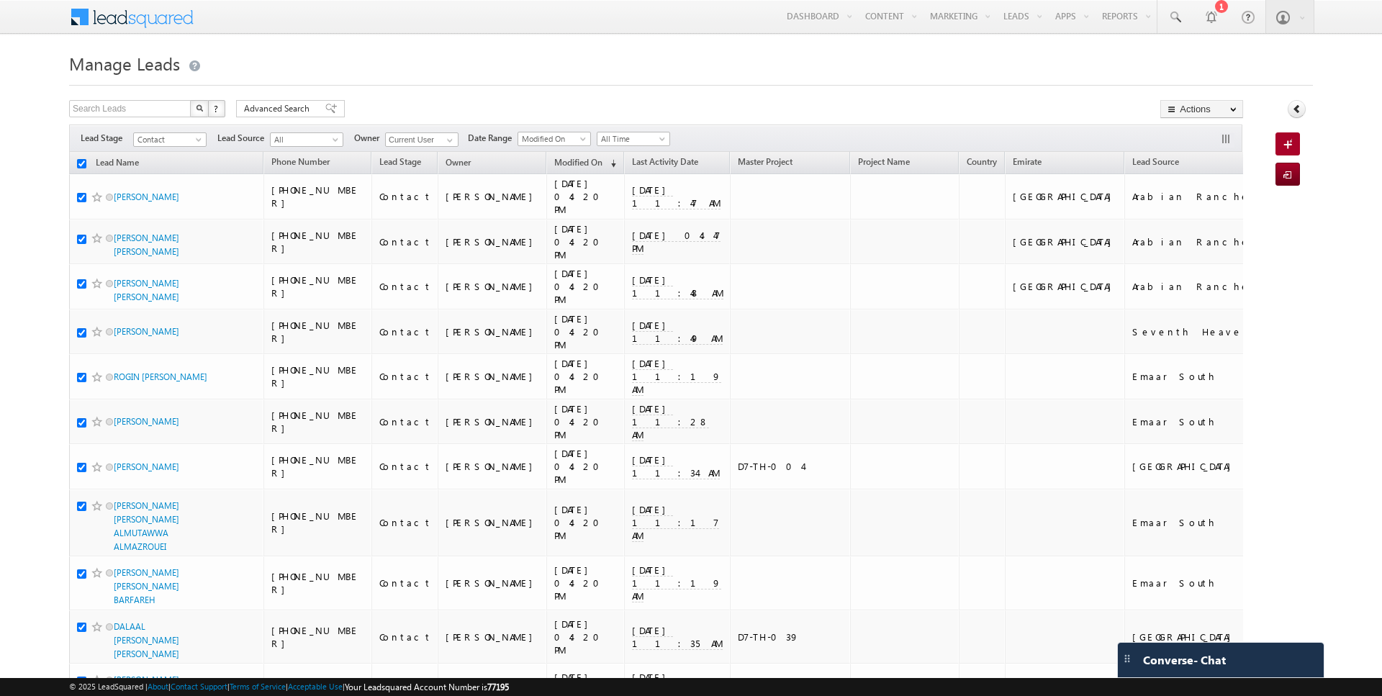
checkbox input "true"
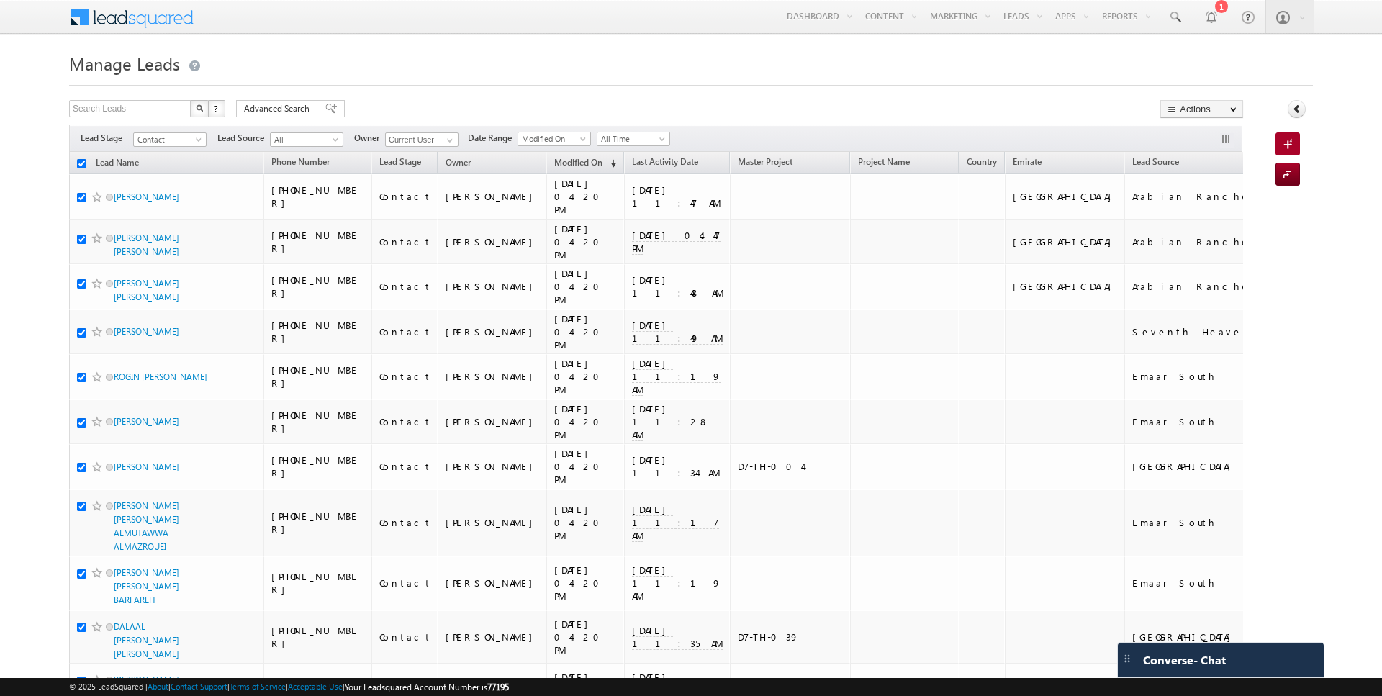
checkbox input "true"
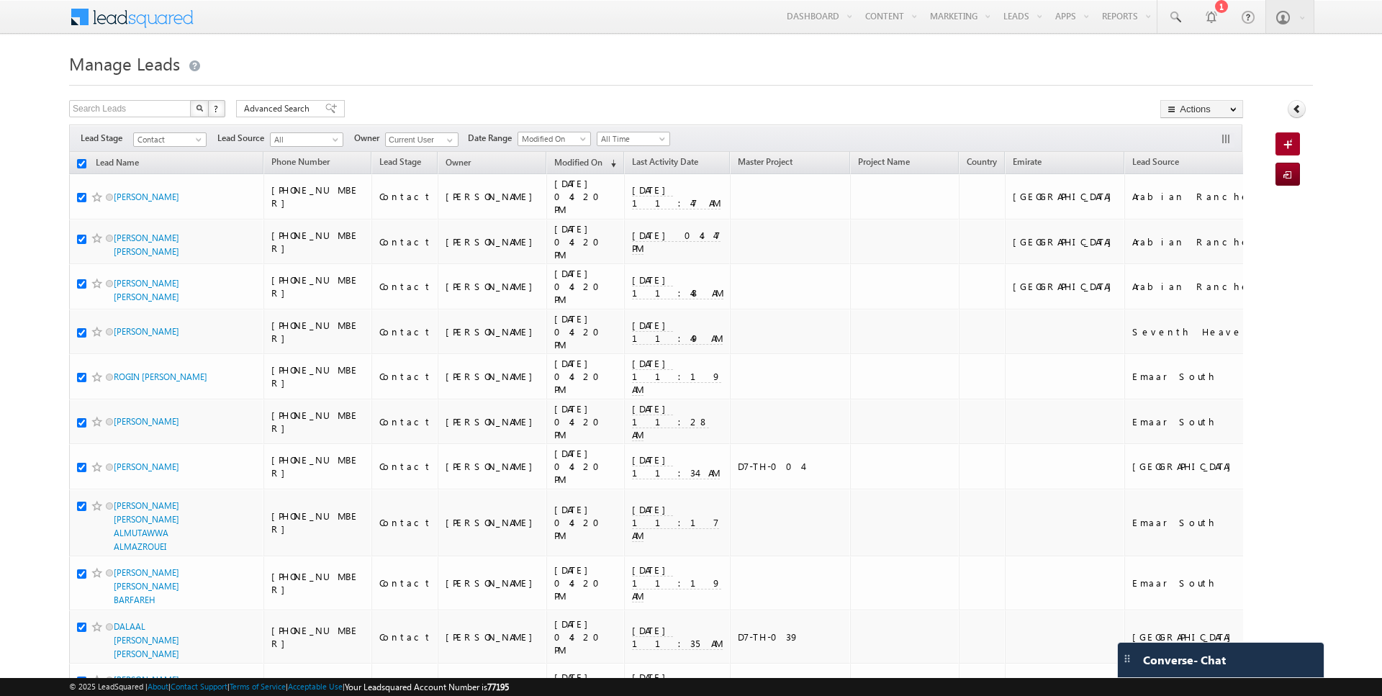
checkbox input "true"
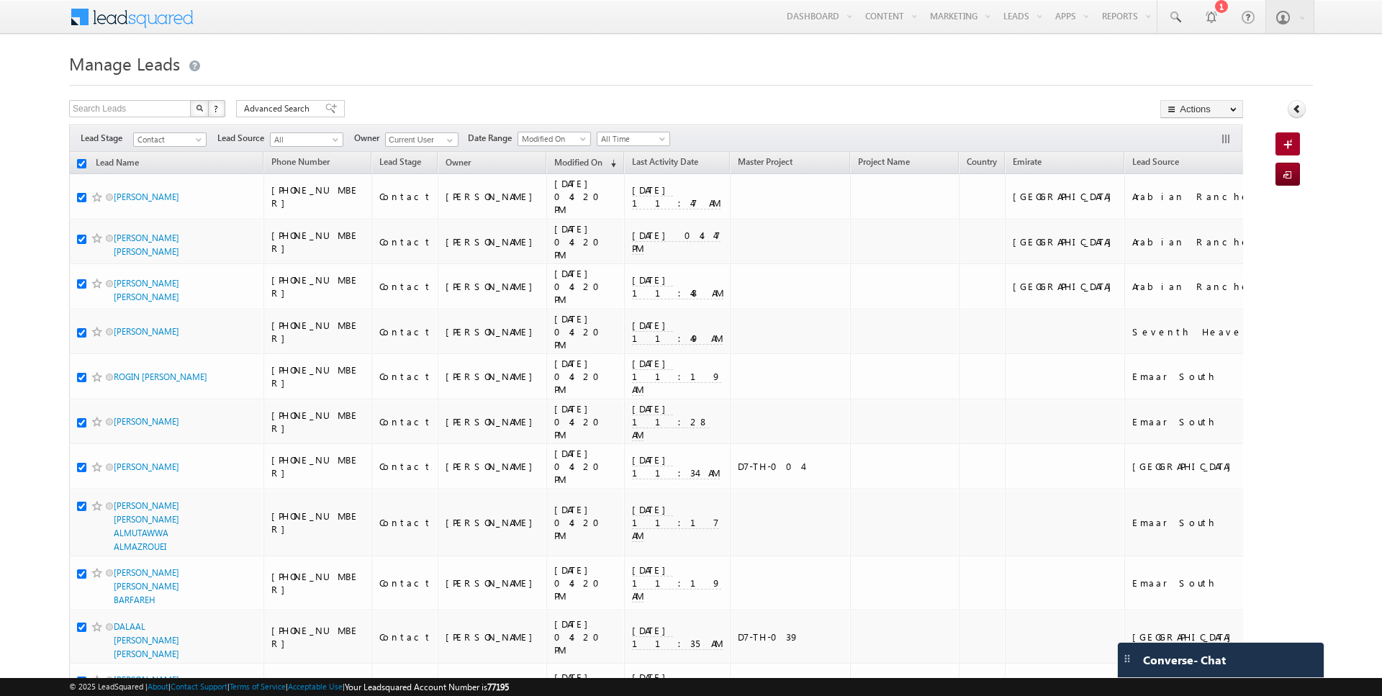
checkbox input "true"
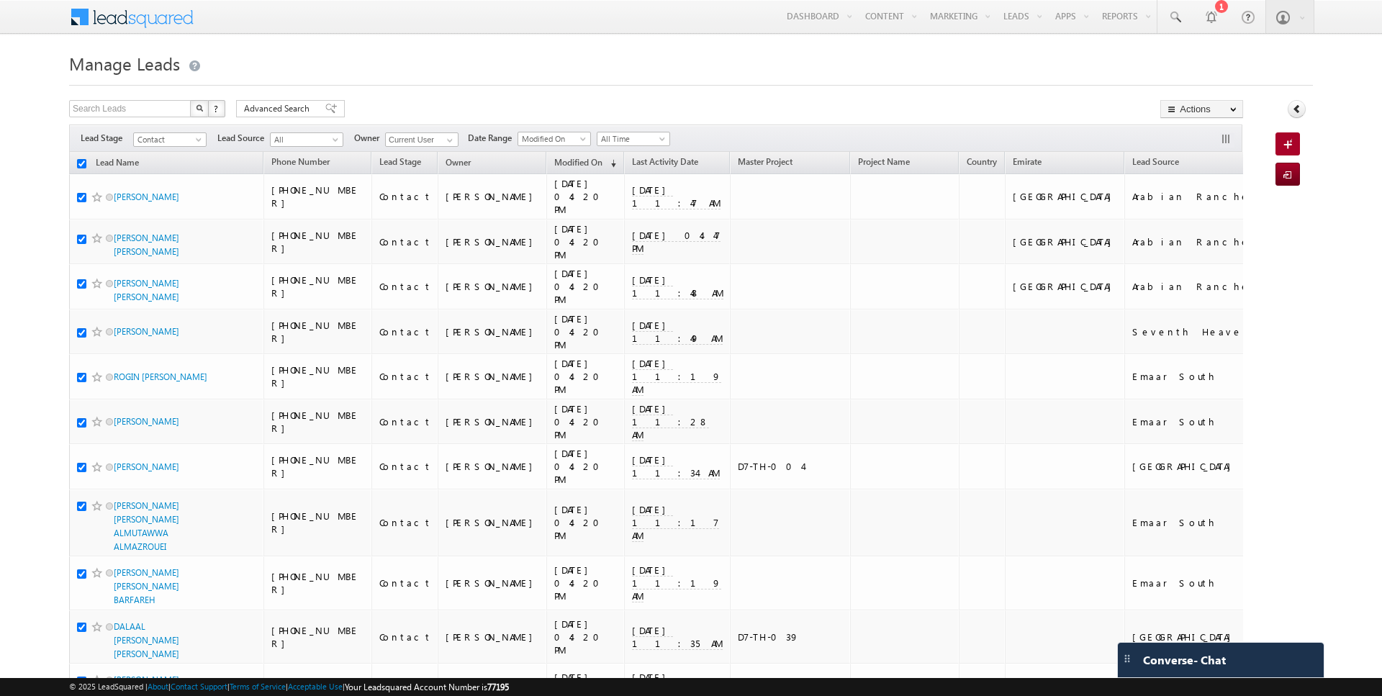
checkbox input "true"
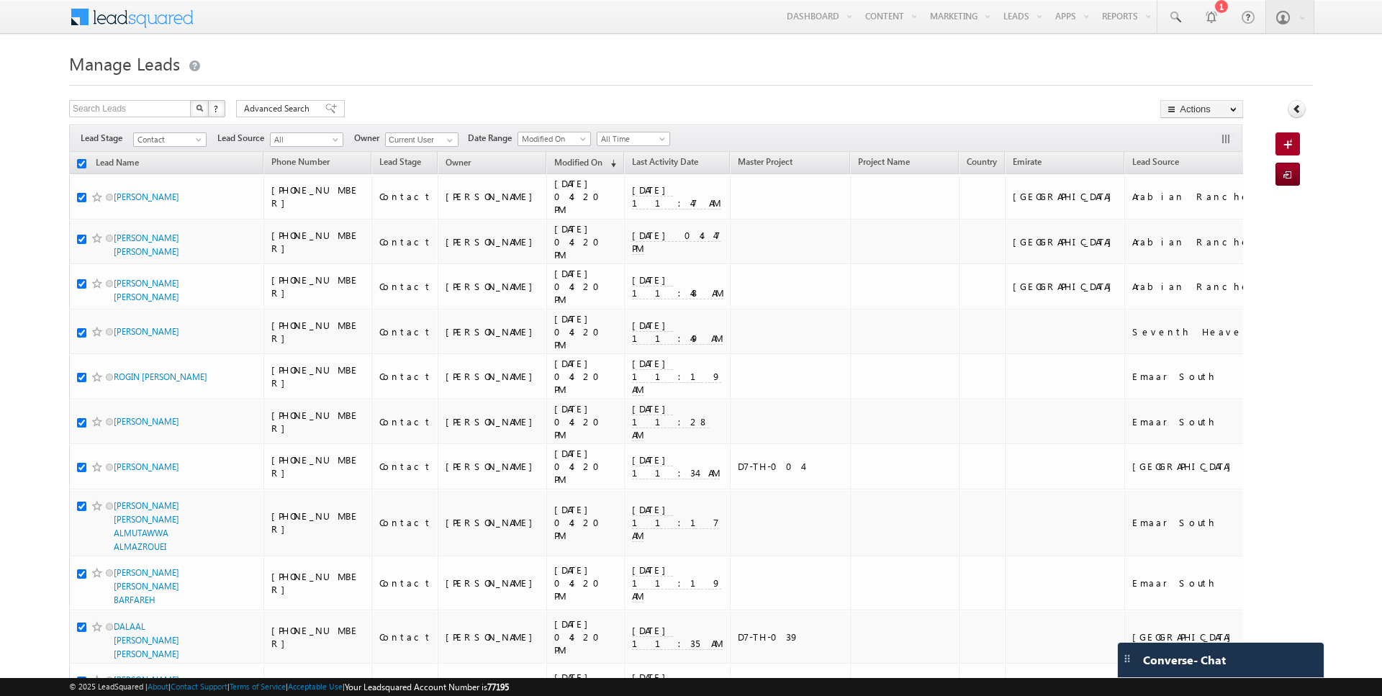
checkbox input "true"
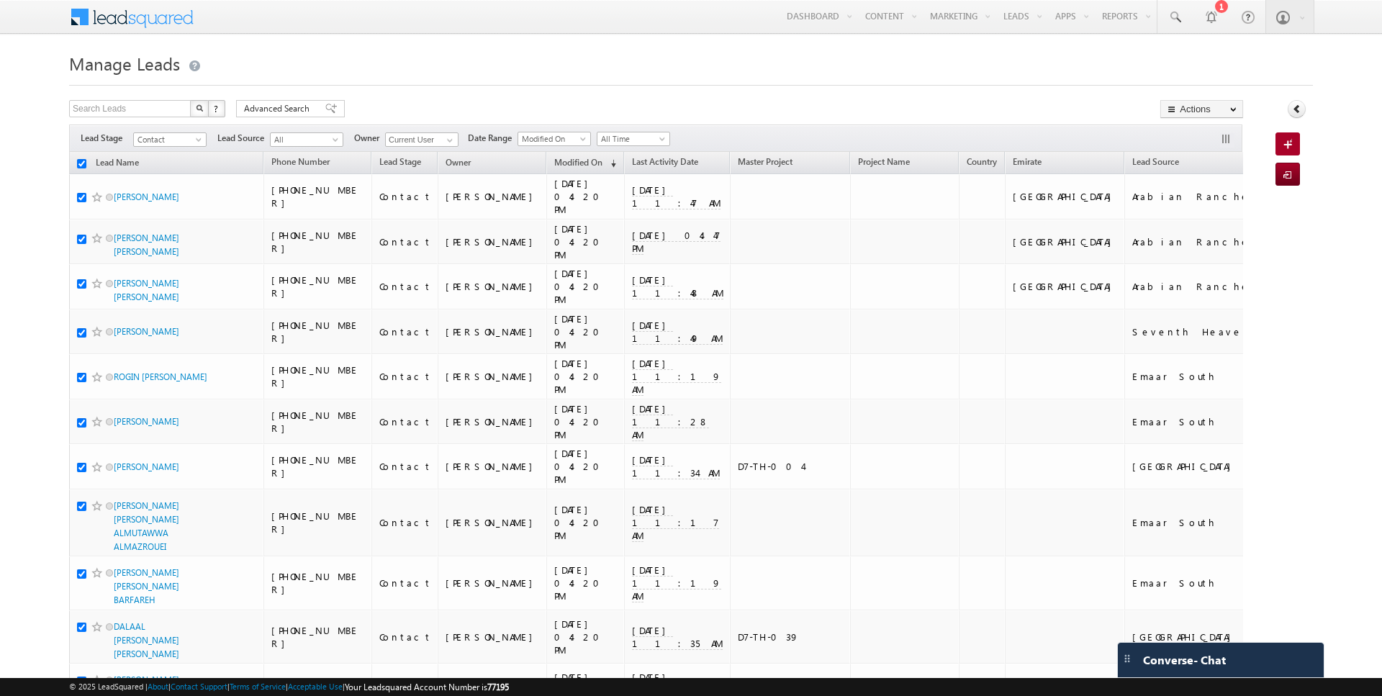
checkbox input "true"
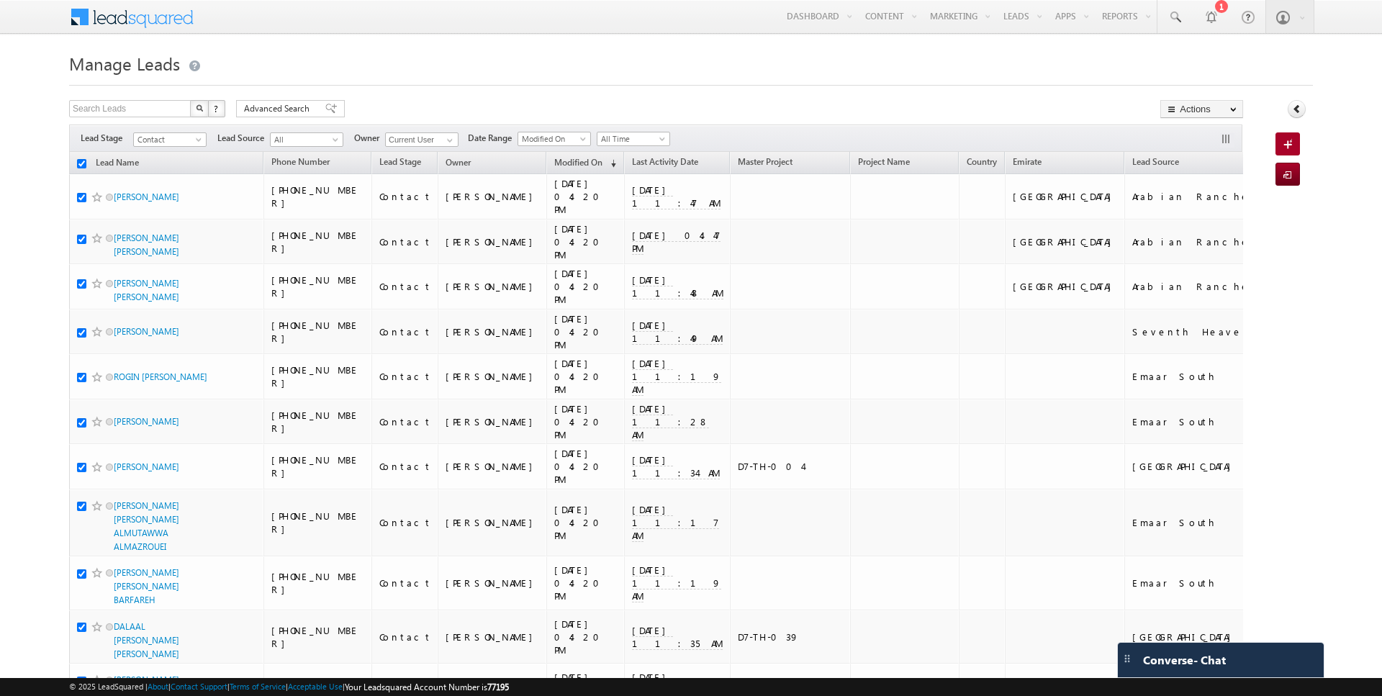
checkbox input "true"
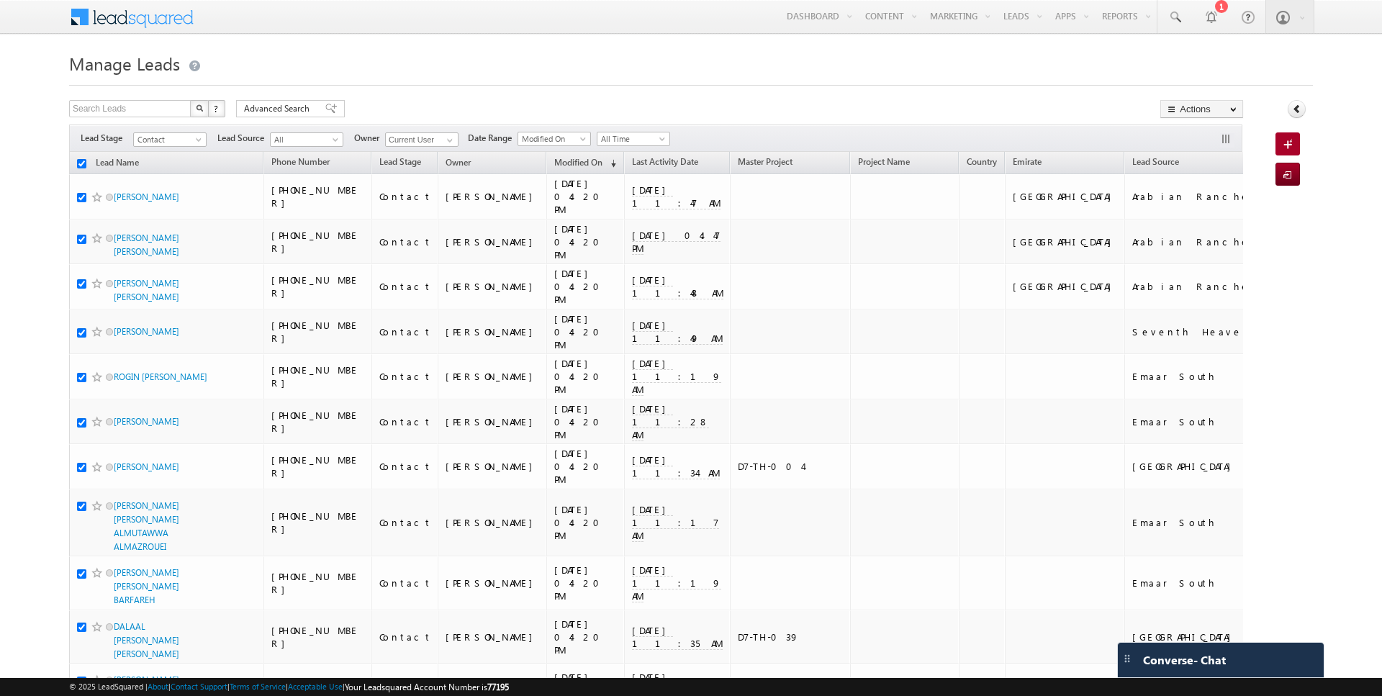
checkbox input "true"
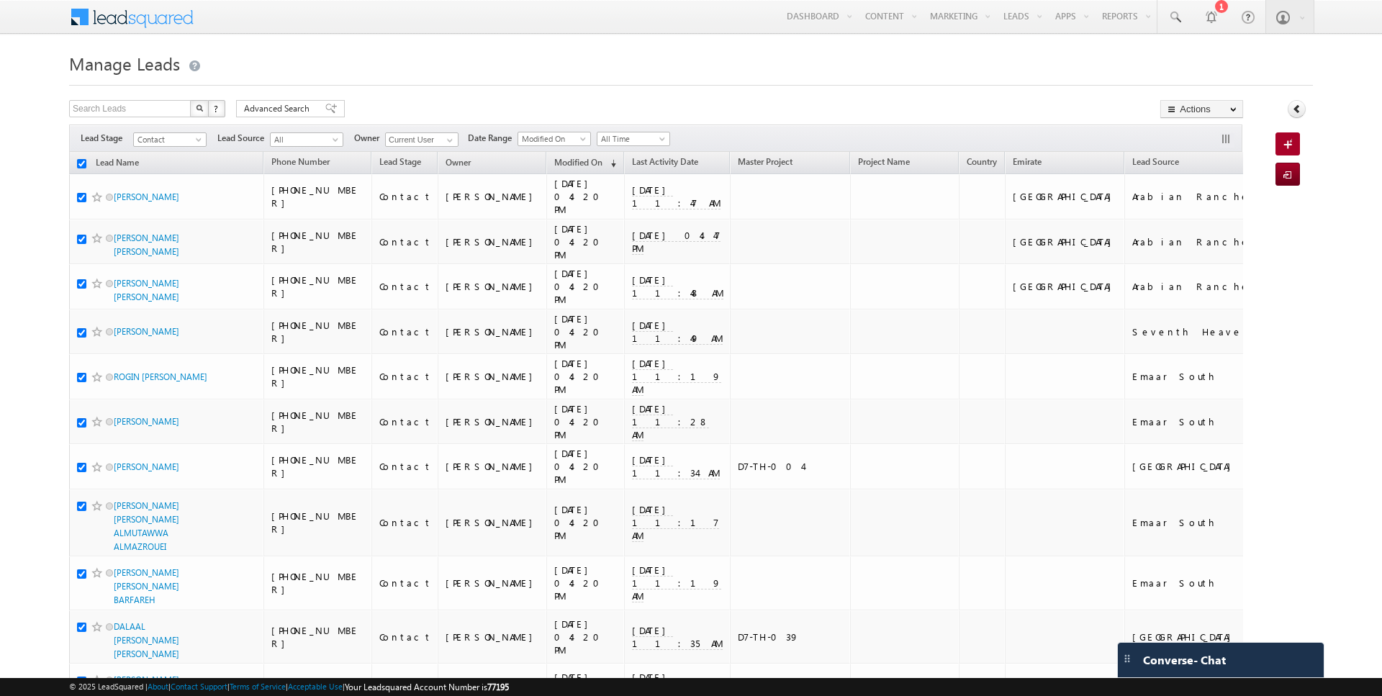
checkbox input "true"
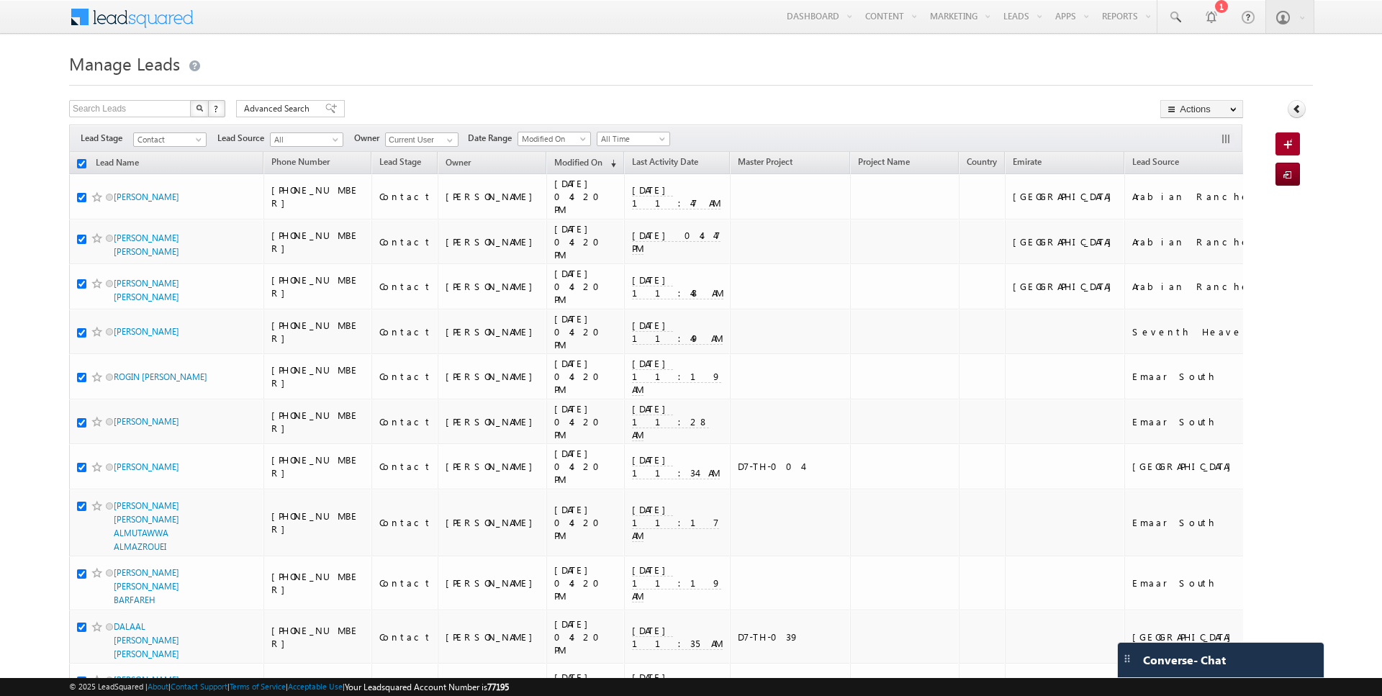
checkbox input "true"
click at [1202, 234] on link "Change Owner" at bounding box center [1201, 233] width 81 height 17
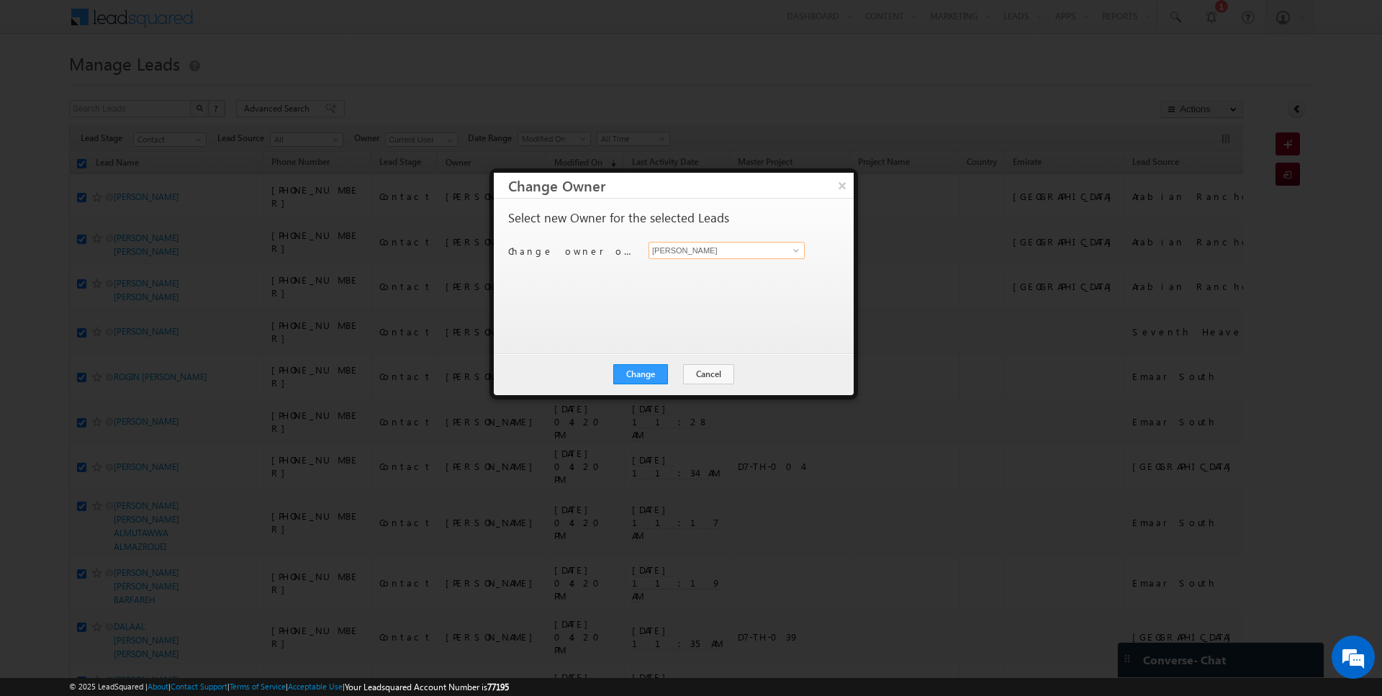
click at [747, 251] on input "[PERSON_NAME]" at bounding box center [727, 250] width 156 height 17
click at [639, 356] on div "Change Cancel Close" at bounding box center [674, 375] width 360 height 42
click at [649, 364] on button "Change" at bounding box center [640, 374] width 55 height 20
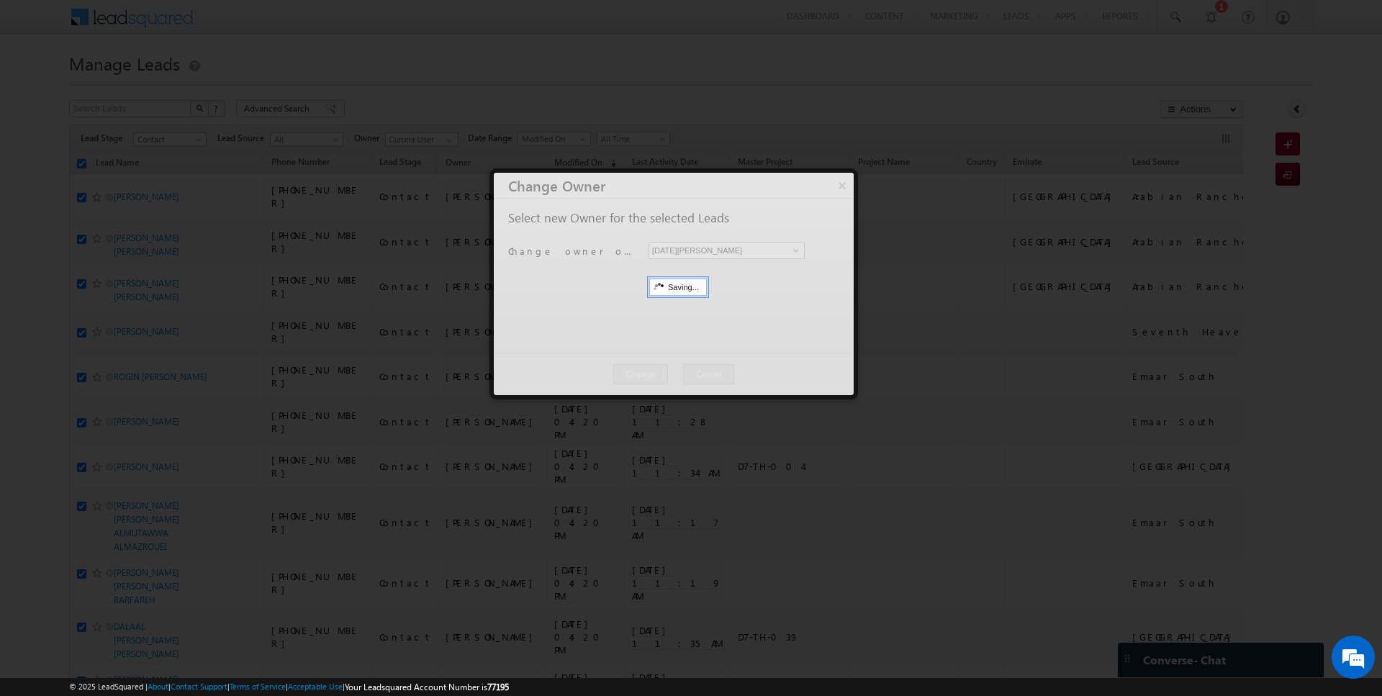
click at [675, 376] on div at bounding box center [674, 284] width 360 height 222
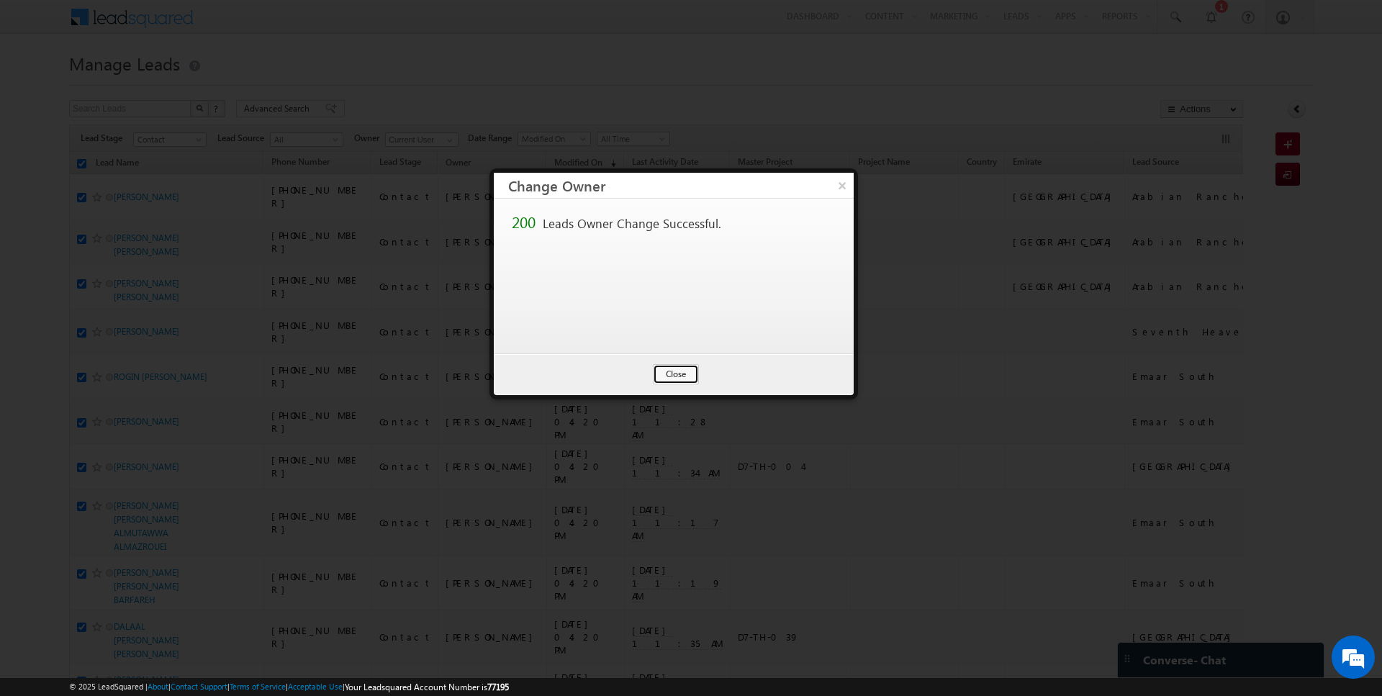
click at [675, 376] on button "Close" at bounding box center [676, 374] width 46 height 20
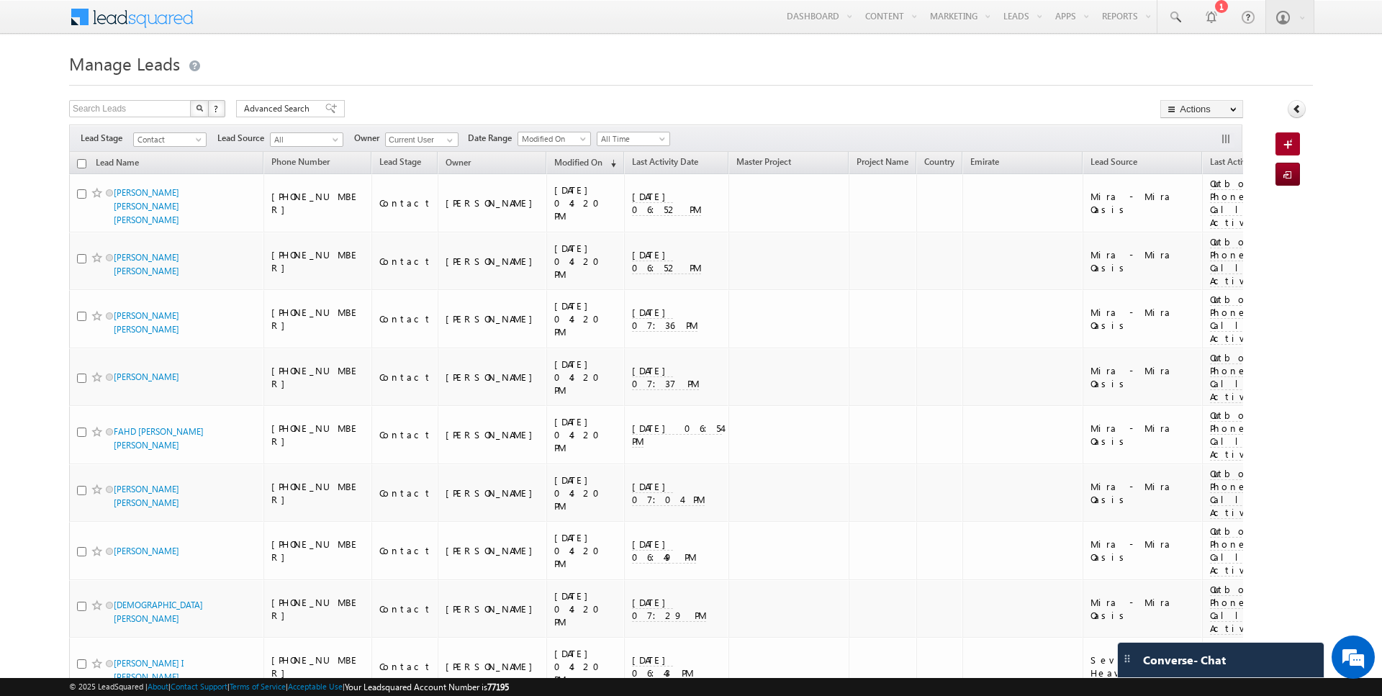
click at [84, 161] on input "checkbox" at bounding box center [81, 163] width 9 height 9
checkbox input "true"
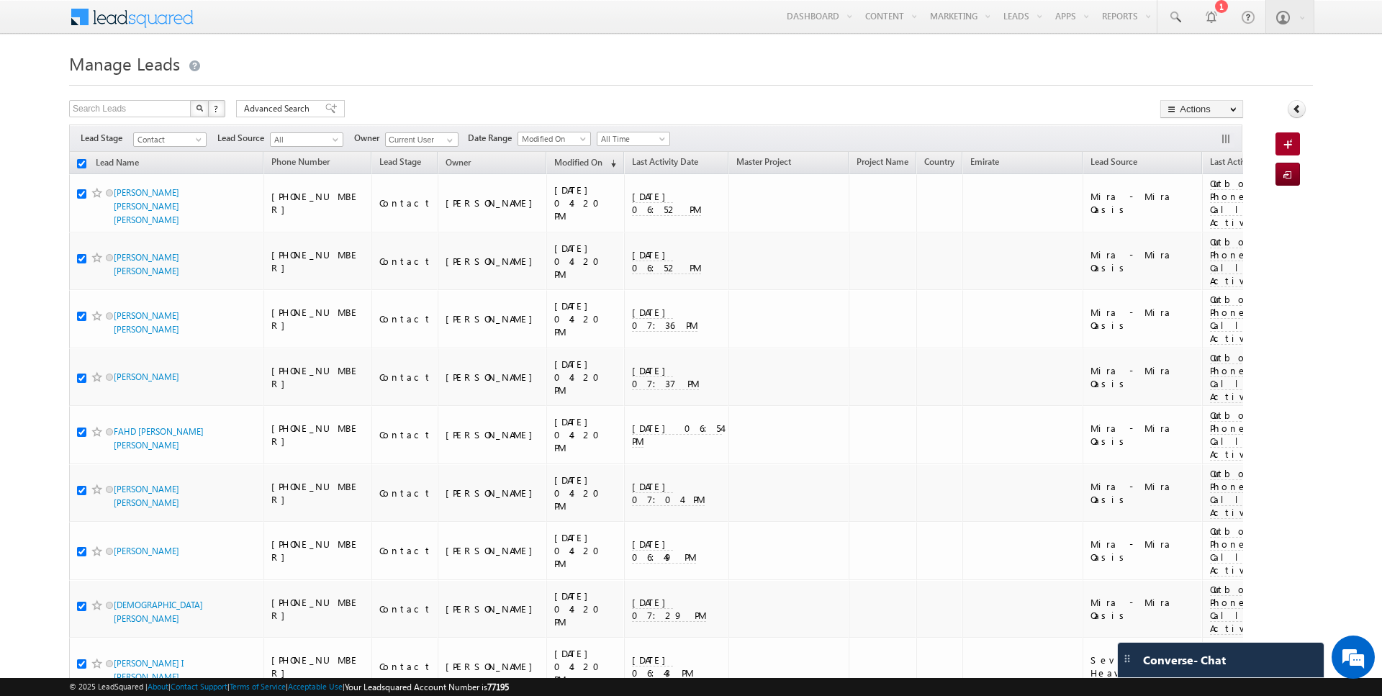
checkbox input "true"
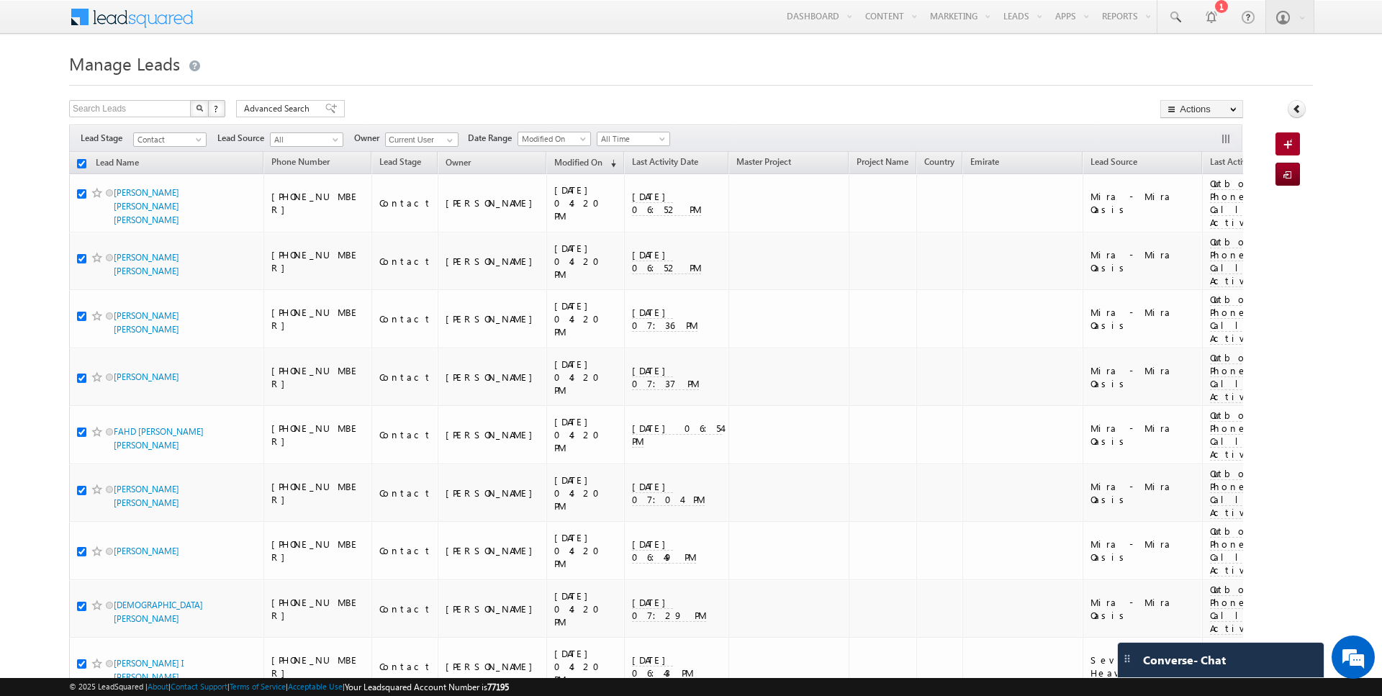
checkbox input "true"
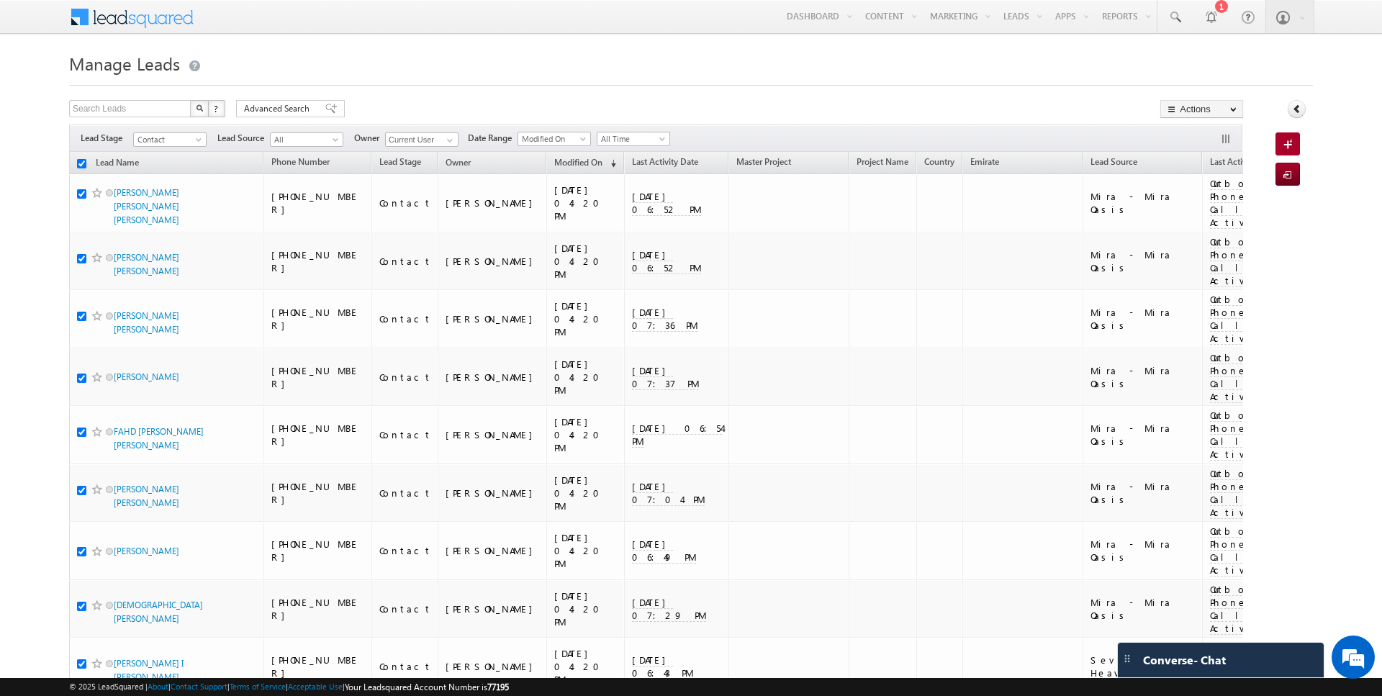
checkbox input "true"
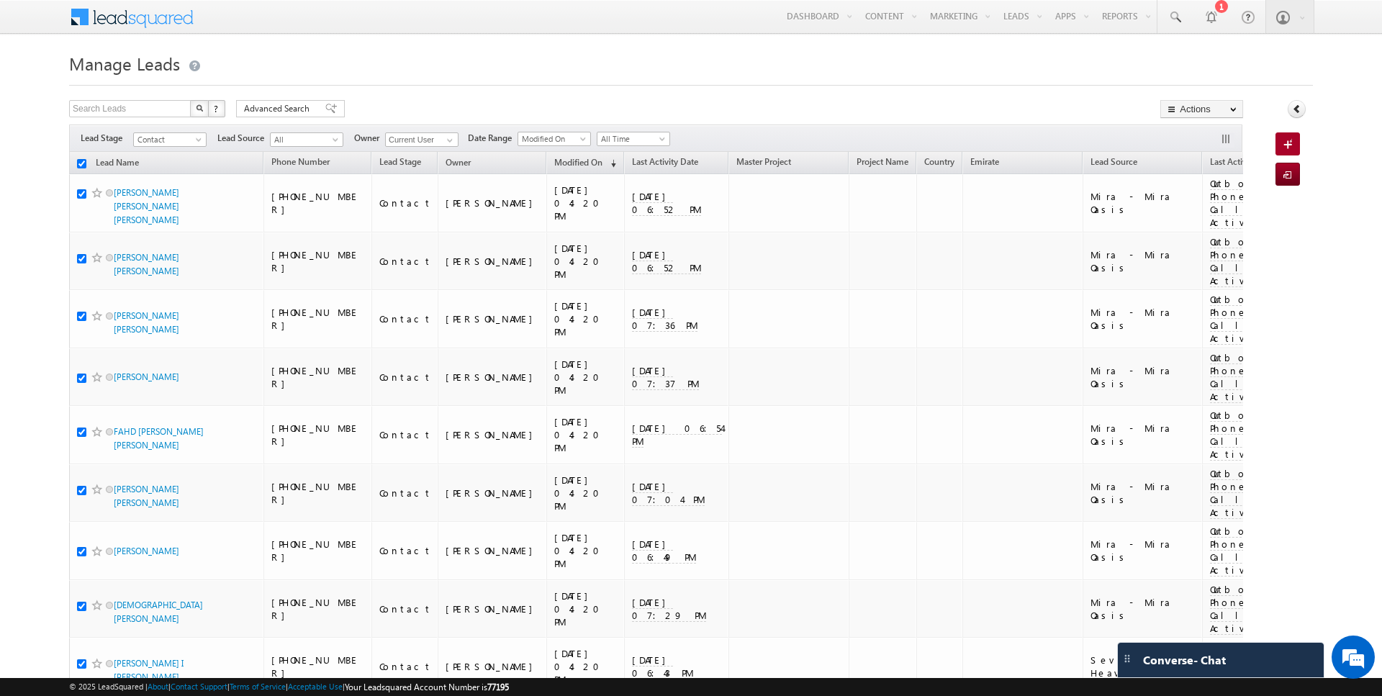
checkbox input "true"
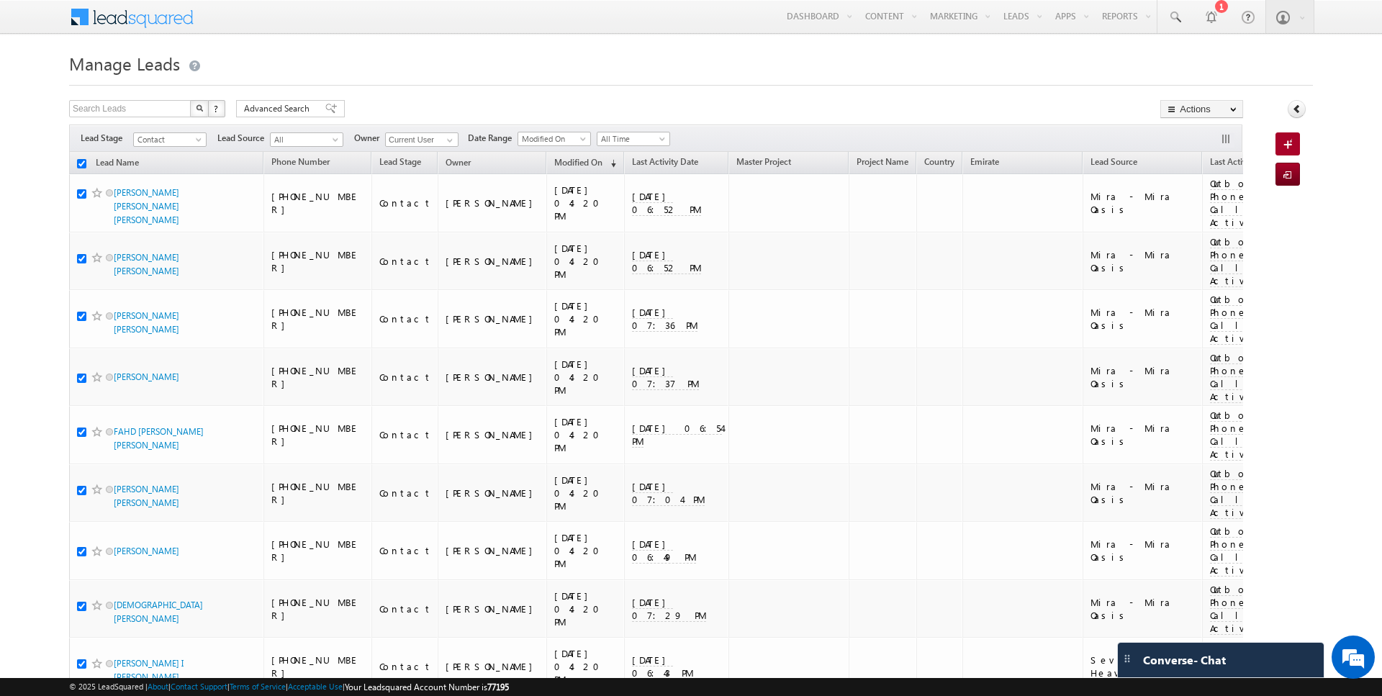
checkbox input "true"
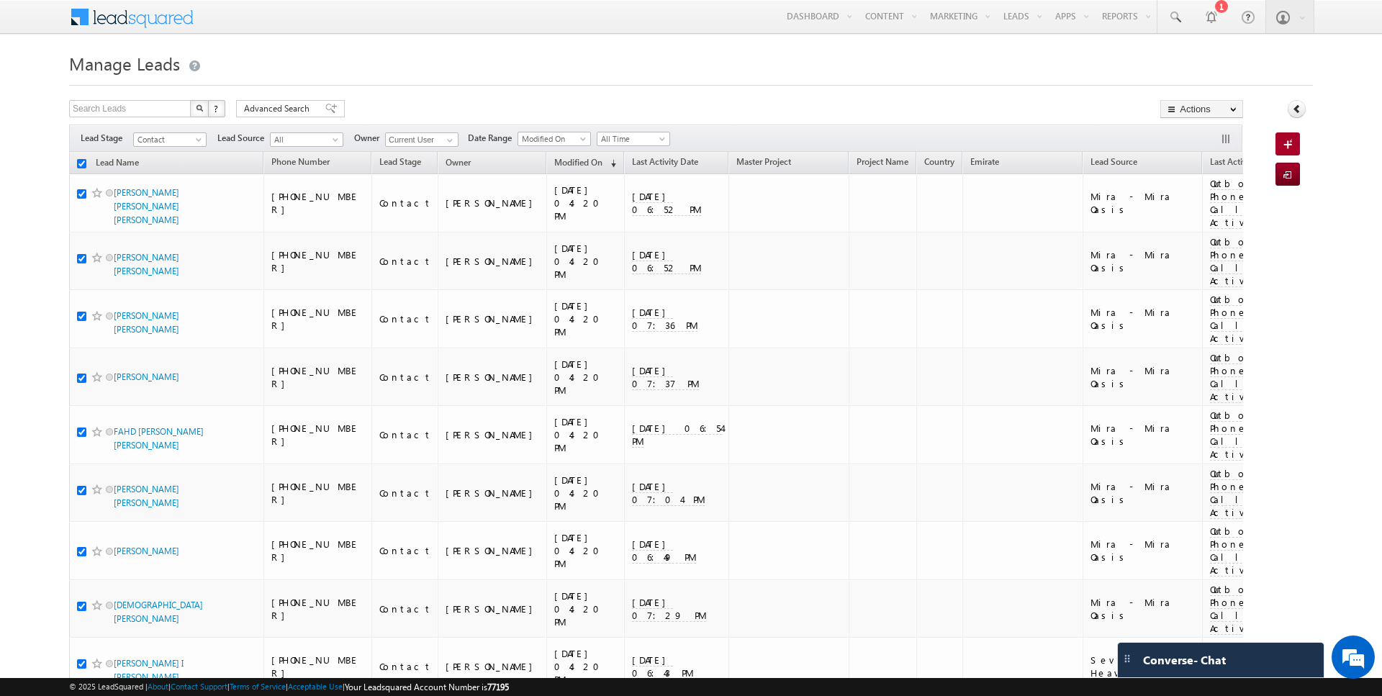
checkbox input "true"
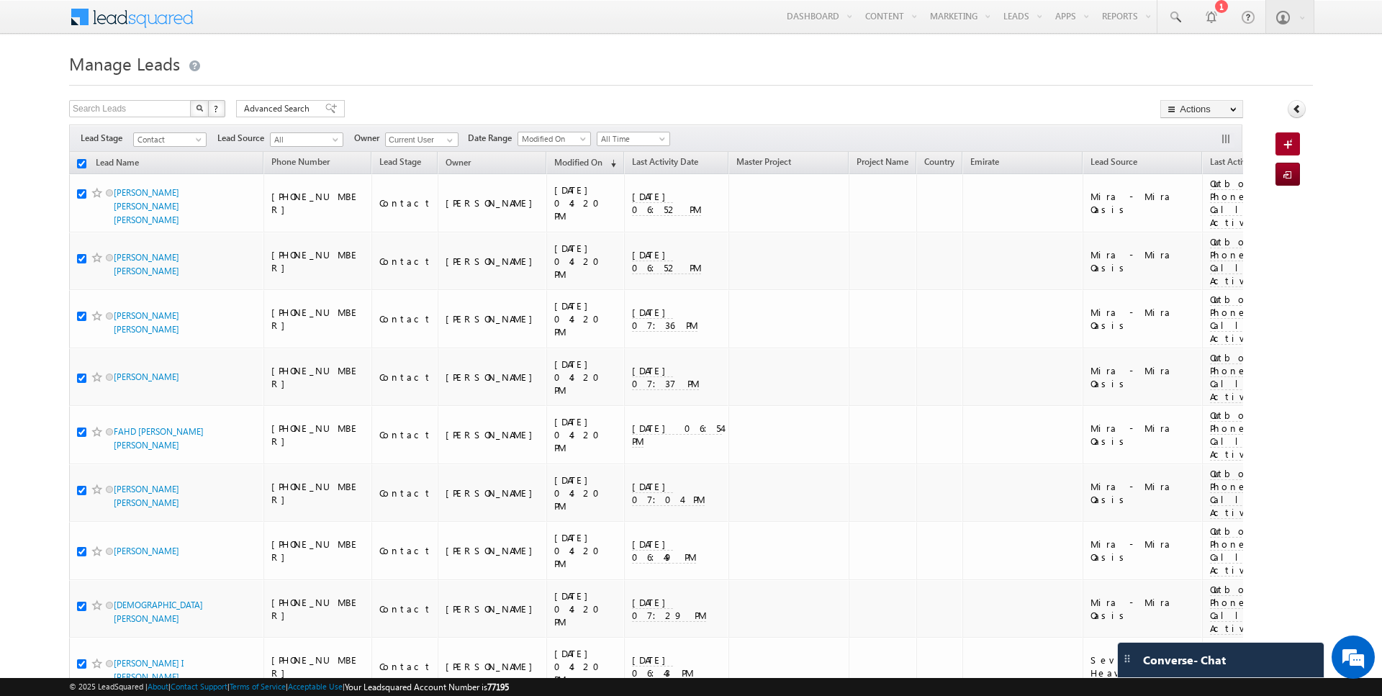
checkbox input "true"
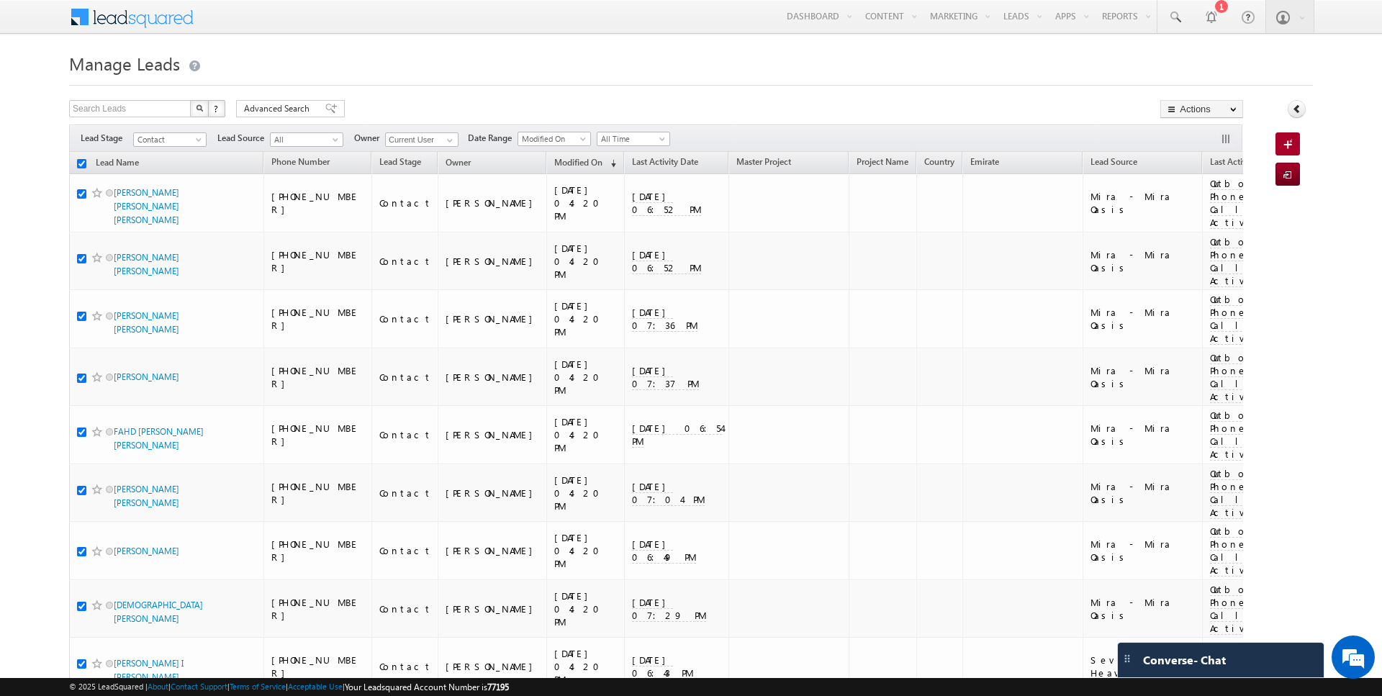
checkbox input "true"
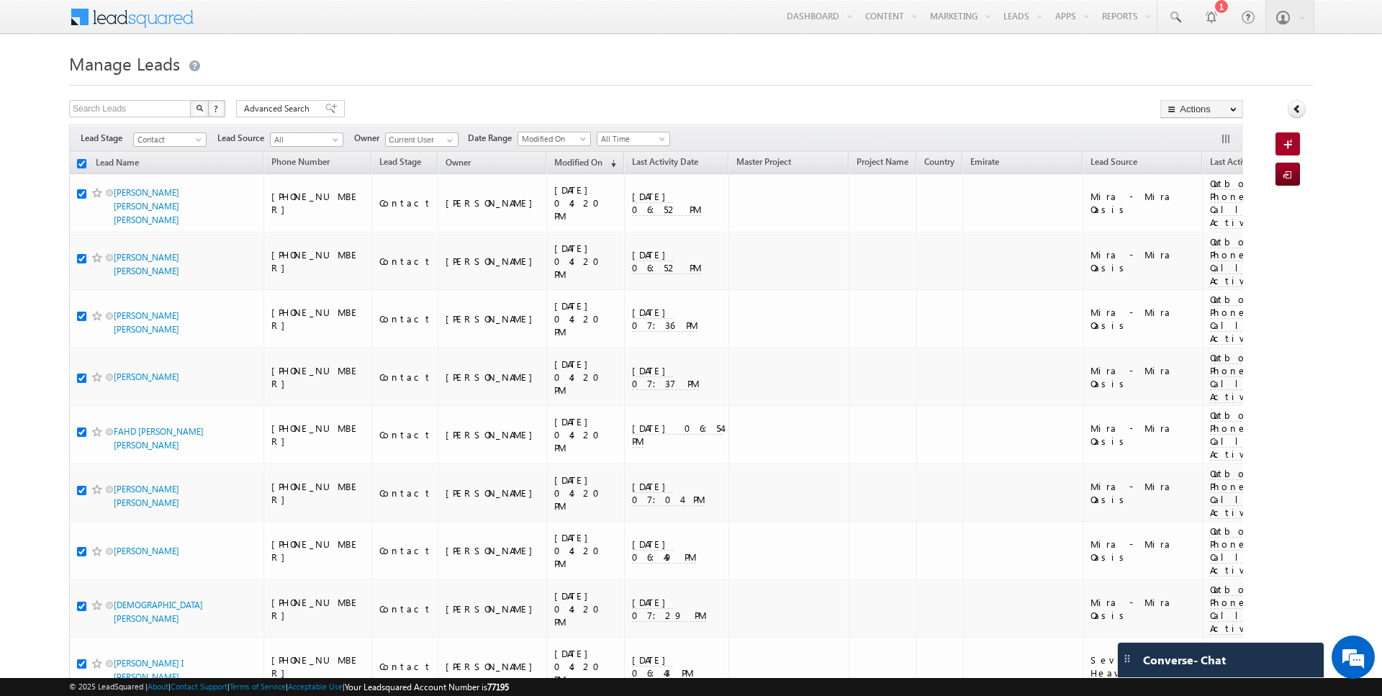
checkbox input "true"
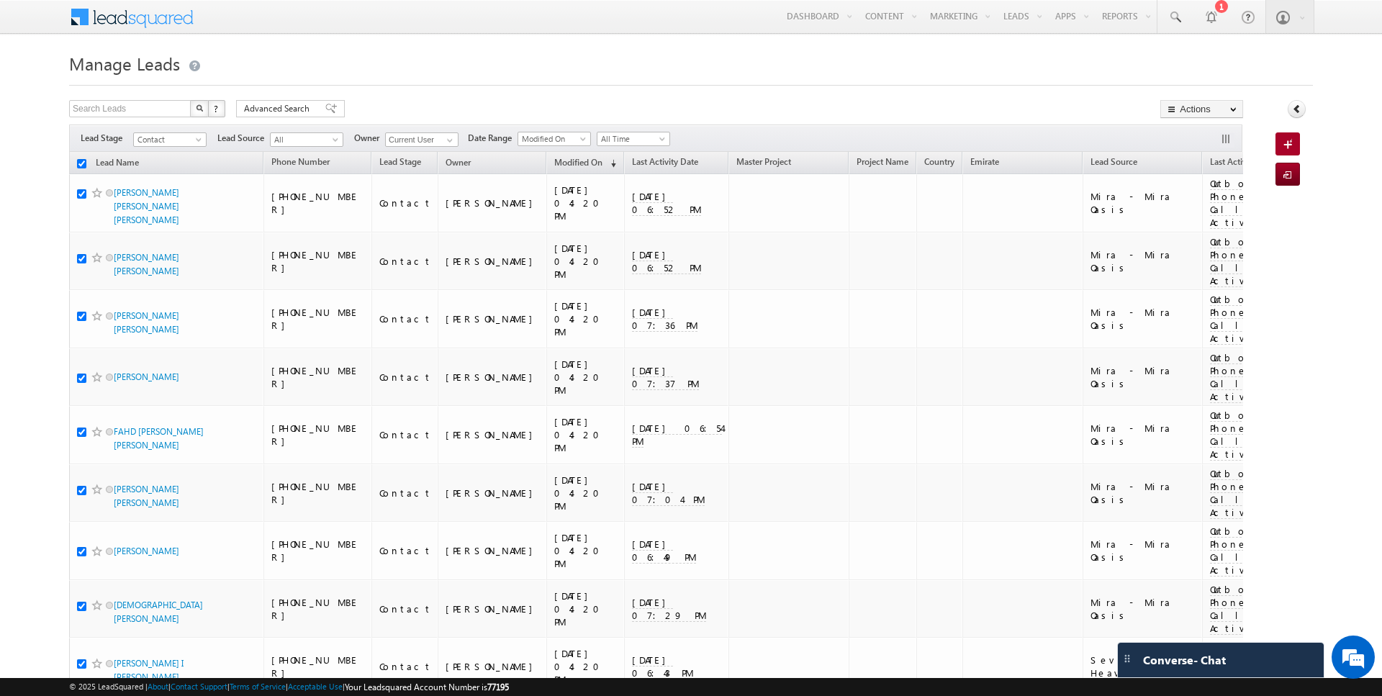
checkbox input "true"
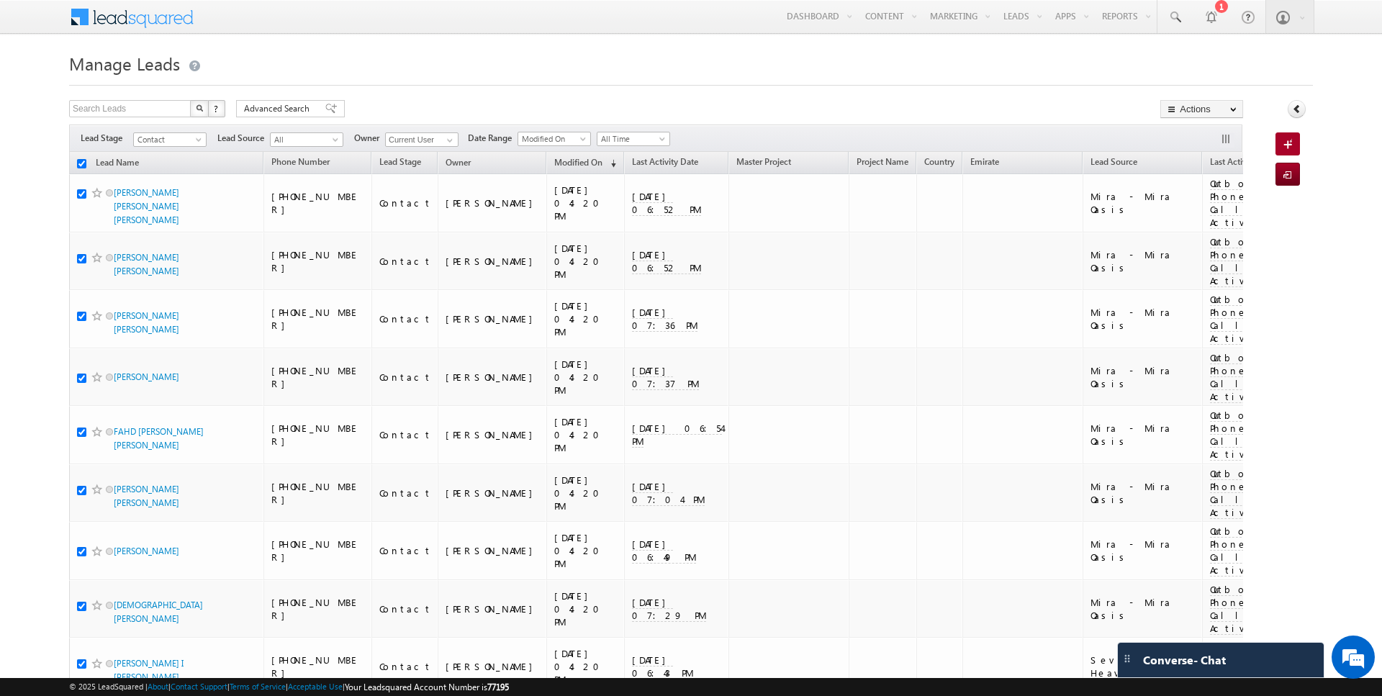
checkbox input "true"
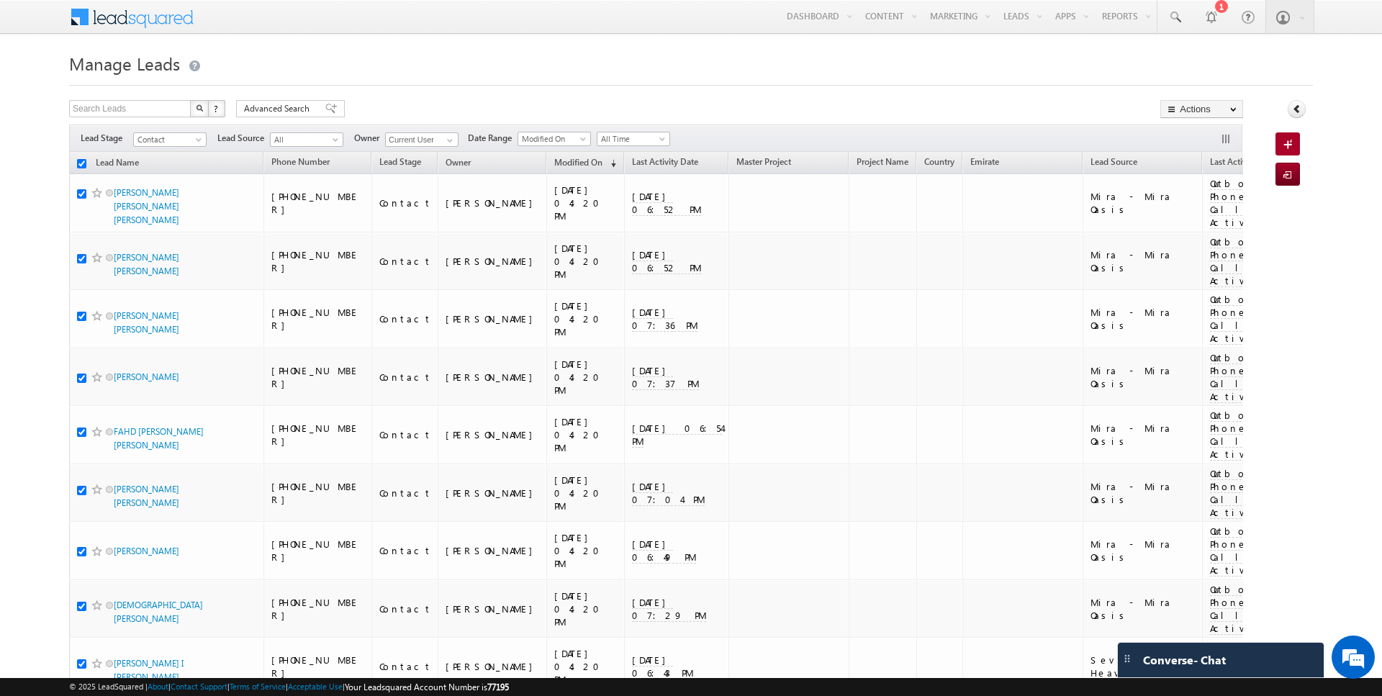
checkbox input "true"
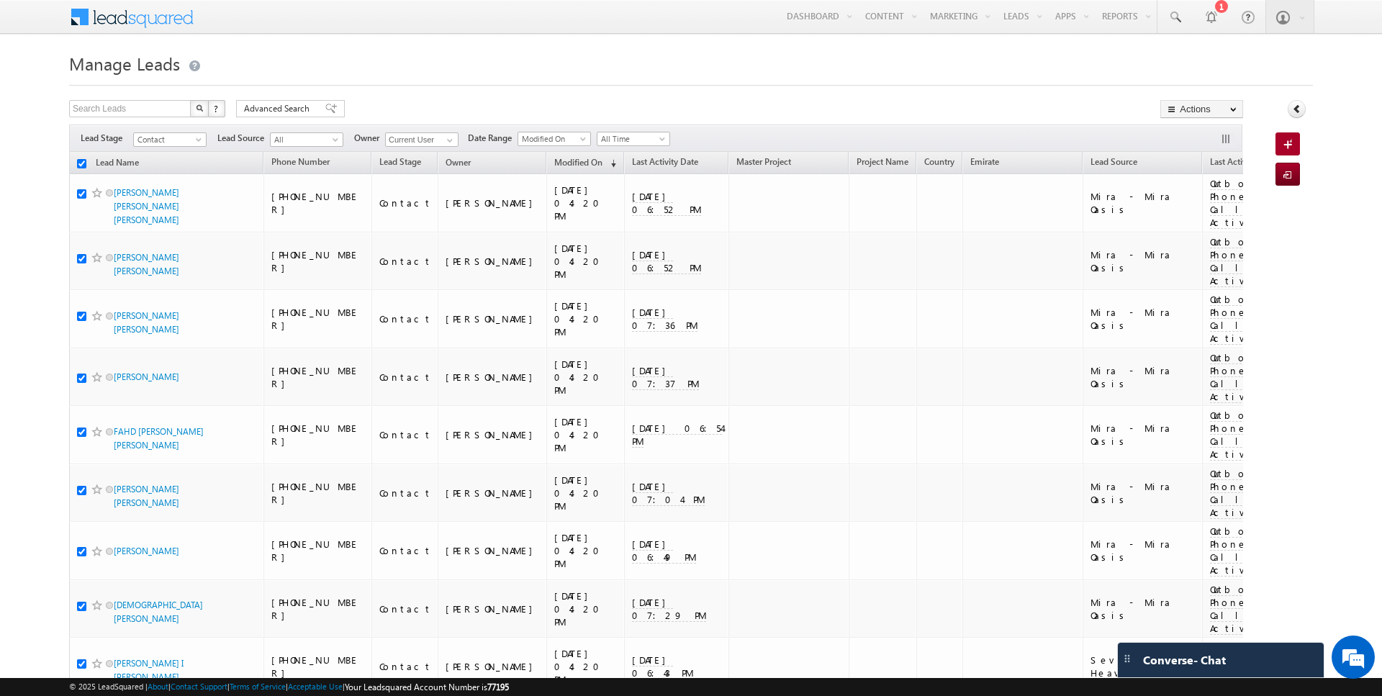
checkbox input "true"
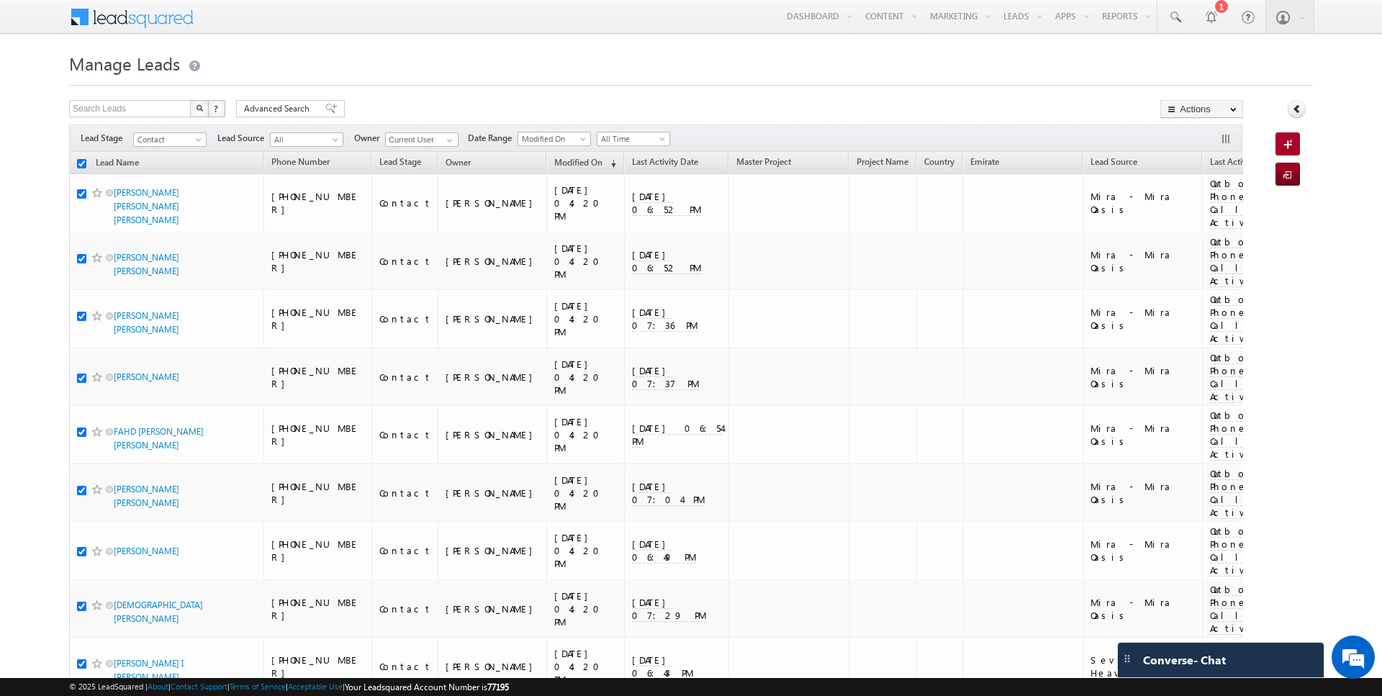
checkbox input "true"
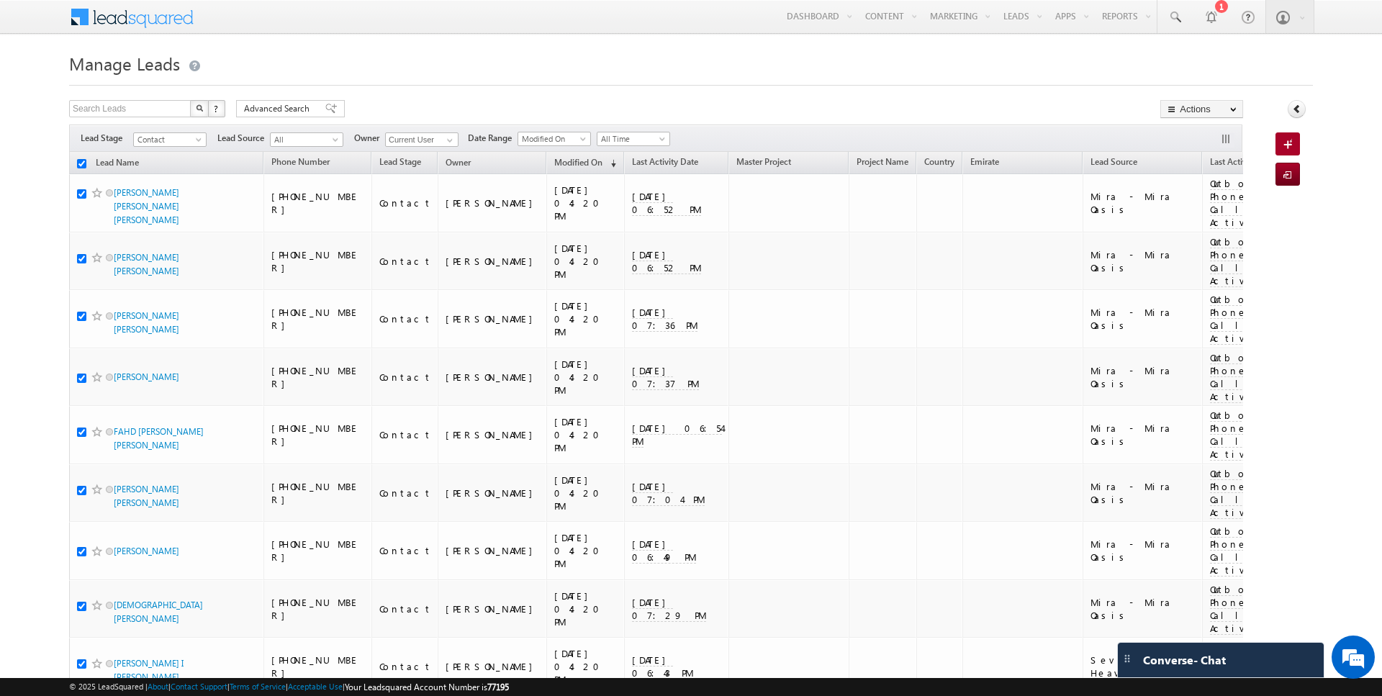
checkbox input "true"
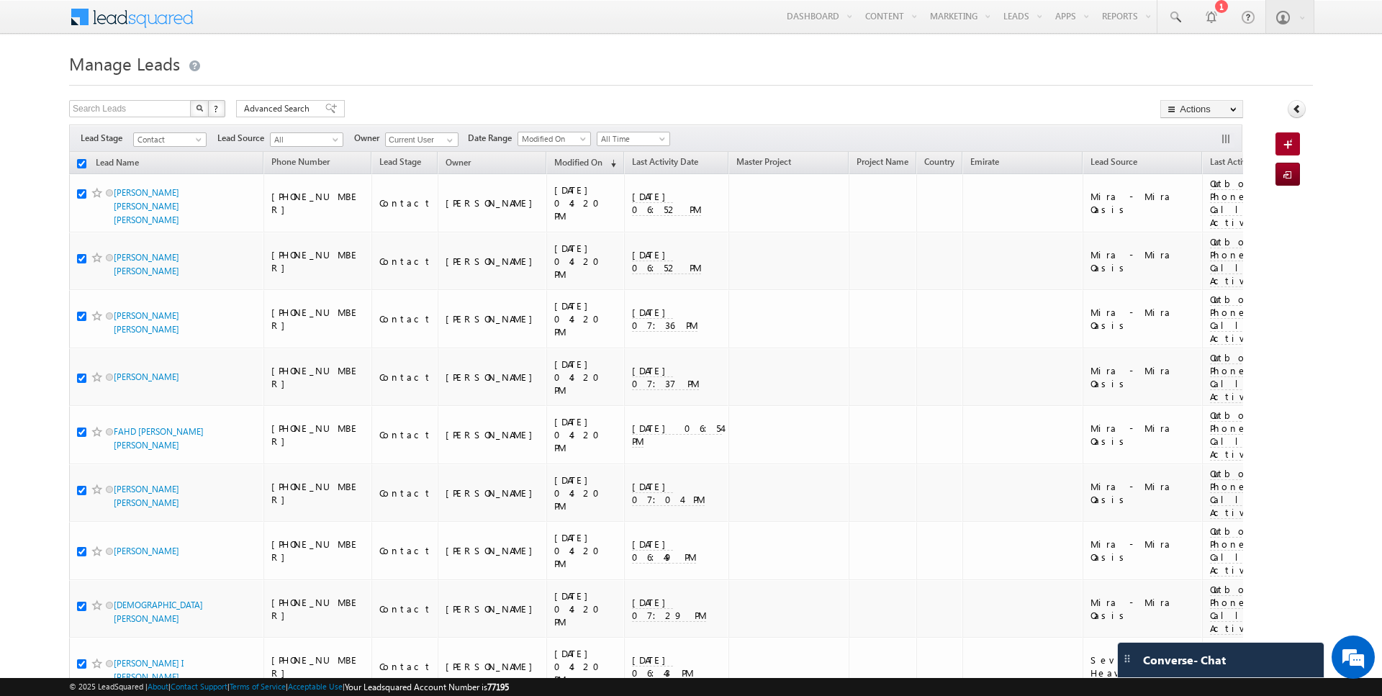
checkbox input "true"
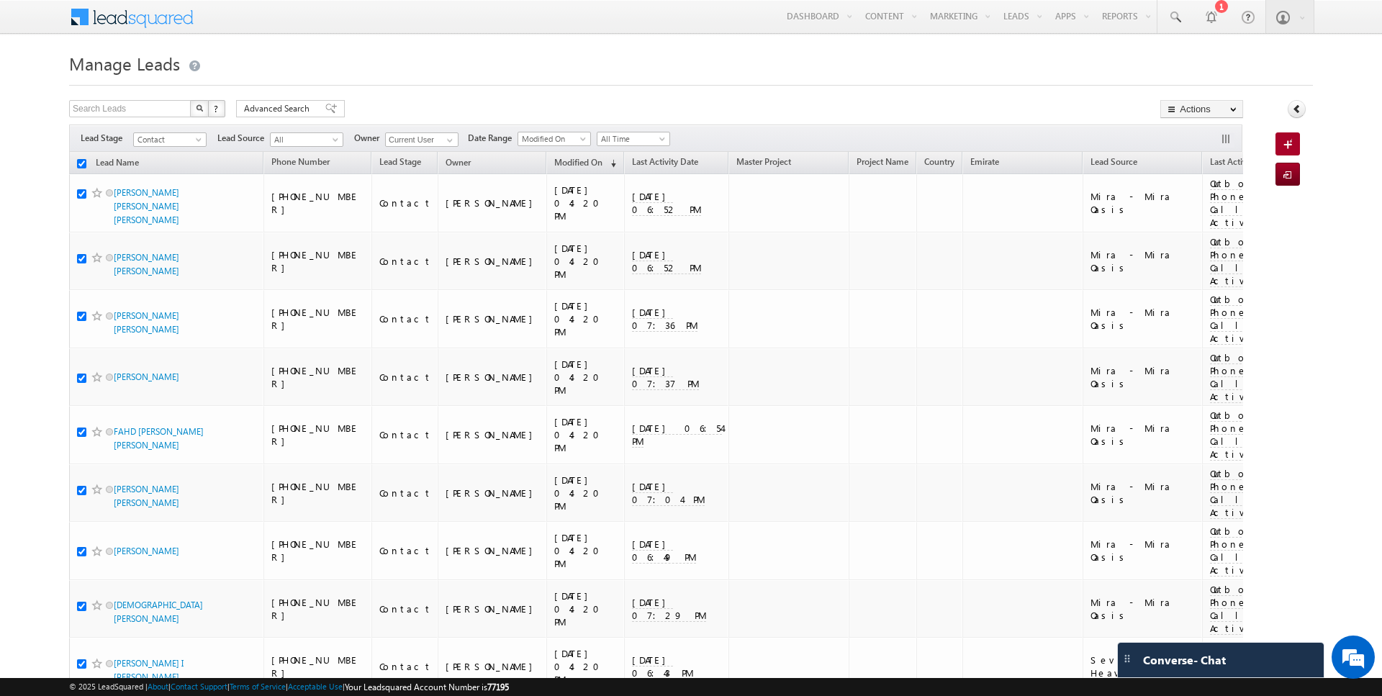
checkbox input "true"
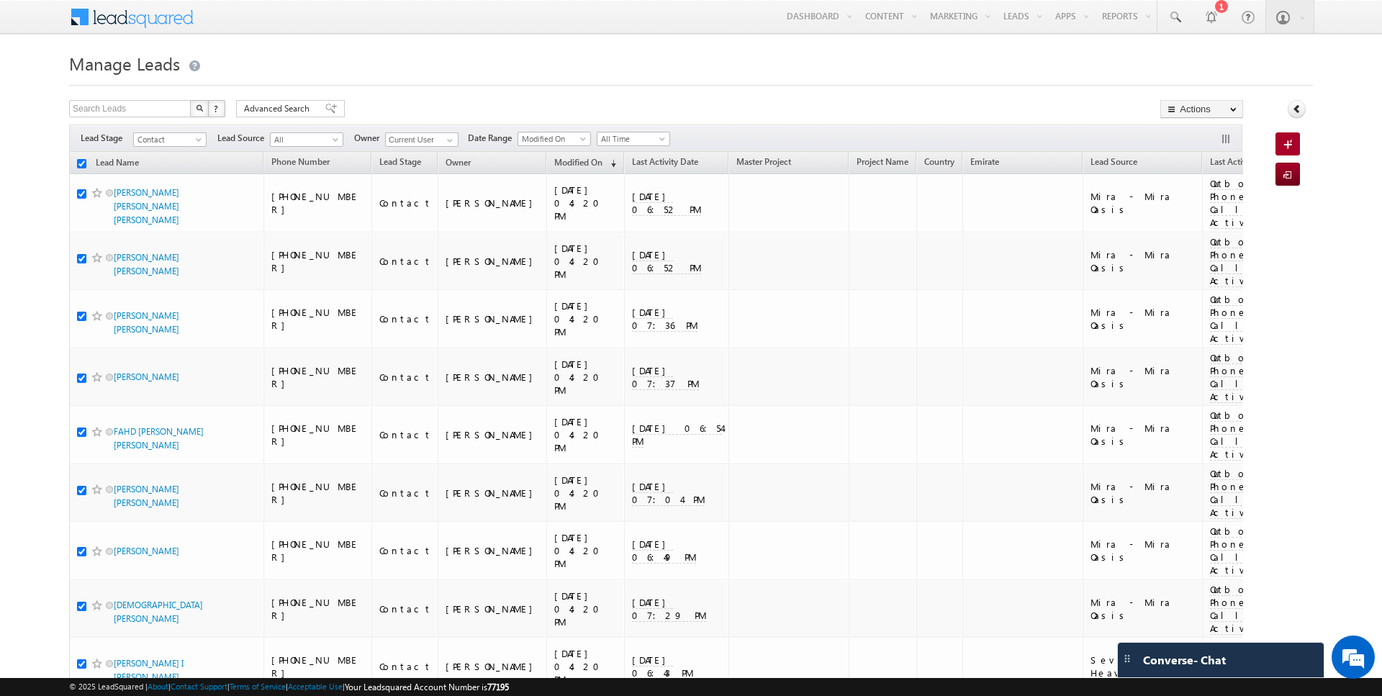
checkbox input "true"
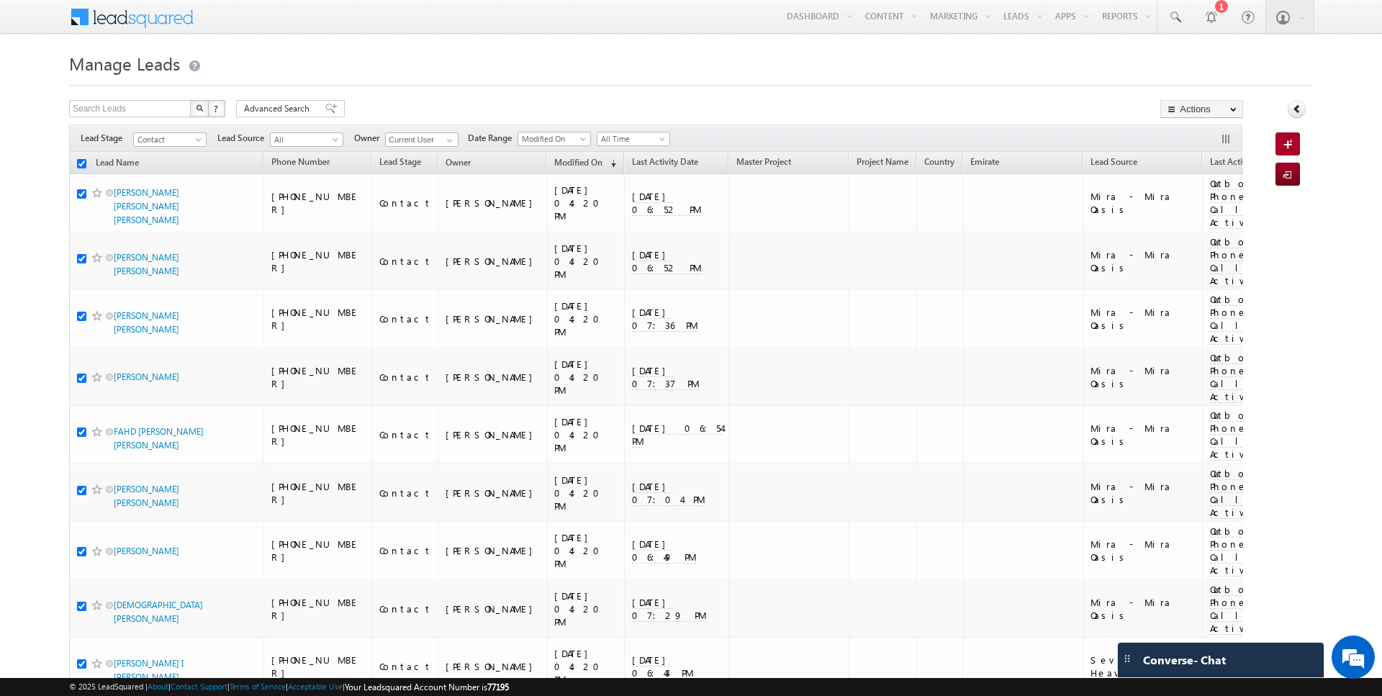
checkbox input "true"
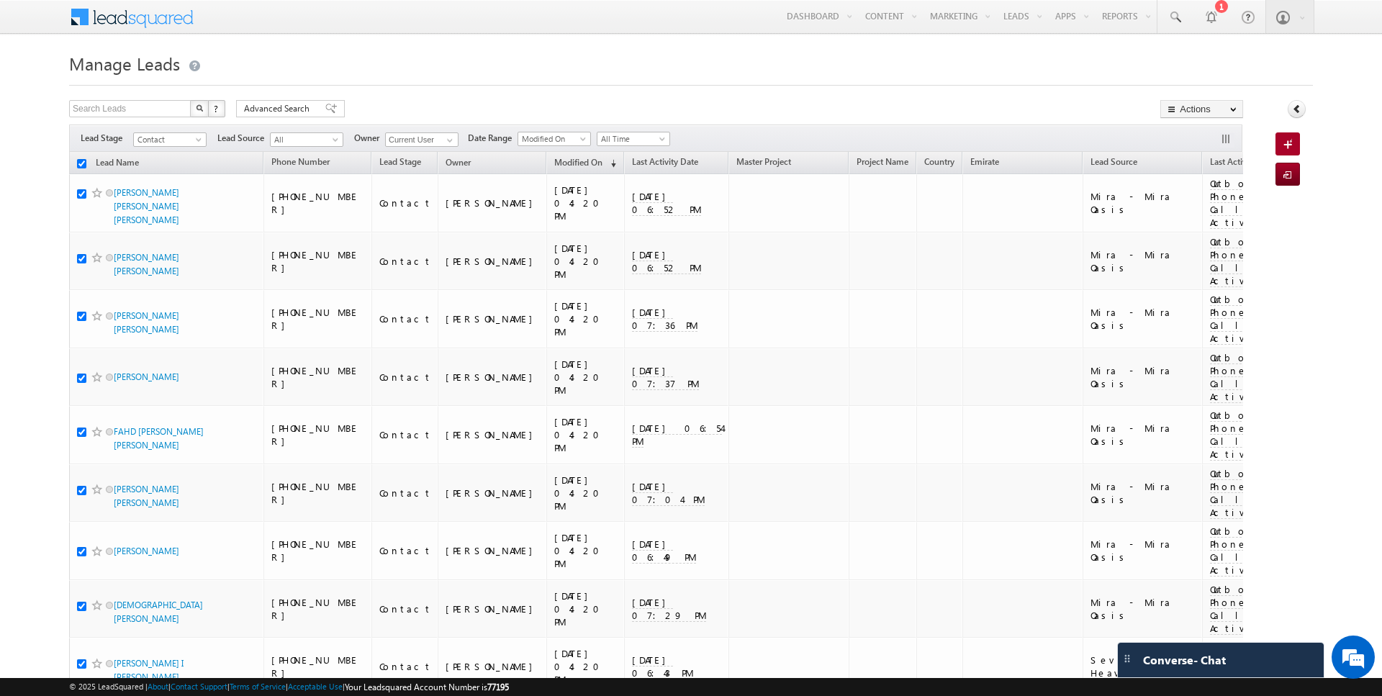
checkbox input "true"
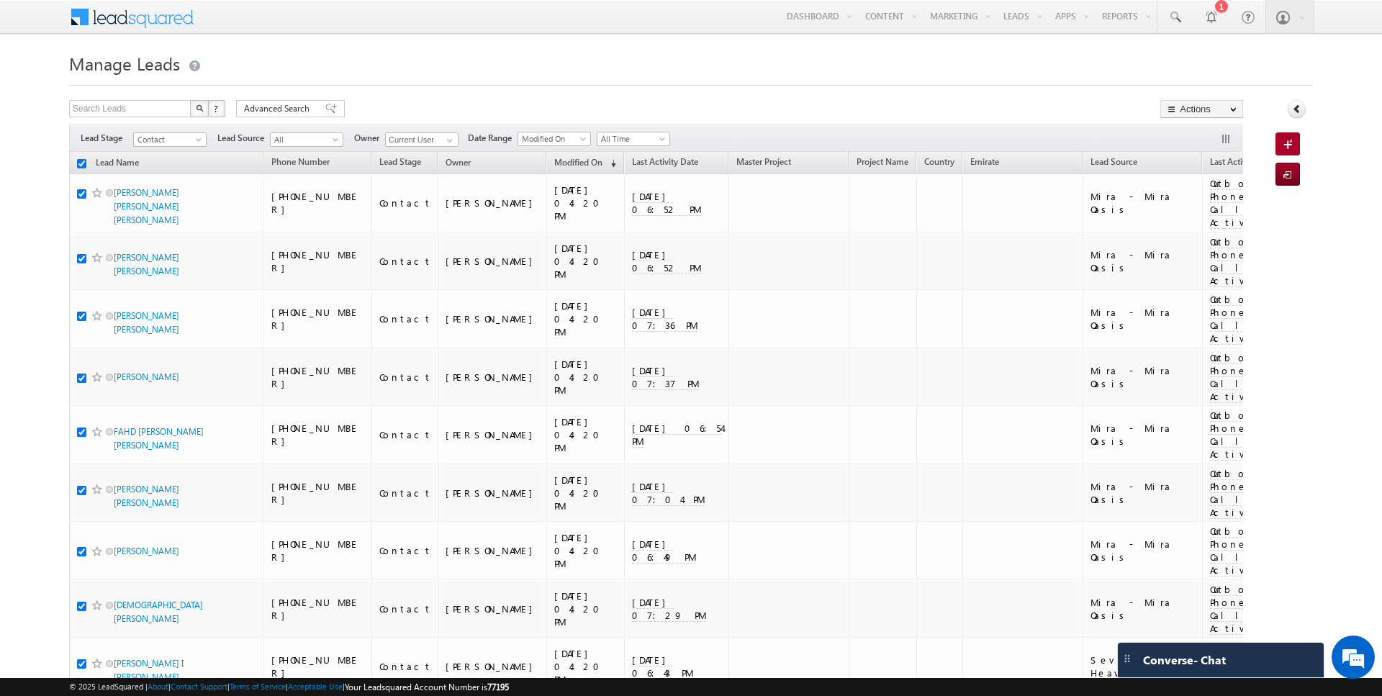
checkbox input "true"
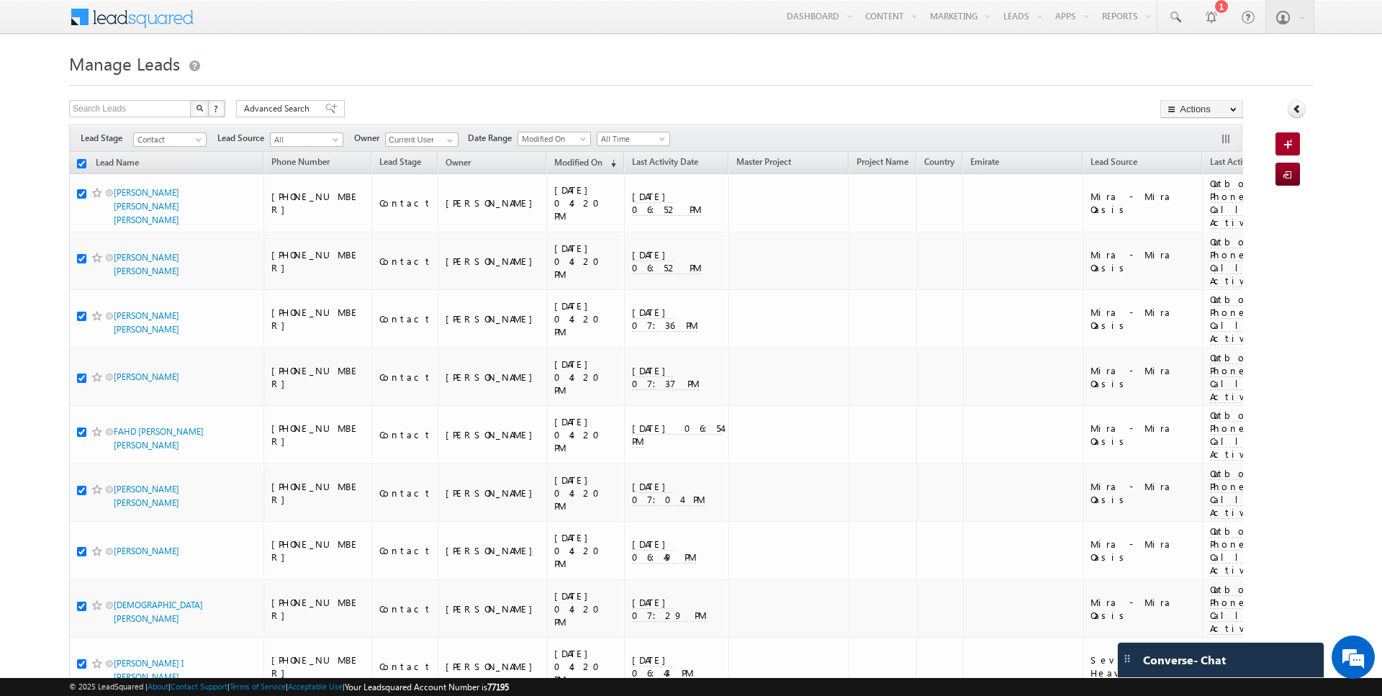
checkbox input "true"
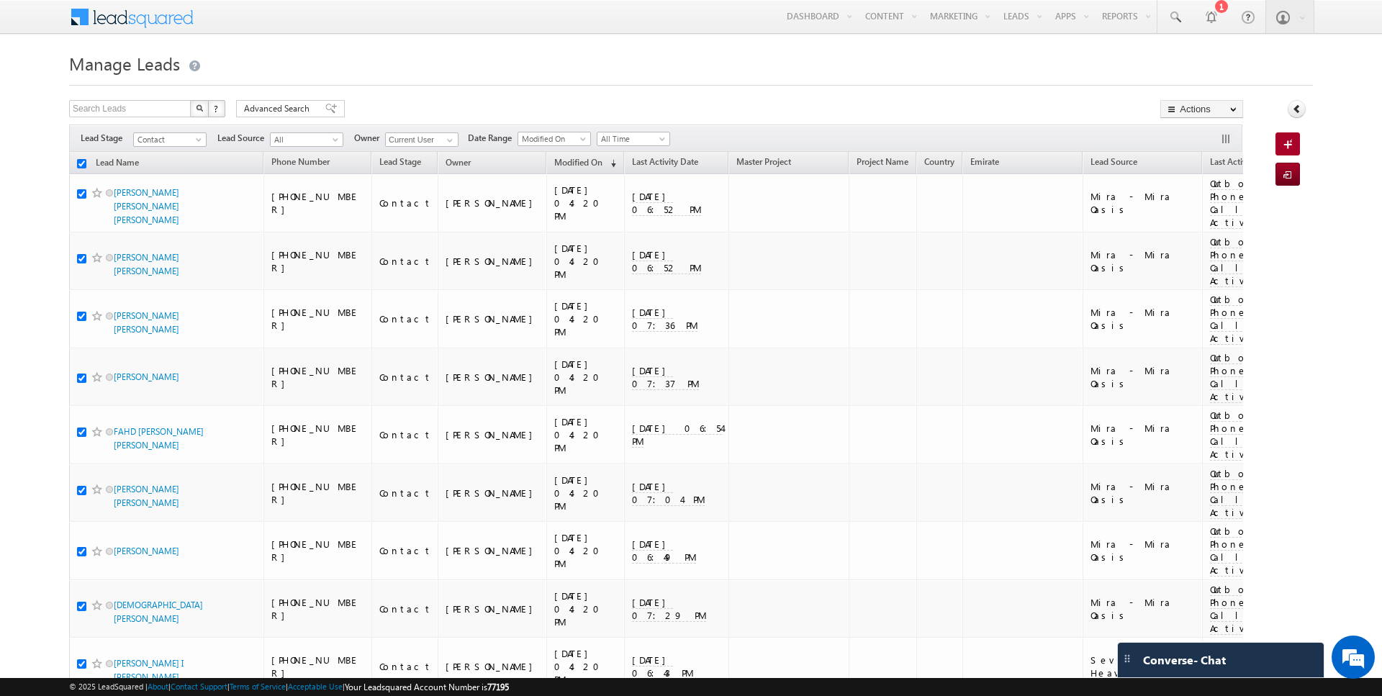
checkbox input "true"
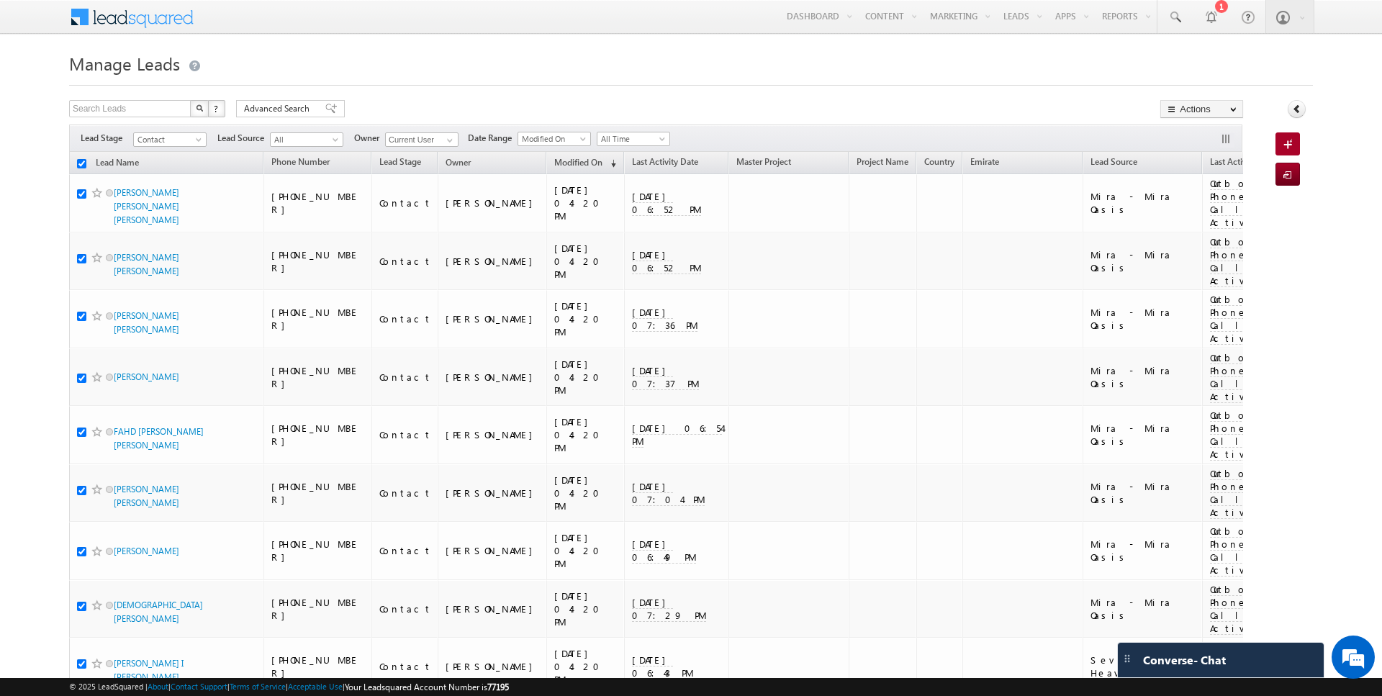
checkbox input "true"
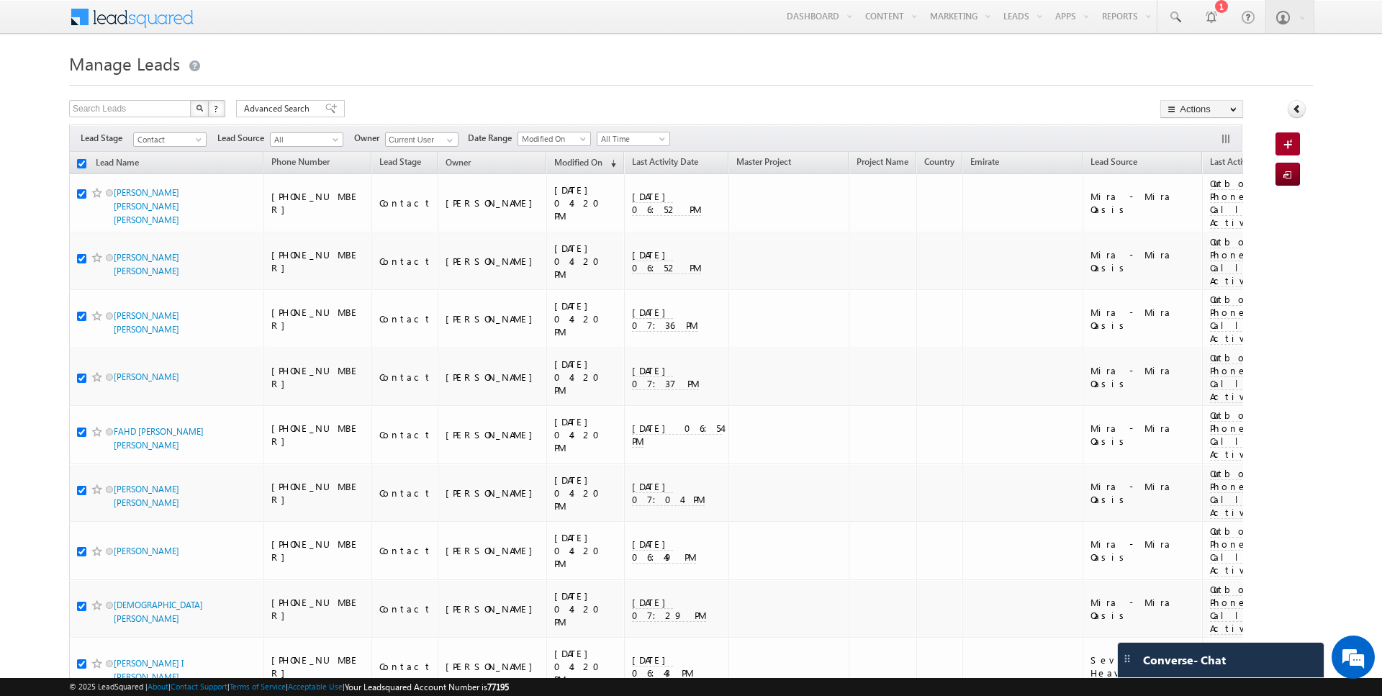
checkbox input "true"
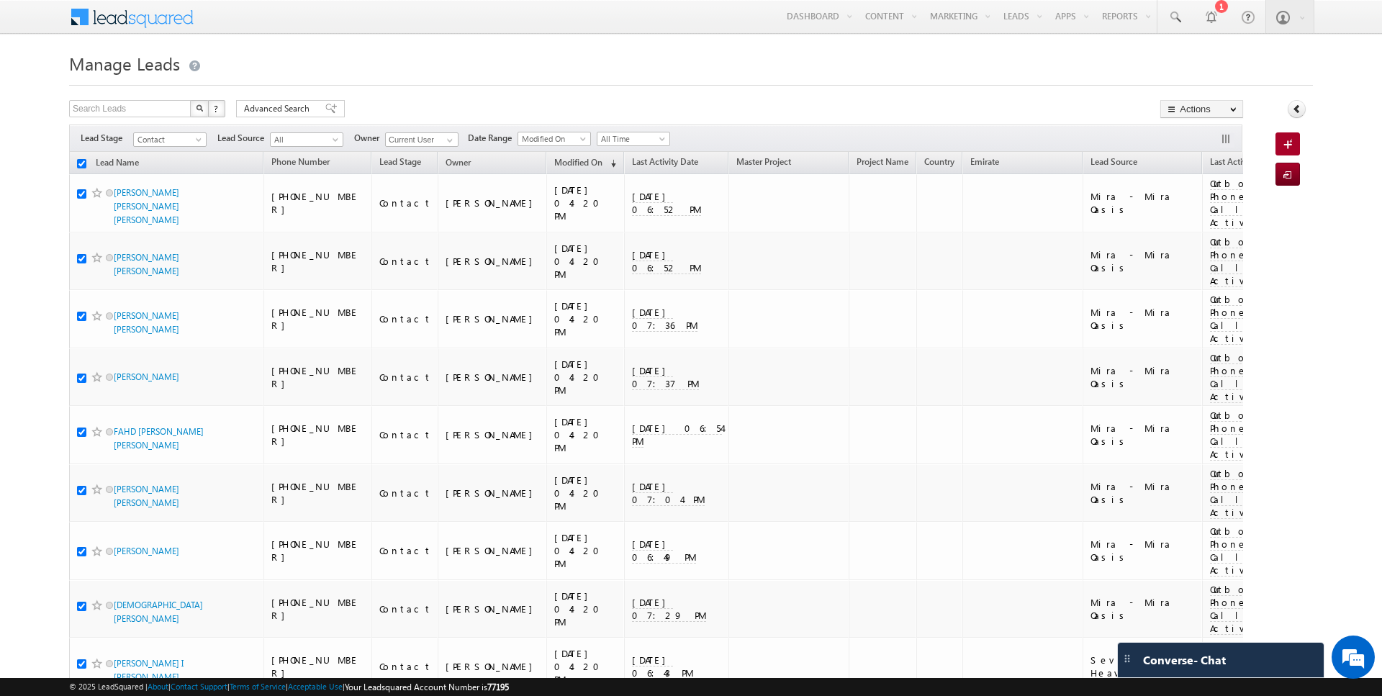
checkbox input "true"
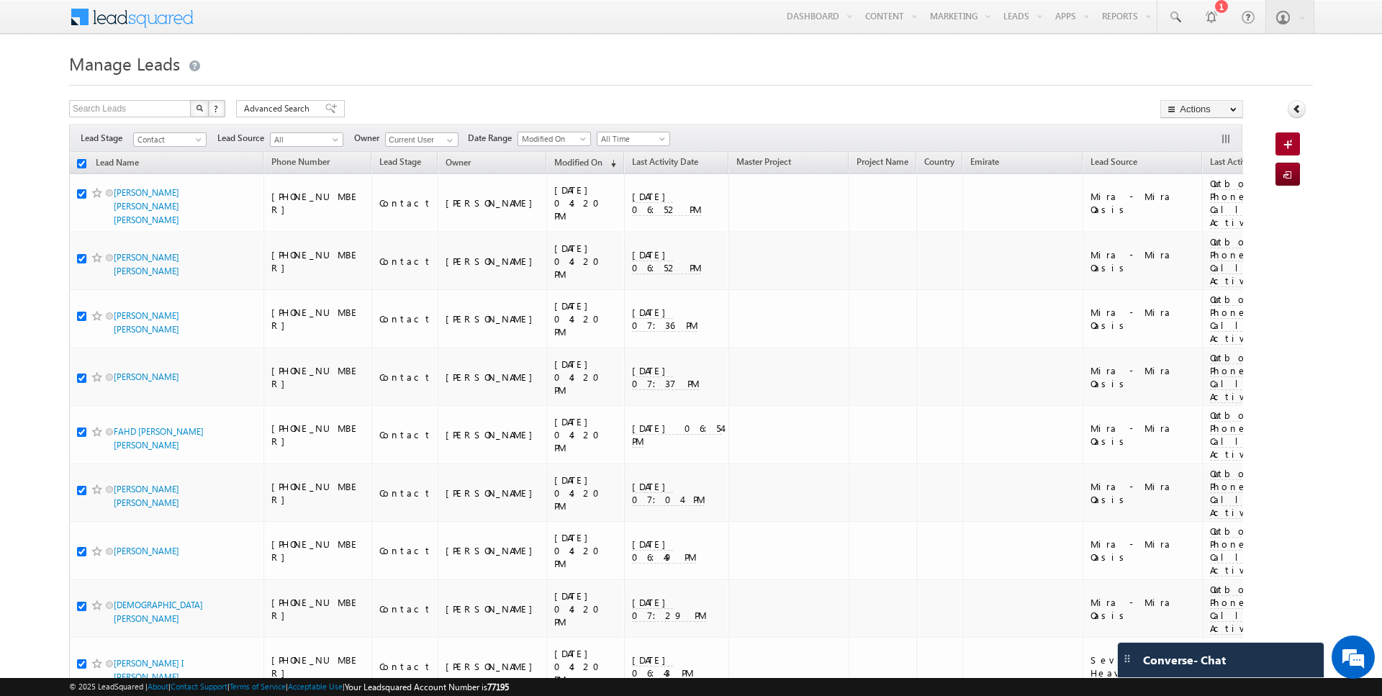
checkbox input "true"
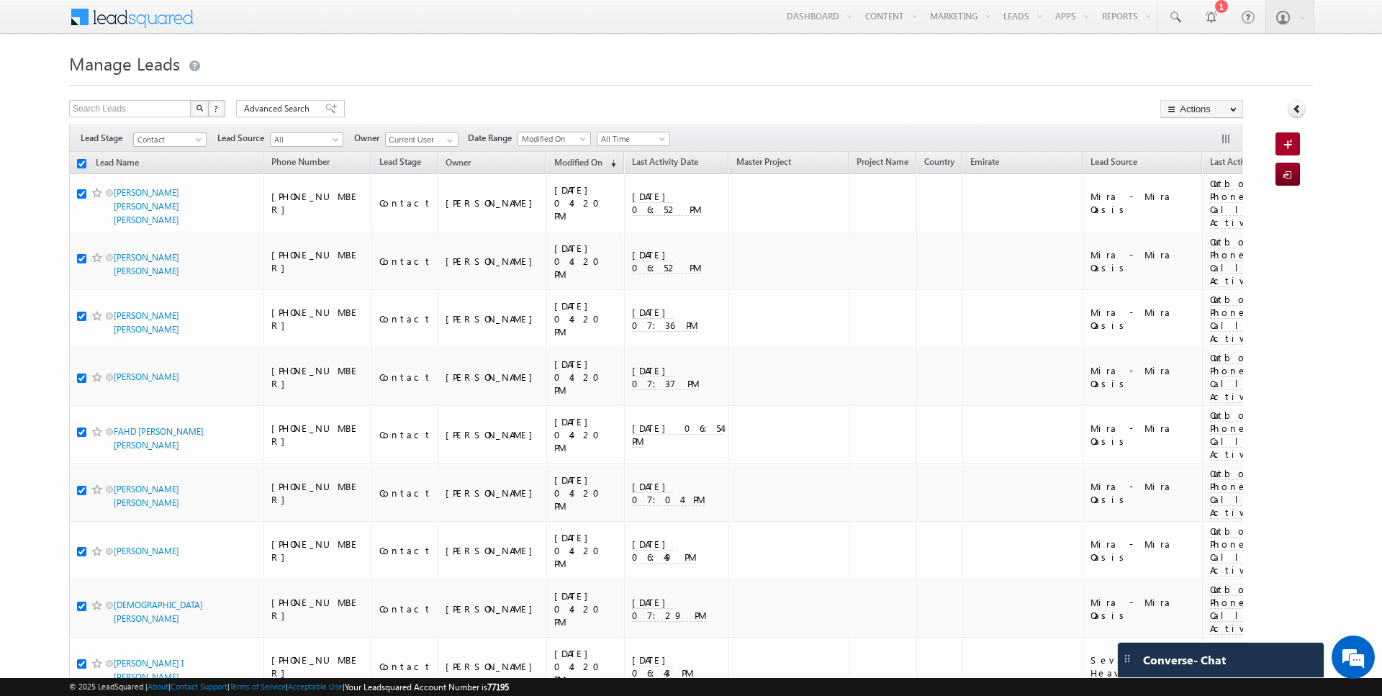
checkbox input "true"
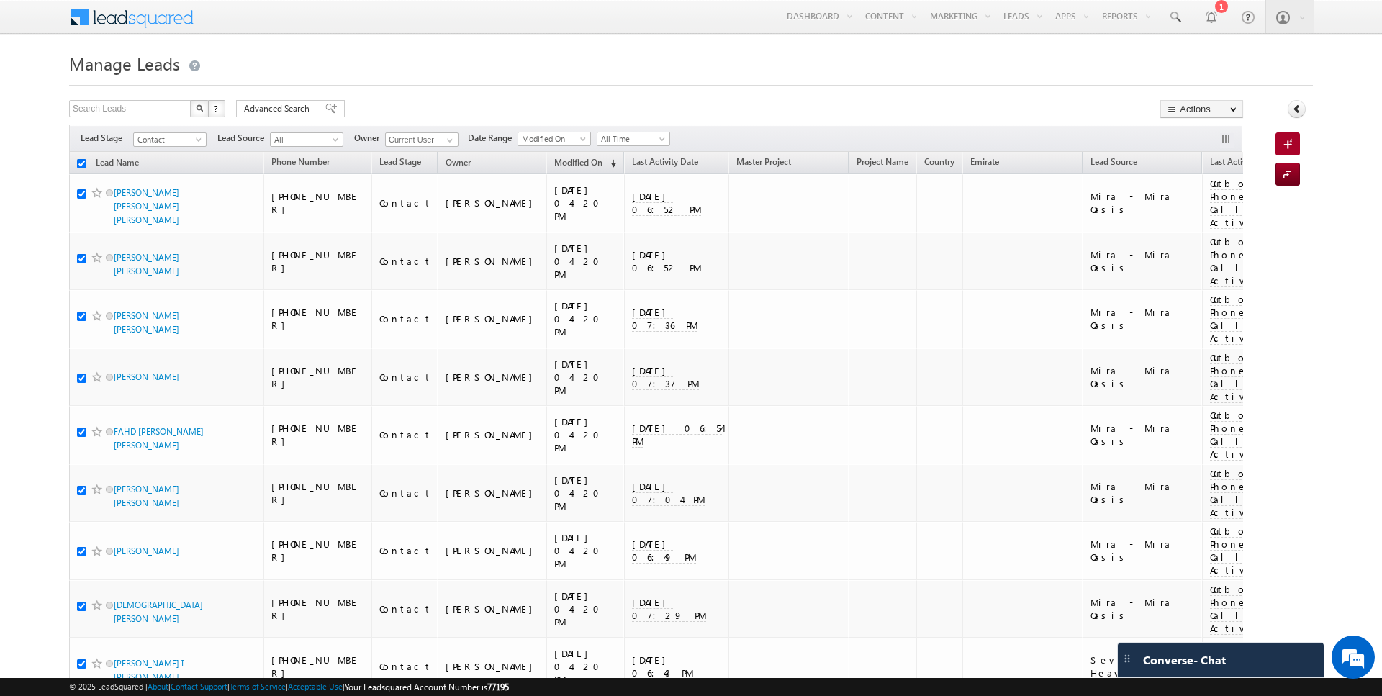
checkbox input "true"
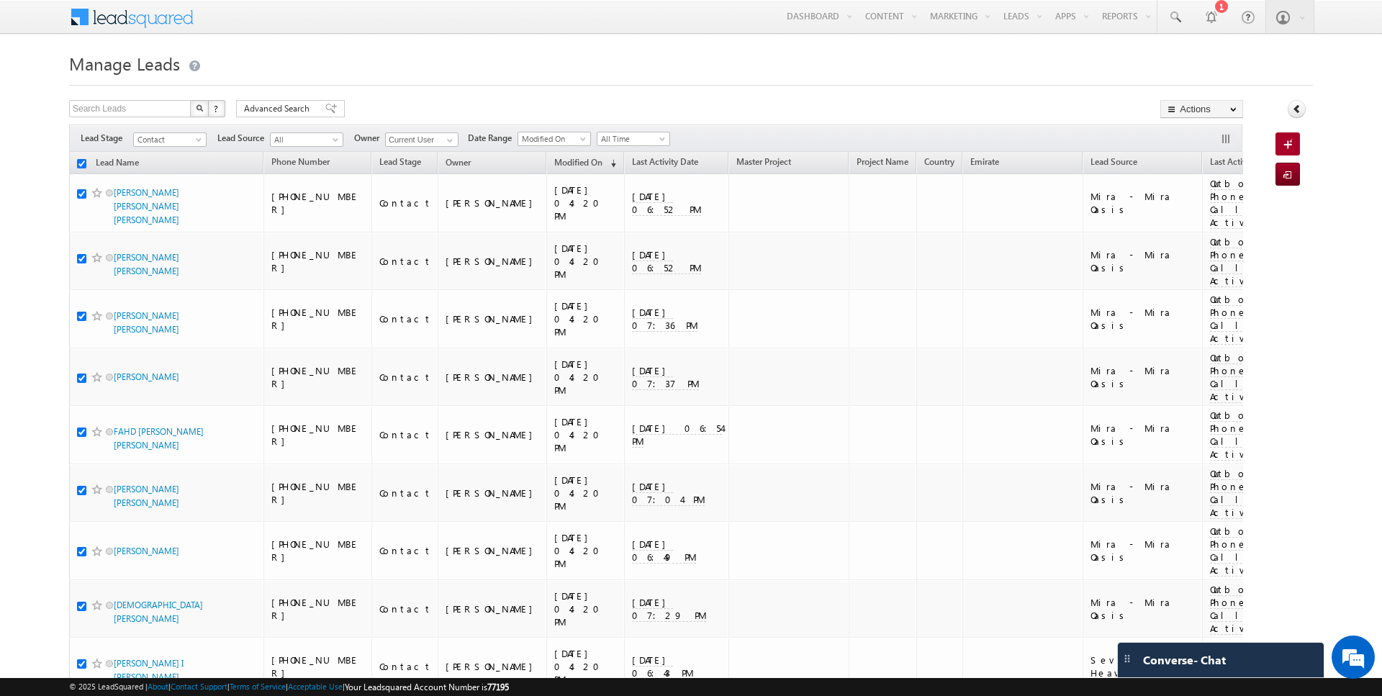
checkbox input "true"
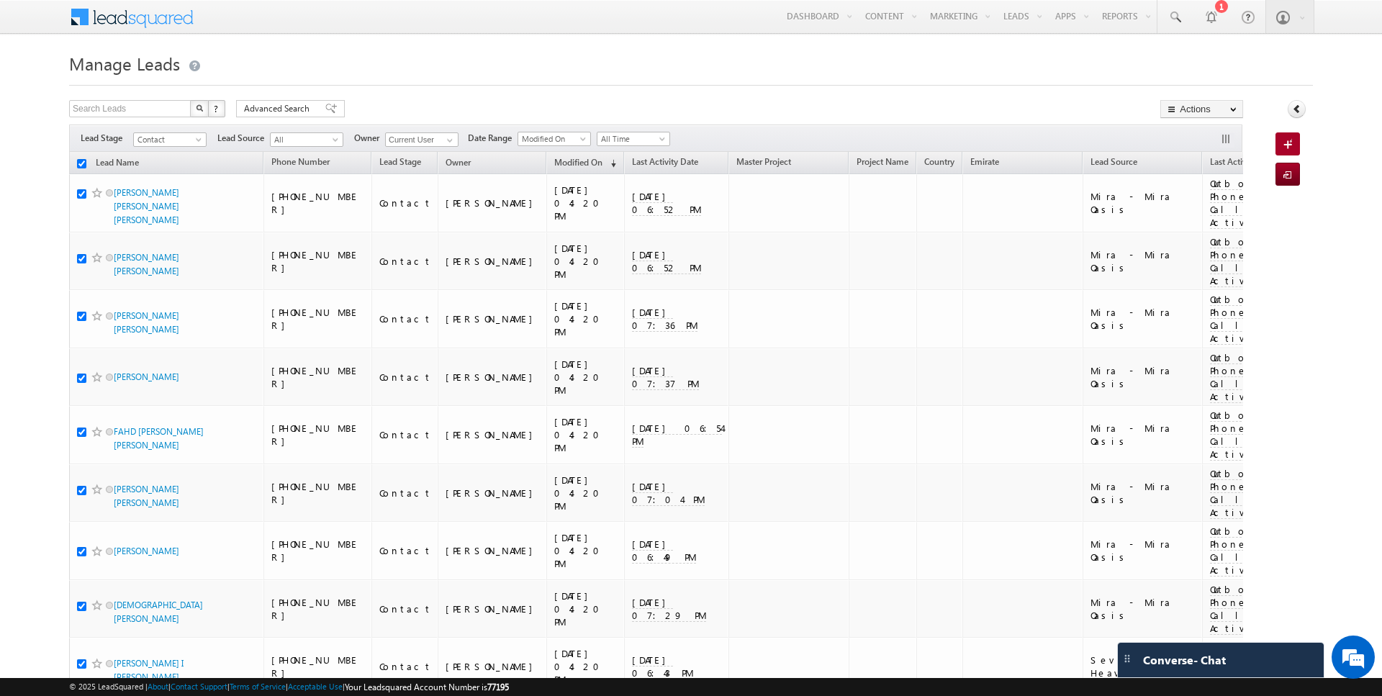
checkbox input "true"
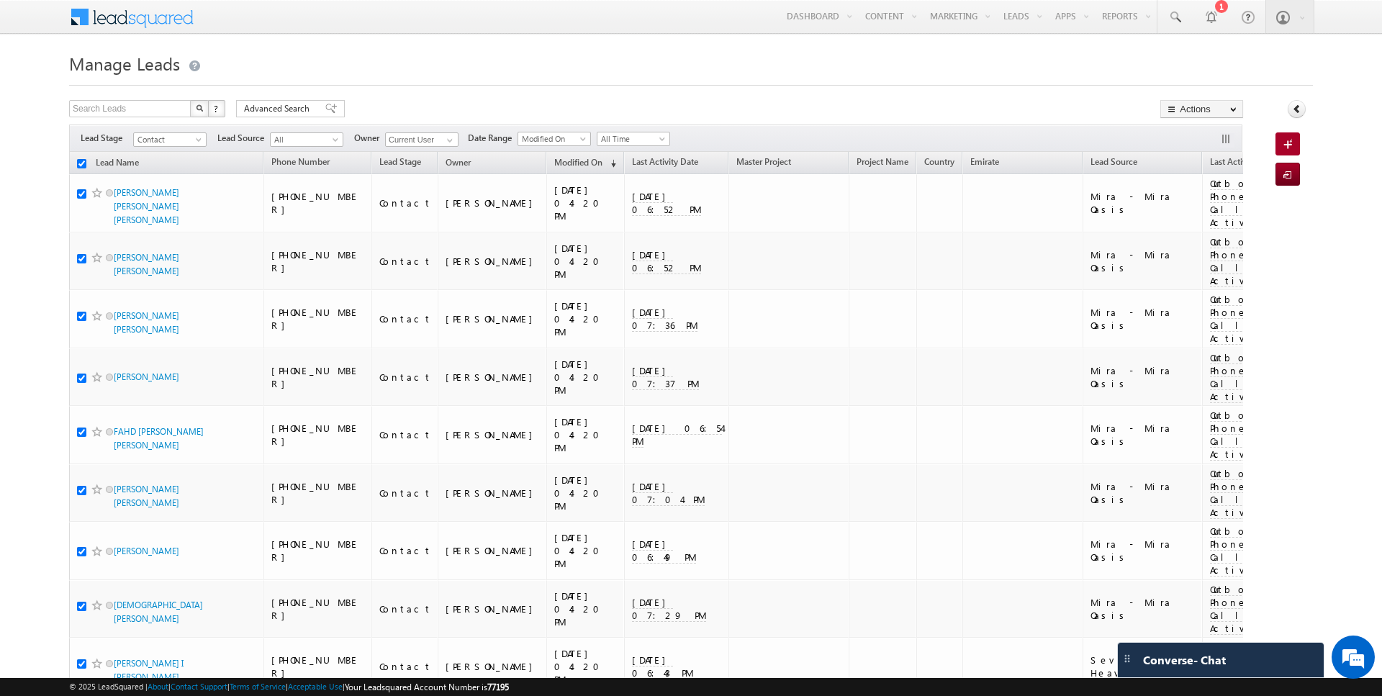
checkbox input "true"
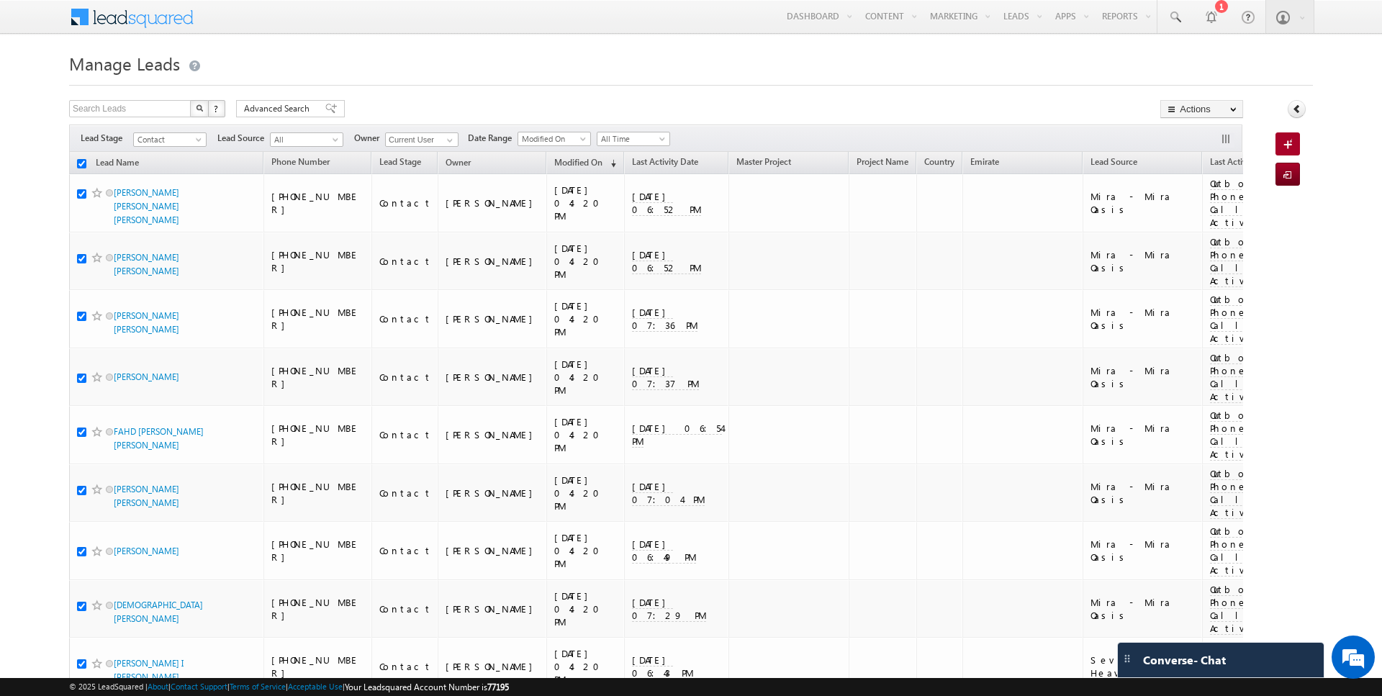
checkbox input "true"
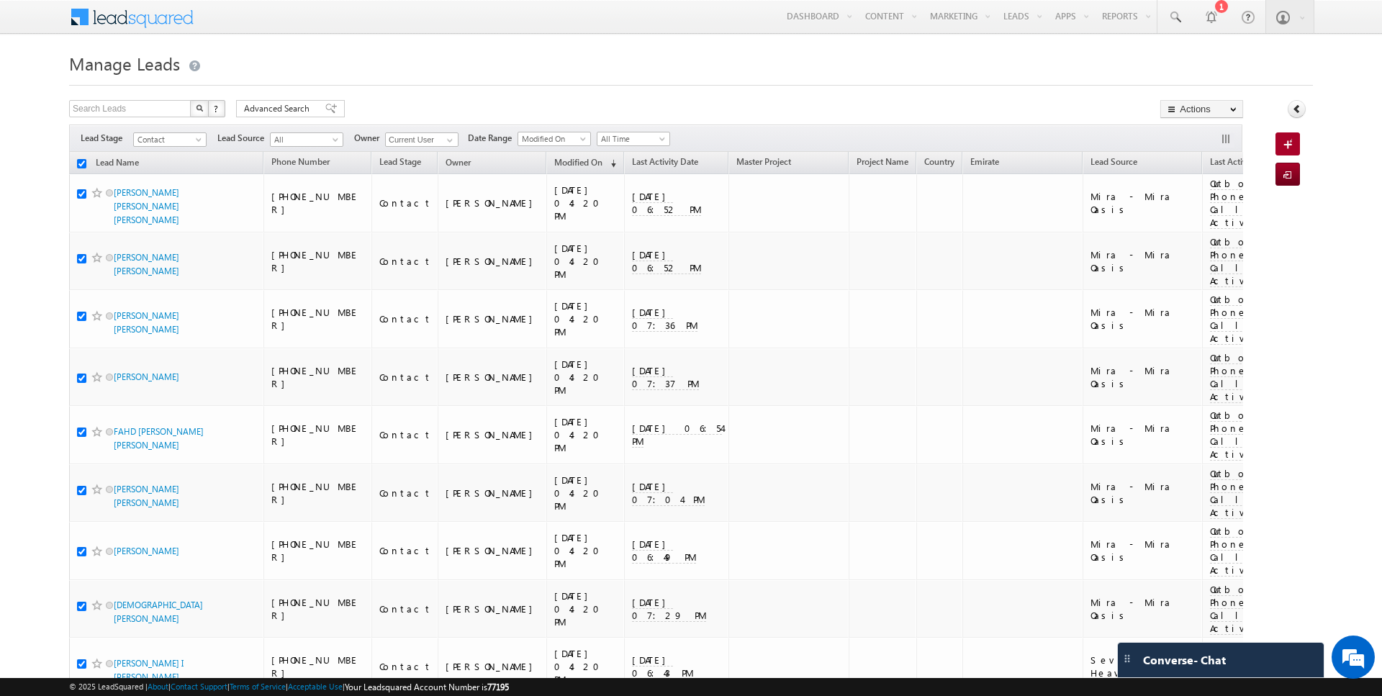
checkbox input "true"
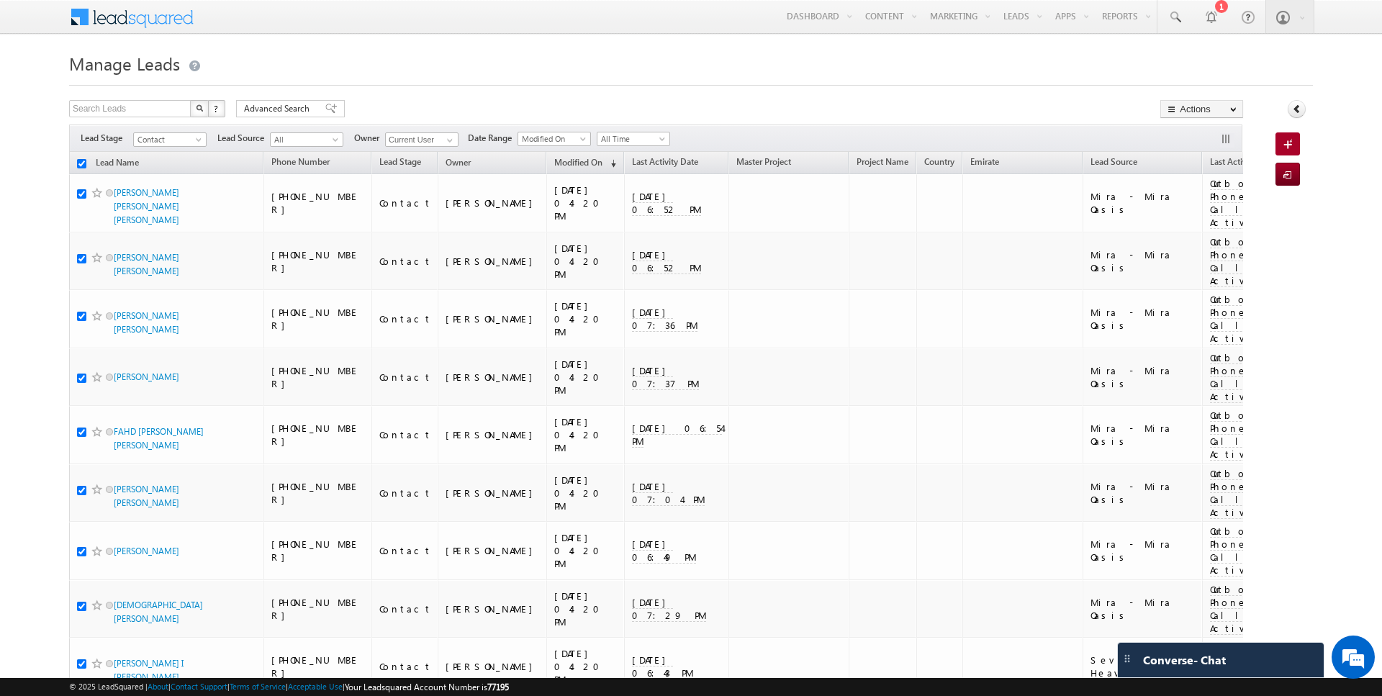
checkbox input "true"
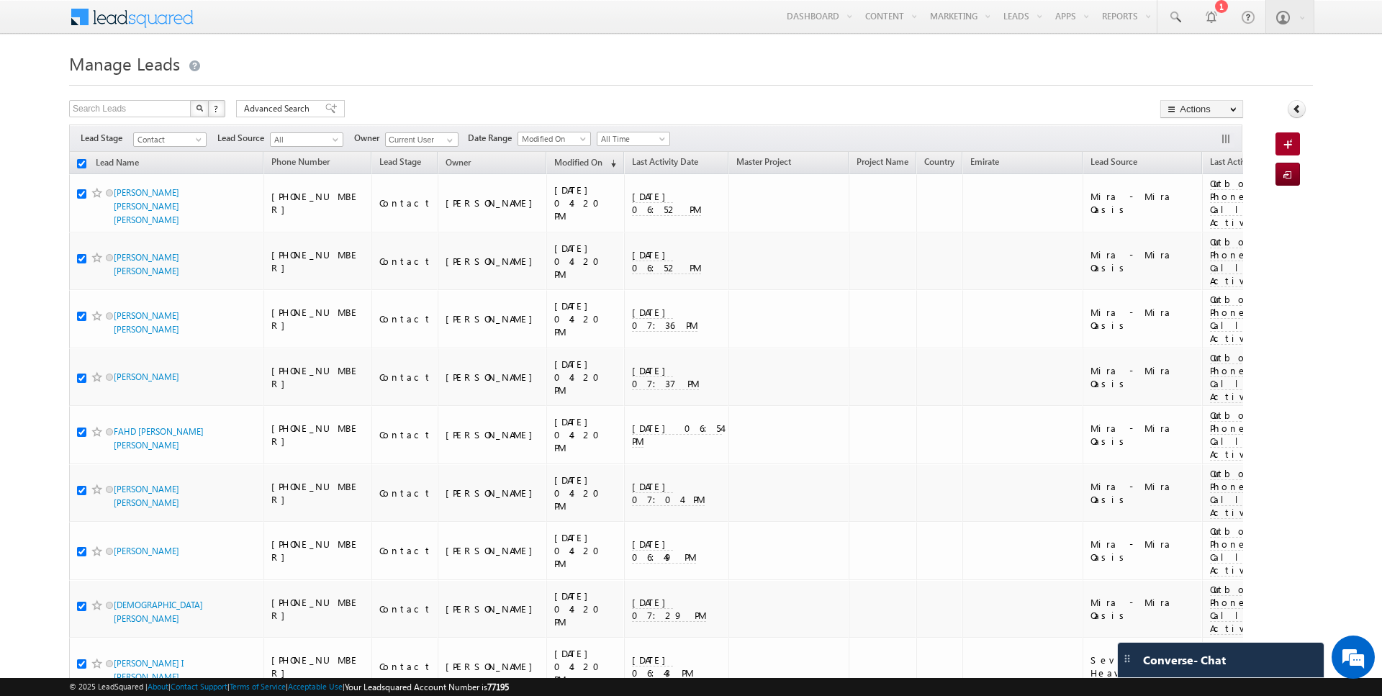
checkbox input "true"
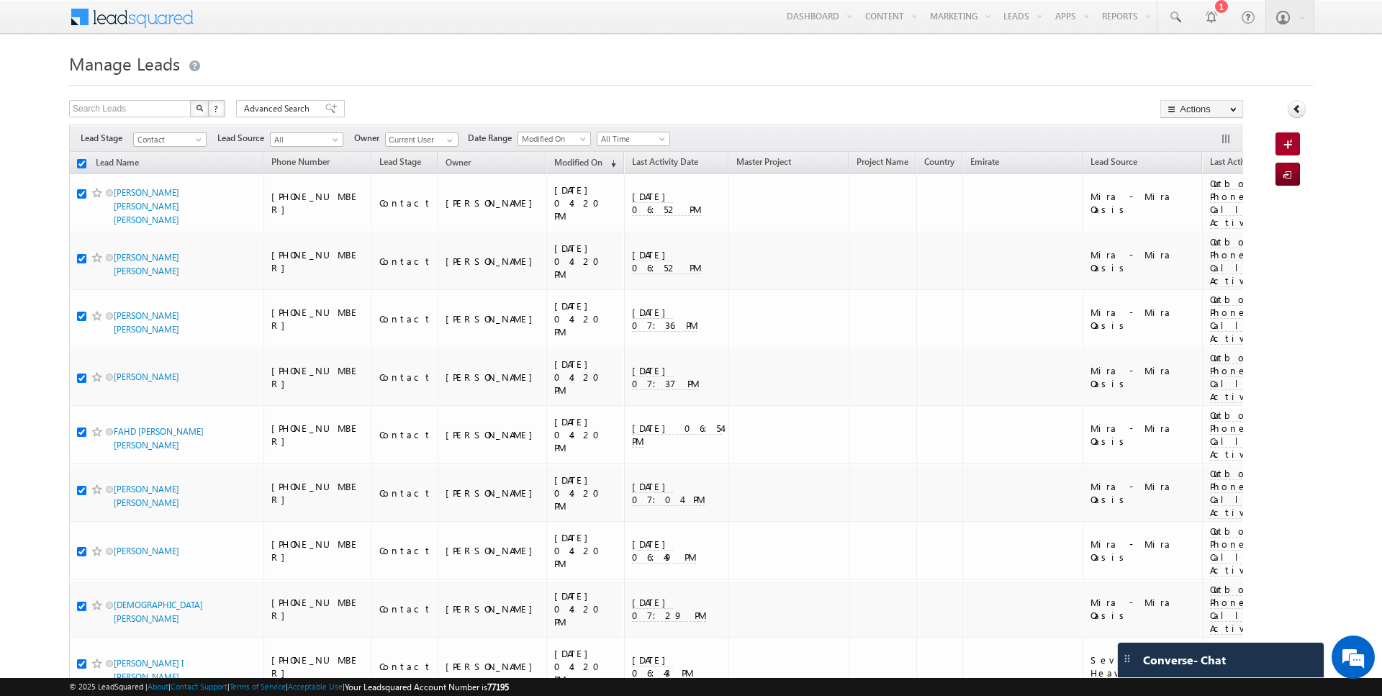
checkbox input "true"
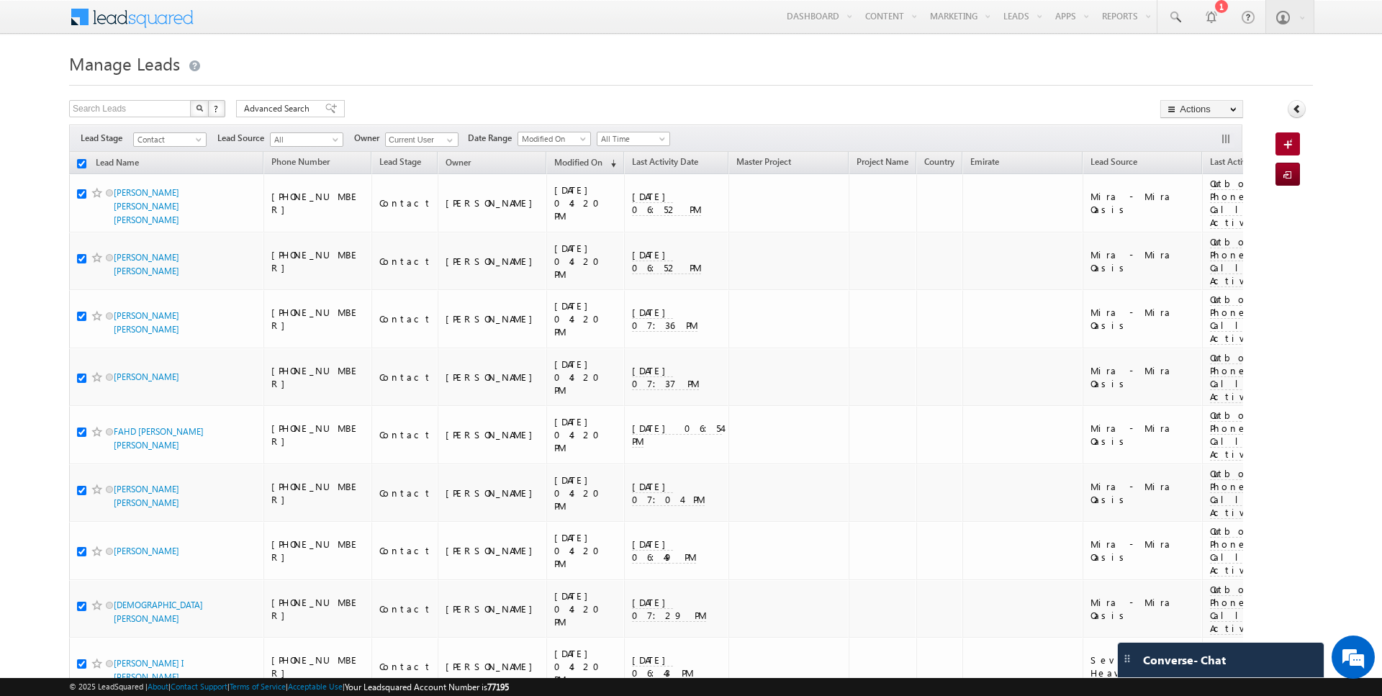
checkbox input "true"
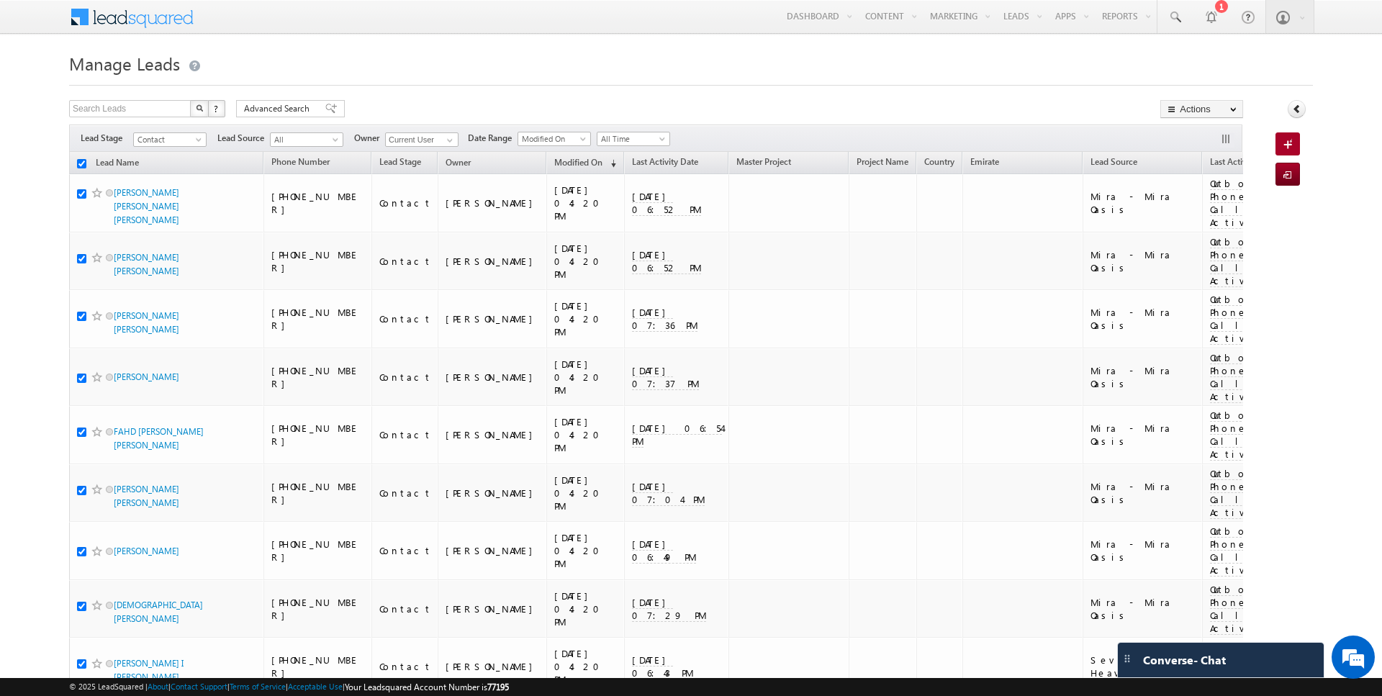
checkbox input "true"
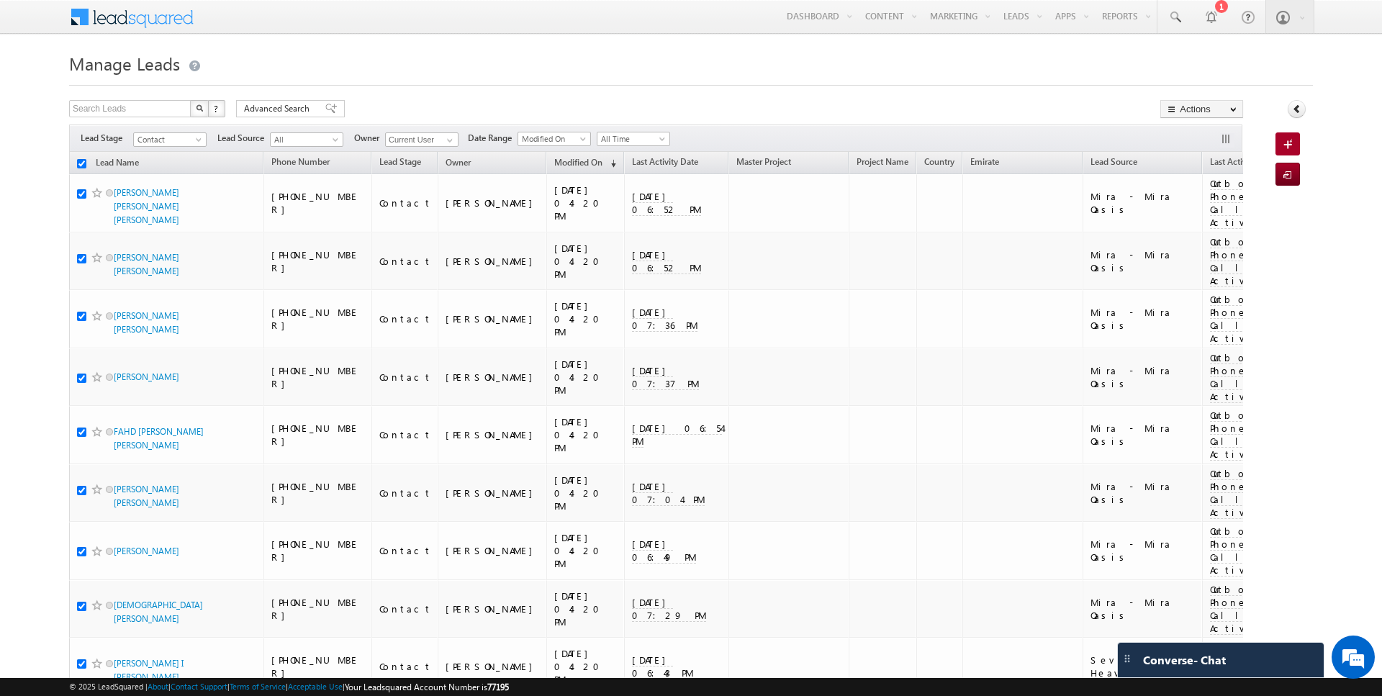
checkbox input "true"
click at [1200, 230] on link "Change Owner" at bounding box center [1201, 233] width 81 height 17
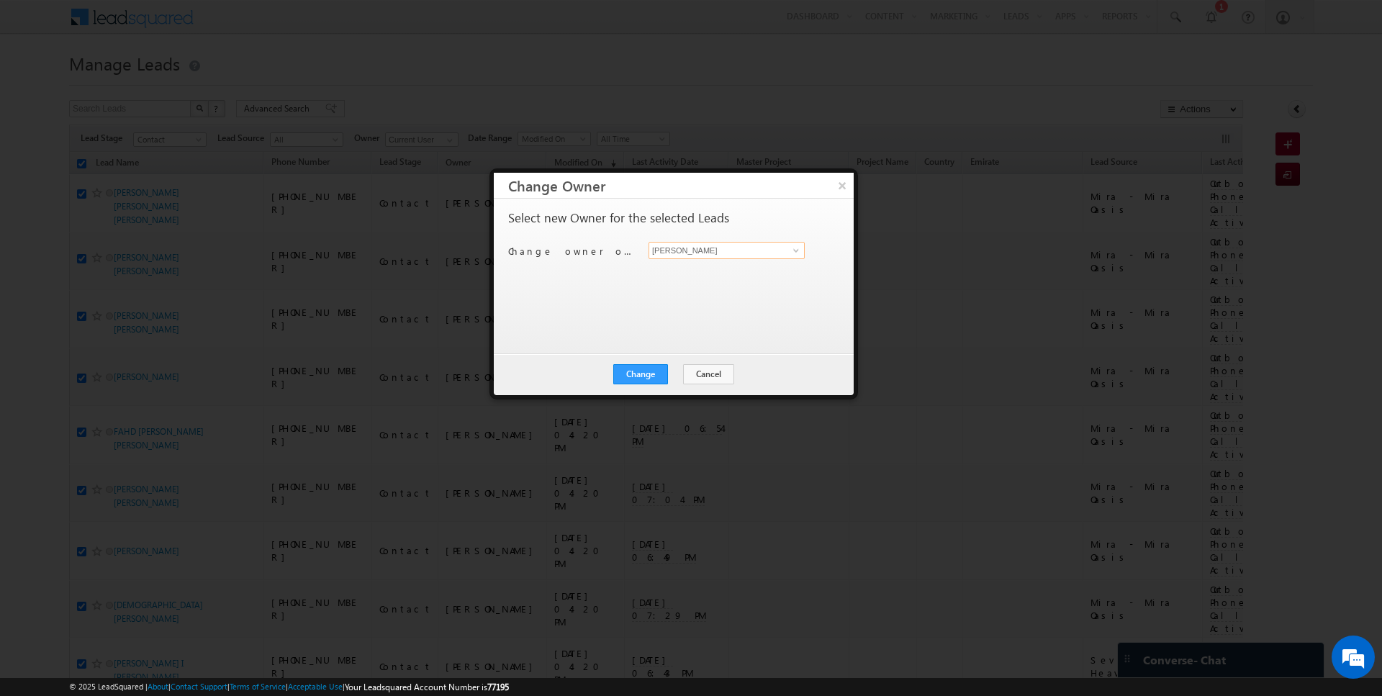
click at [756, 252] on input "[PERSON_NAME]" at bounding box center [727, 250] width 156 height 17
click at [654, 366] on button "Change" at bounding box center [640, 374] width 55 height 20
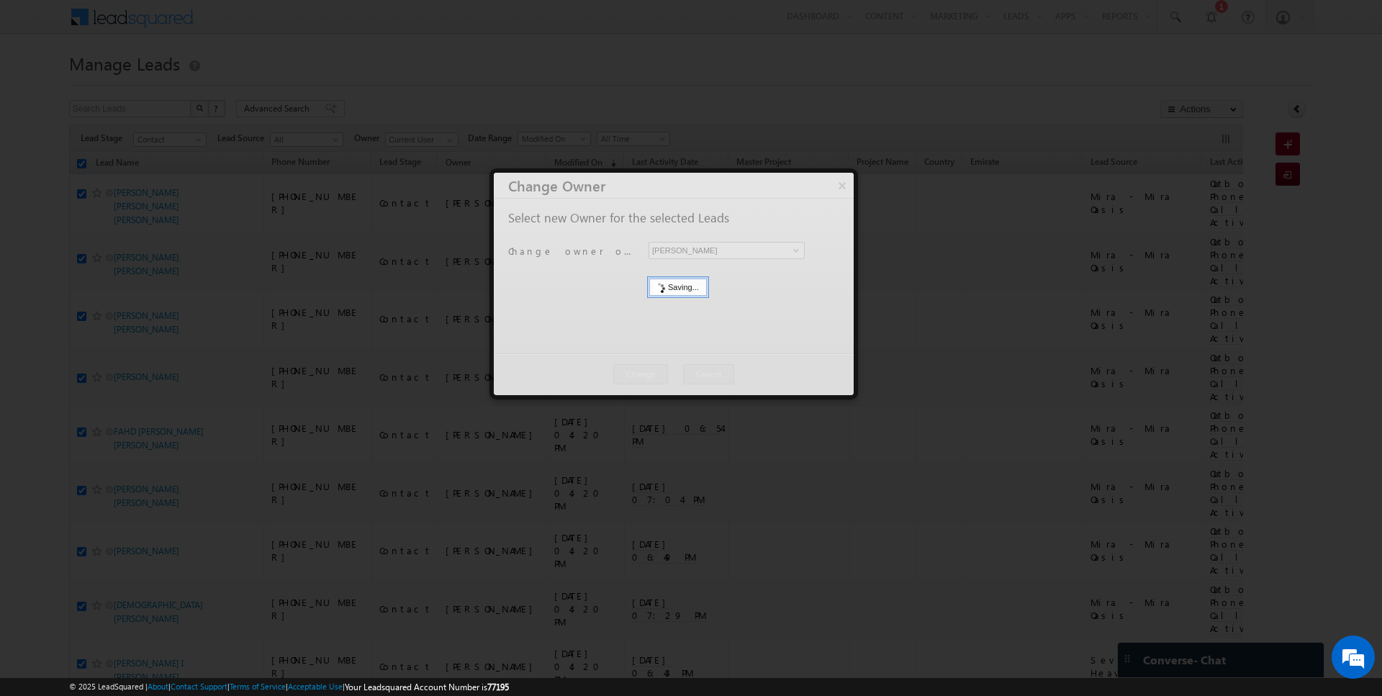
click at [680, 375] on div at bounding box center [674, 284] width 360 height 222
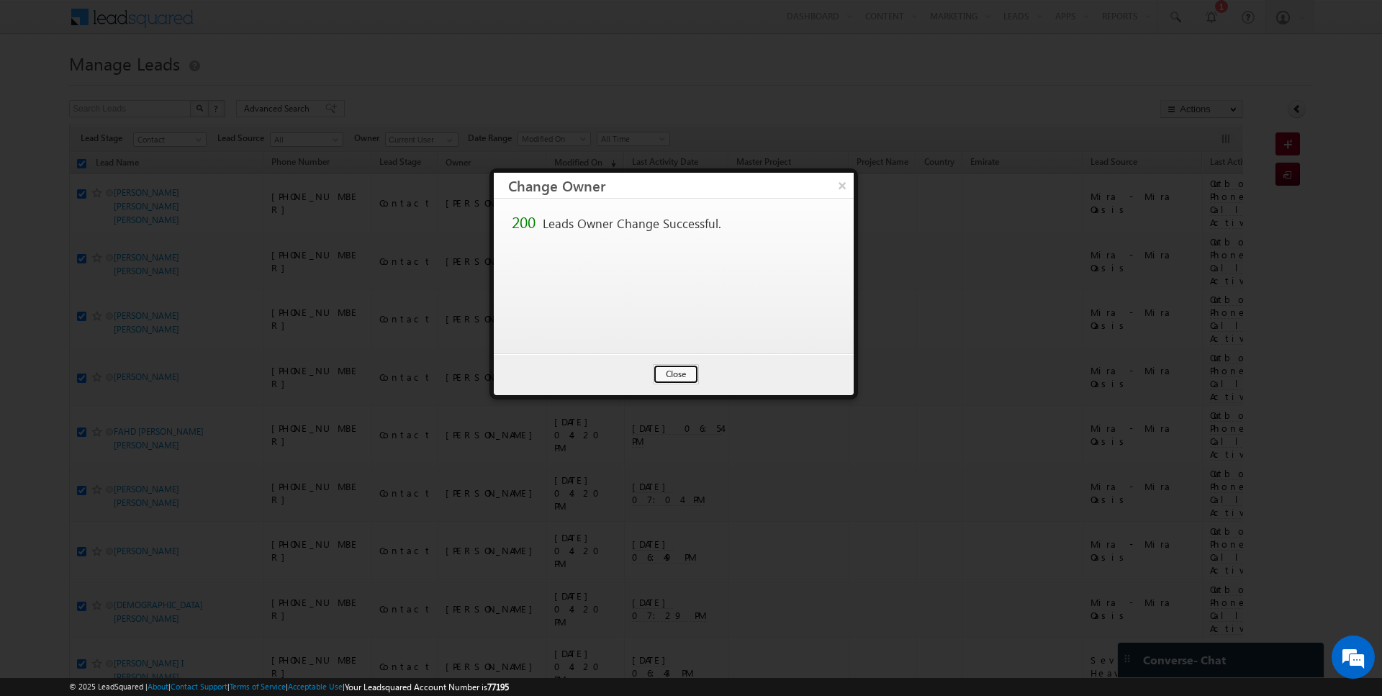
click at [680, 375] on button "Close" at bounding box center [676, 374] width 46 height 20
